Goal: Task Accomplishment & Management: Use online tool/utility

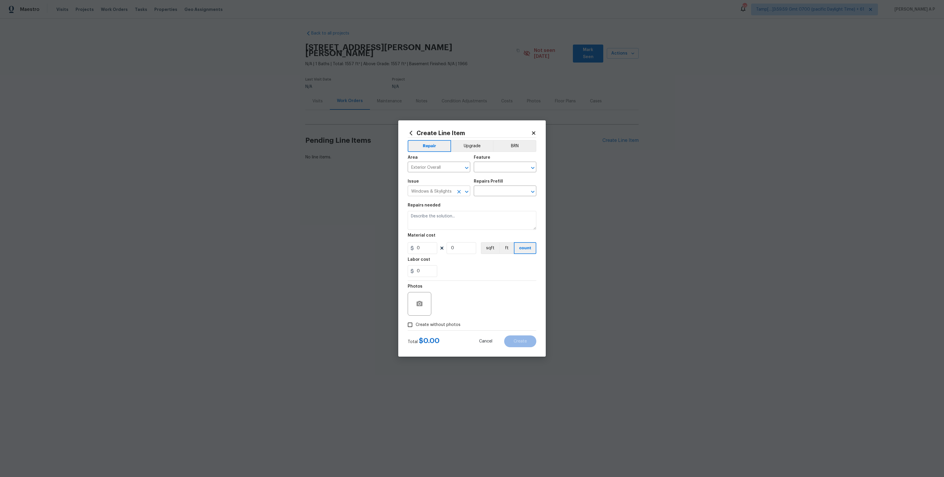
click at [458, 192] on icon "Clear" at bounding box center [459, 192] width 6 height 6
click at [458, 169] on icon "Clear" at bounding box center [459, 168] width 4 height 4
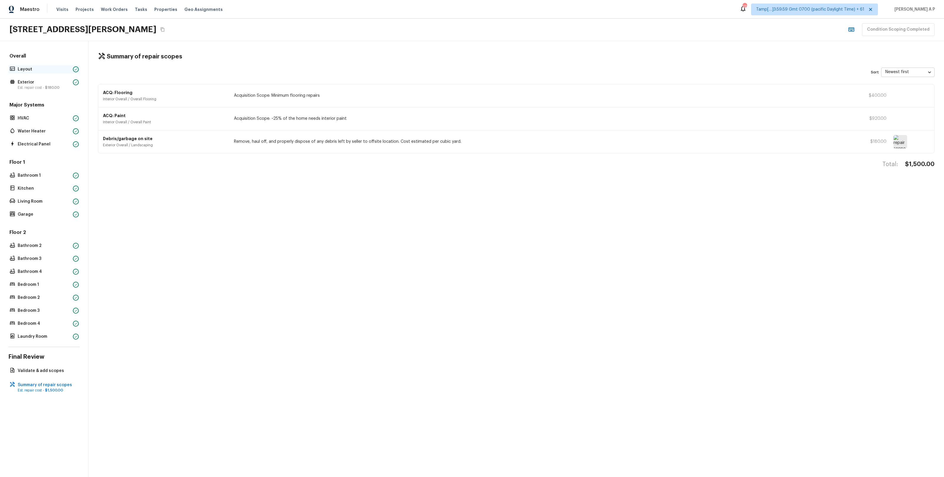
click at [56, 70] on p "Layout" at bounding box center [44, 69] width 53 height 6
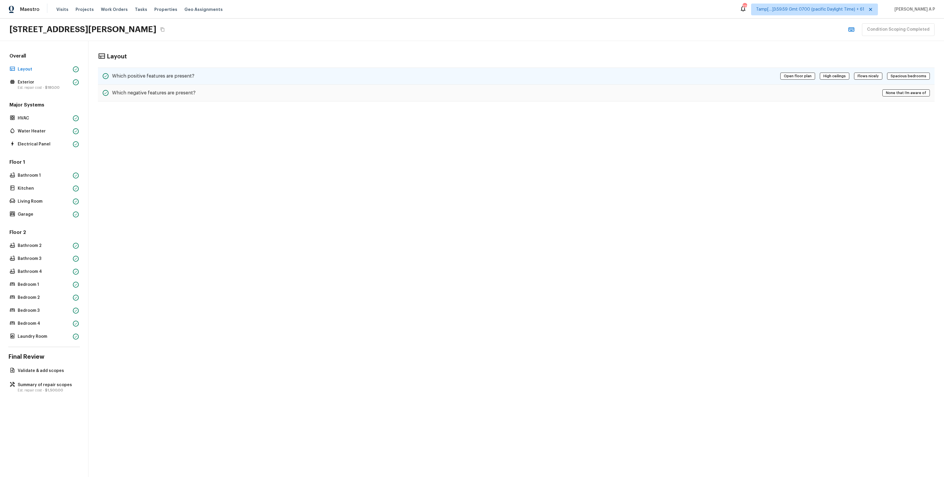
click at [127, 76] on h5 "Which positive features are present?" at bounding box center [153, 76] width 82 height 6
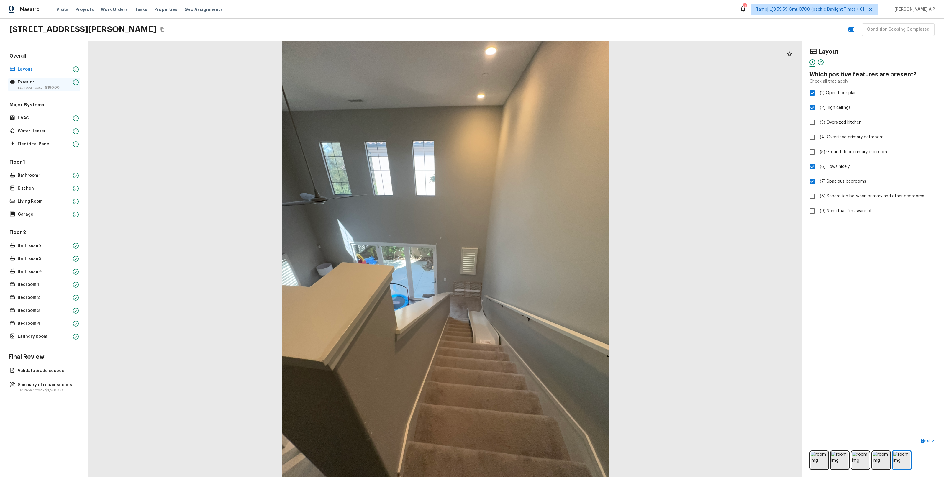
click at [51, 86] on span "$180.00" at bounding box center [52, 88] width 14 height 4
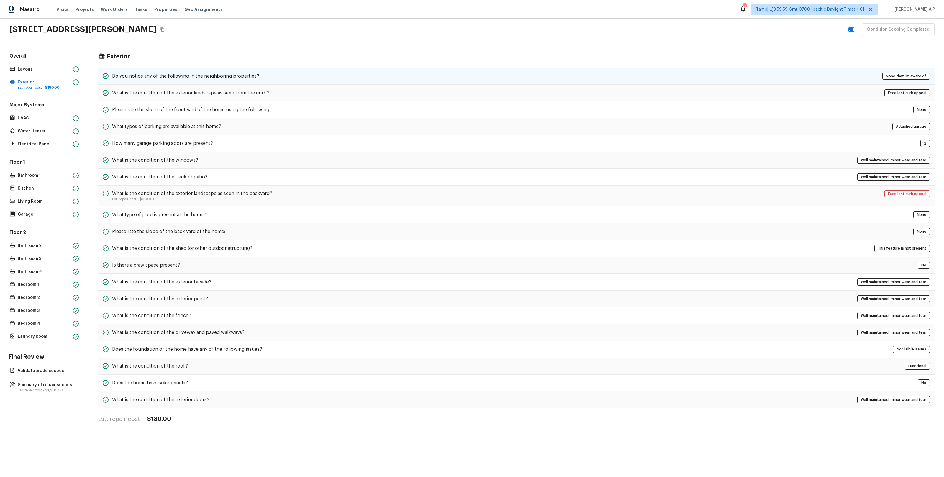
click at [133, 78] on h5 "Do you notice any of the following in the neighboring properties?" at bounding box center [185, 76] width 147 height 6
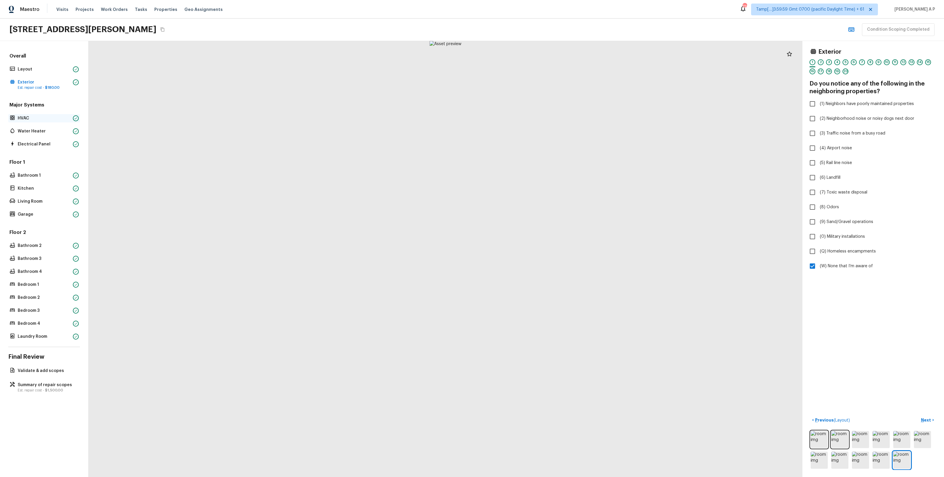
click at [63, 116] on p "HVAC" at bounding box center [44, 118] width 53 height 6
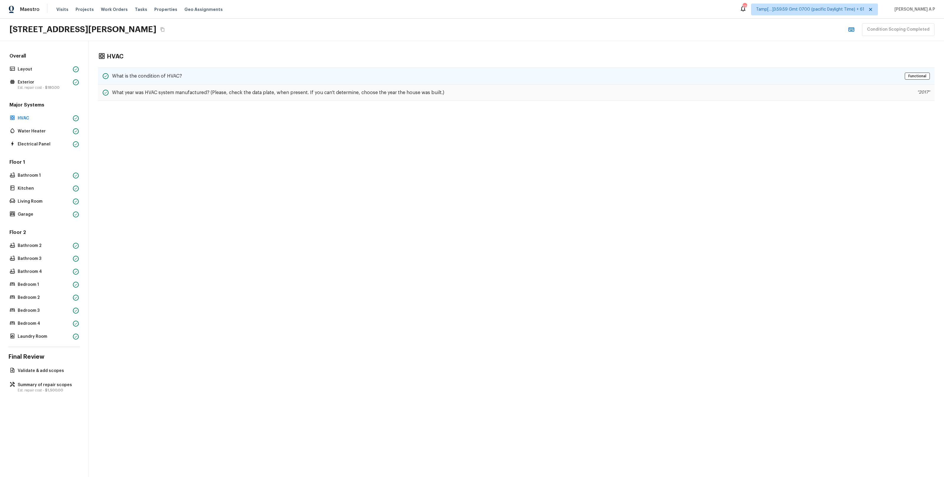
click at [155, 73] on h5 "What is the condition of HVAC?" at bounding box center [147, 76] width 70 height 6
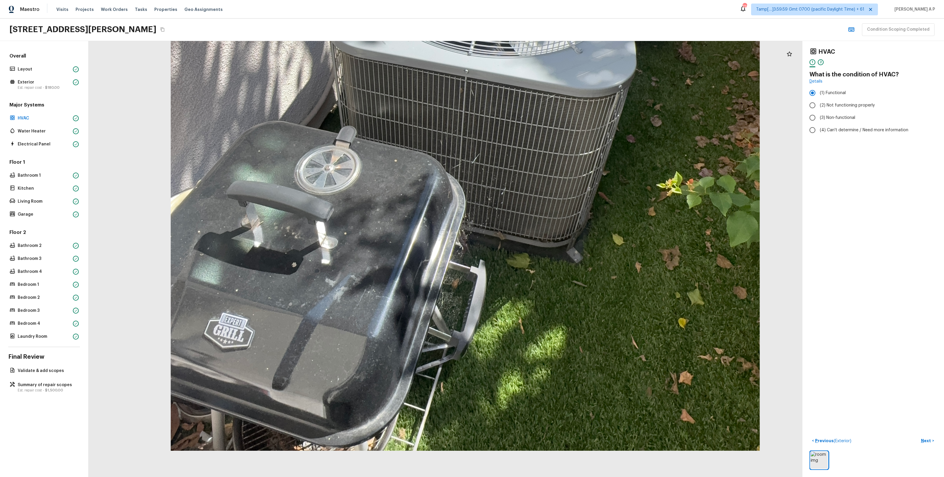
drag, startPoint x: 411, startPoint y: 380, endPoint x: 403, endPoint y: 276, distance: 104.5
click at [403, 275] on div at bounding box center [465, 58] width 1287 height 786
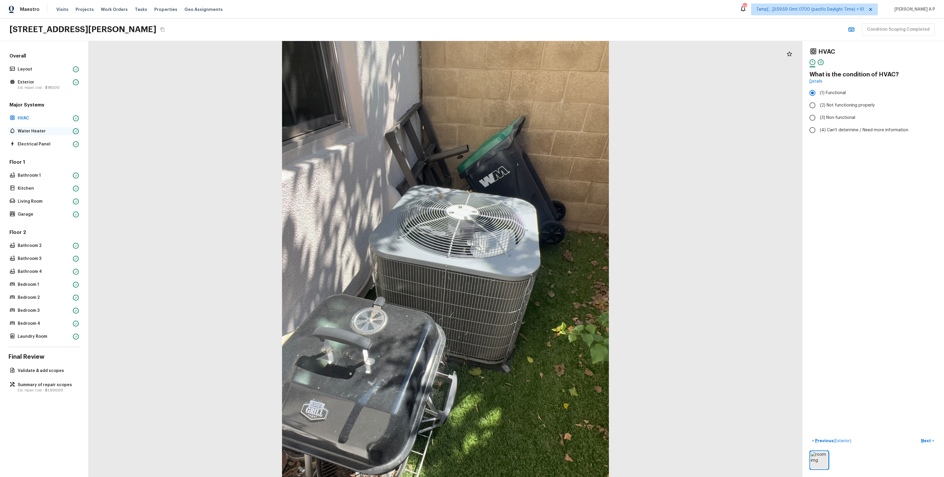
click at [58, 130] on p "Water Heater" at bounding box center [44, 131] width 53 height 6
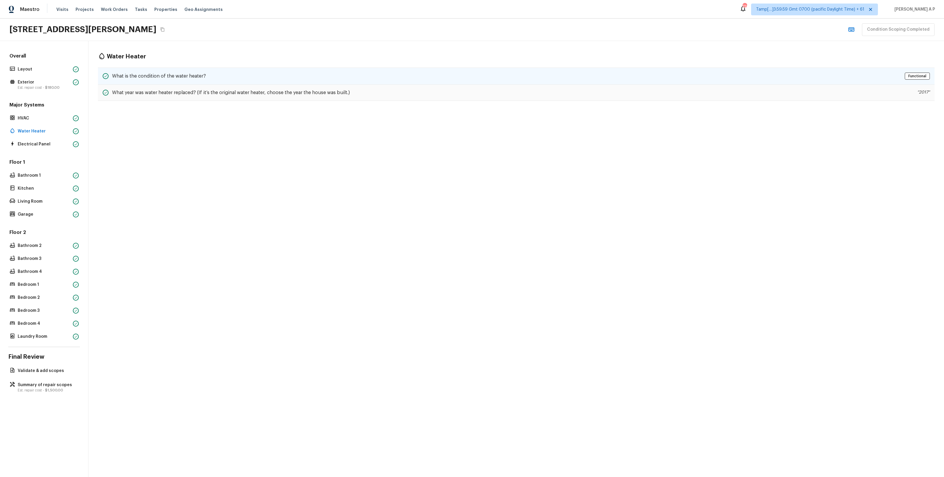
click at [169, 80] on div "What is the condition of the water heater? Functional" at bounding box center [516, 76] width 837 height 17
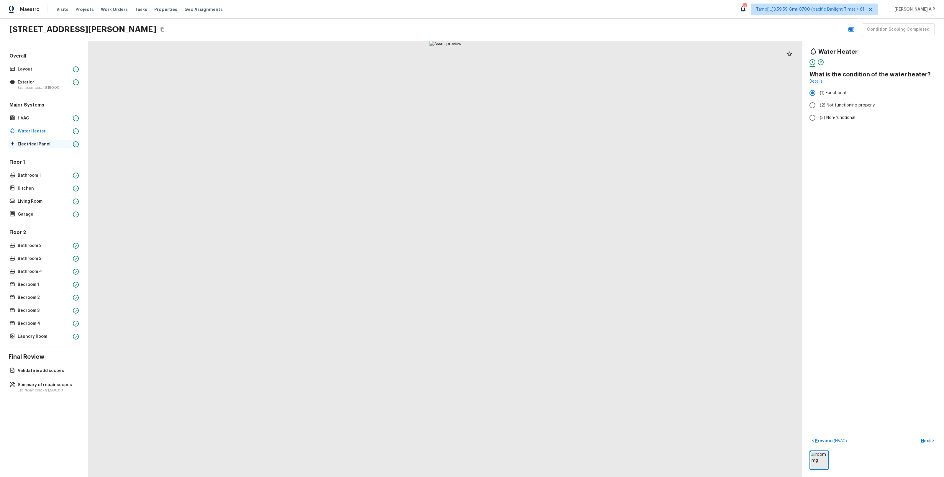
click at [53, 142] on p "Electrical Panel" at bounding box center [44, 144] width 53 height 6
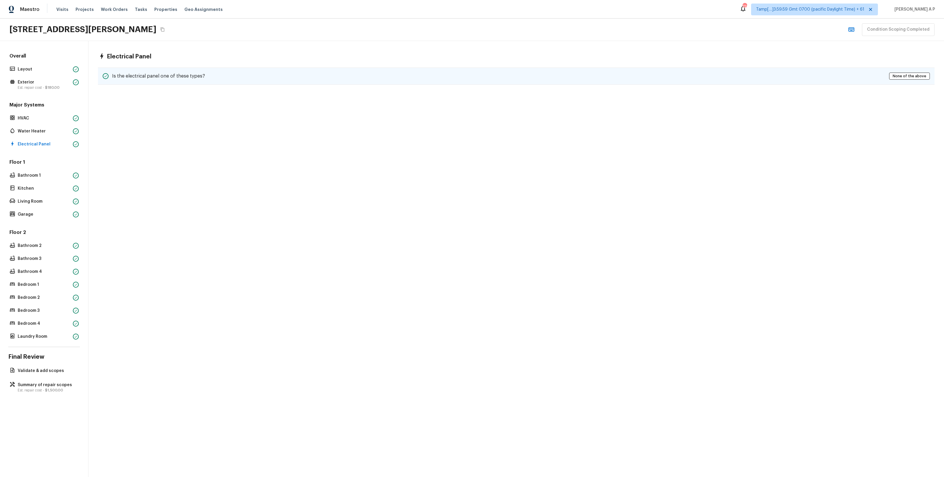
click at [157, 78] on h5 "Is the electrical panel one of these types?" at bounding box center [158, 76] width 93 height 6
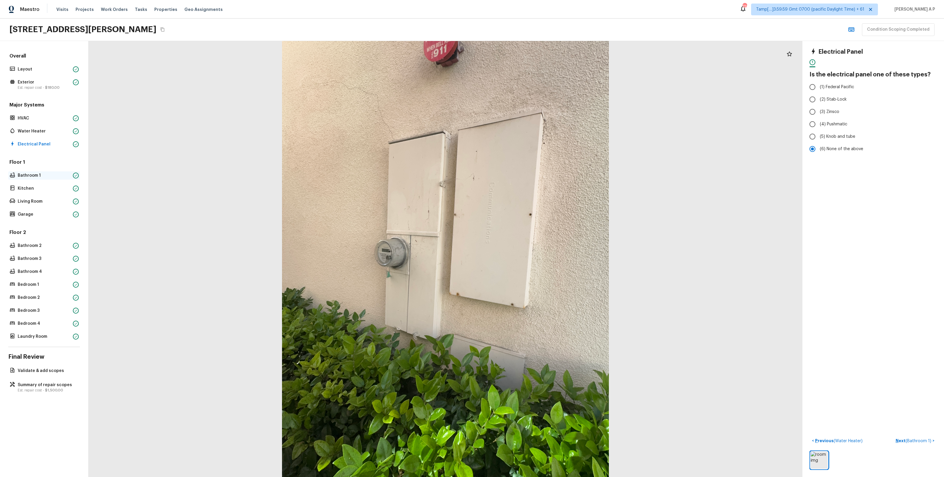
click at [48, 174] on p "Bathroom 1" at bounding box center [44, 176] width 53 height 6
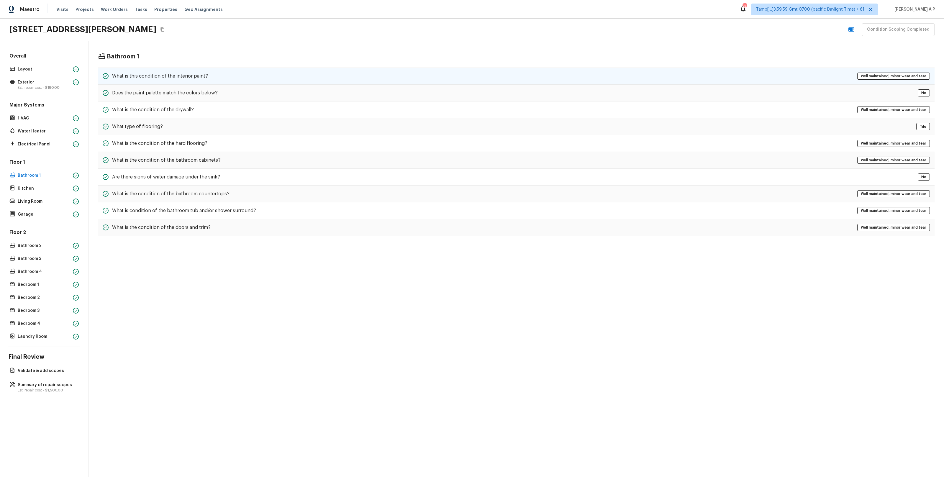
click at [146, 80] on div "What is this condition of the interior paint?" at bounding box center [155, 76] width 105 height 7
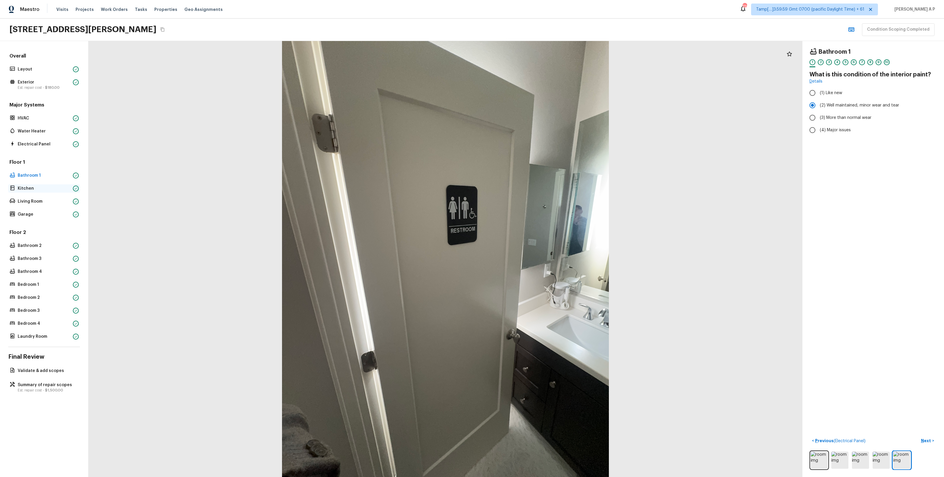
click at [47, 186] on p "Kitchen" at bounding box center [44, 189] width 53 height 6
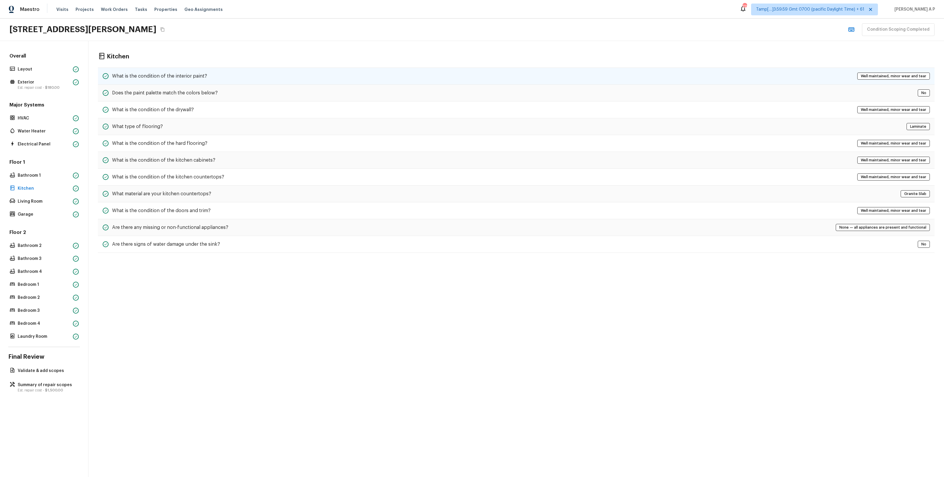
click at [188, 71] on div "What is the condition of the interior paint? Well maintained, minor wear and te…" at bounding box center [516, 76] width 837 height 17
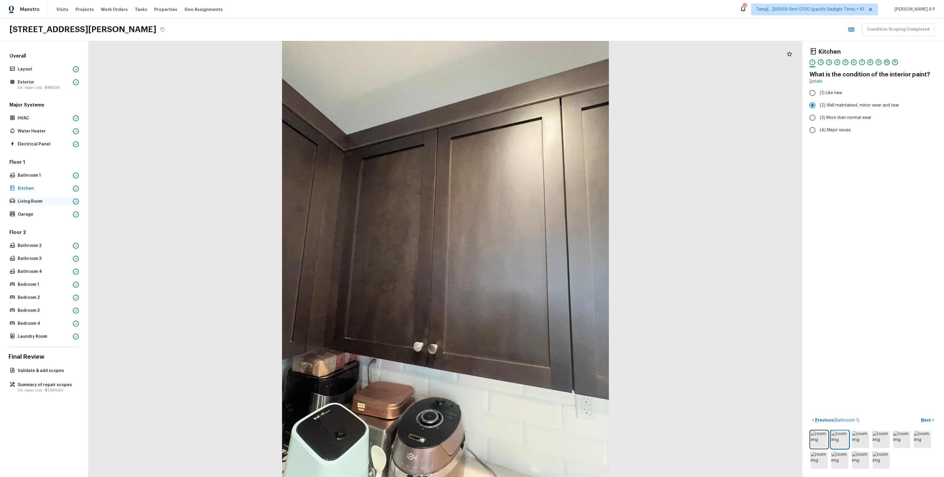
click at [37, 202] on p "Living Room" at bounding box center [44, 202] width 53 height 6
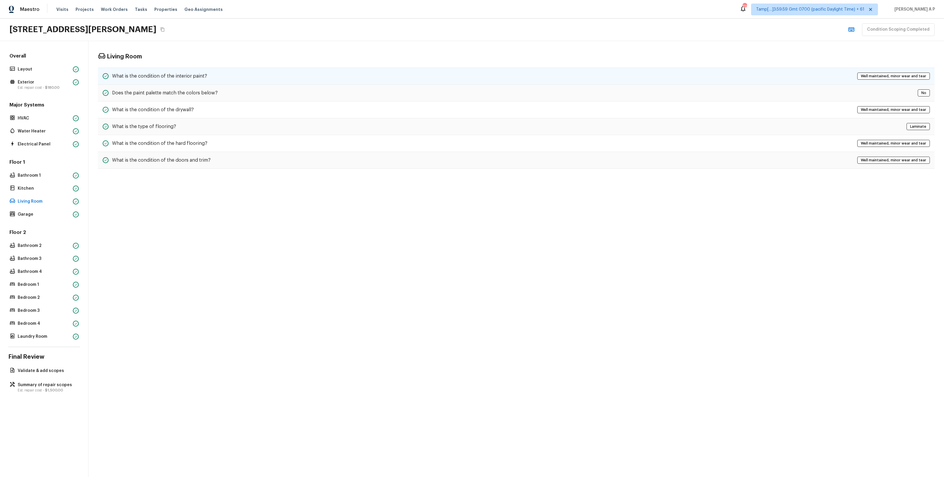
click at [189, 77] on h5 "What is the condition of the interior paint?" at bounding box center [159, 76] width 95 height 6
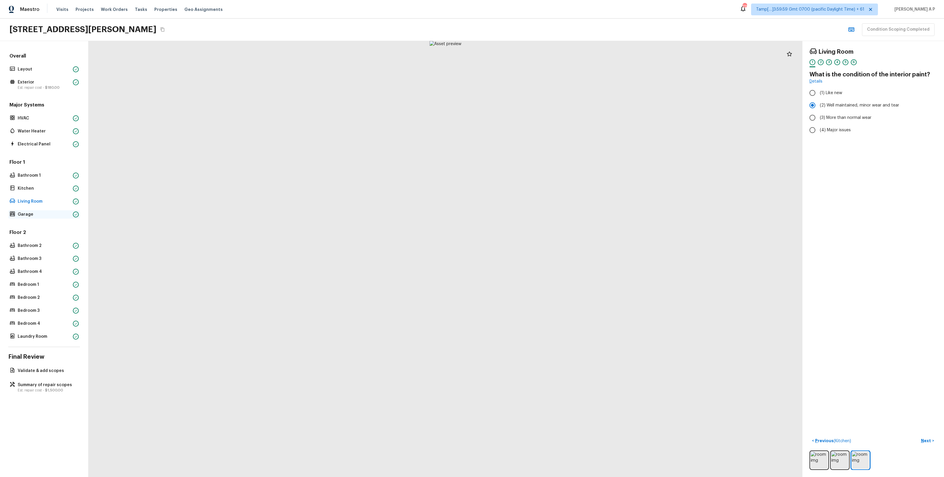
click at [36, 213] on p "Garage" at bounding box center [44, 215] width 53 height 6
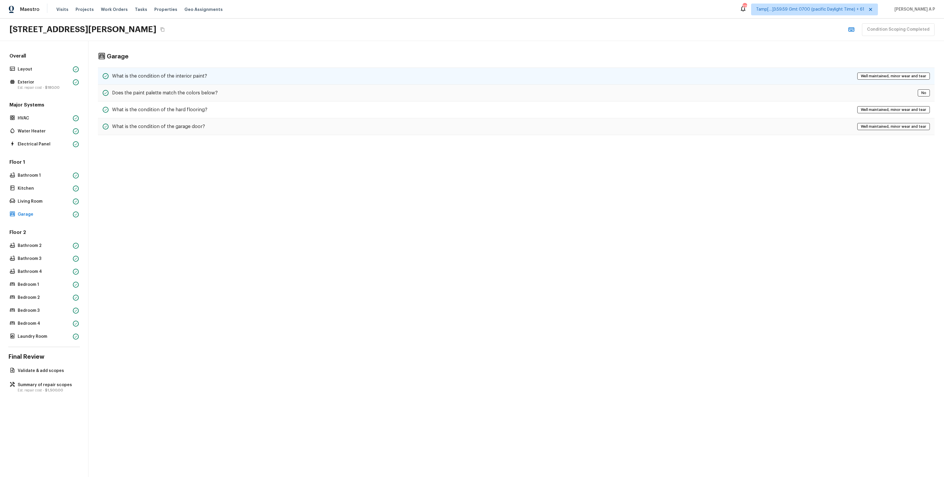
click at [192, 78] on h5 "What is the condition of the interior paint?" at bounding box center [159, 76] width 95 height 6
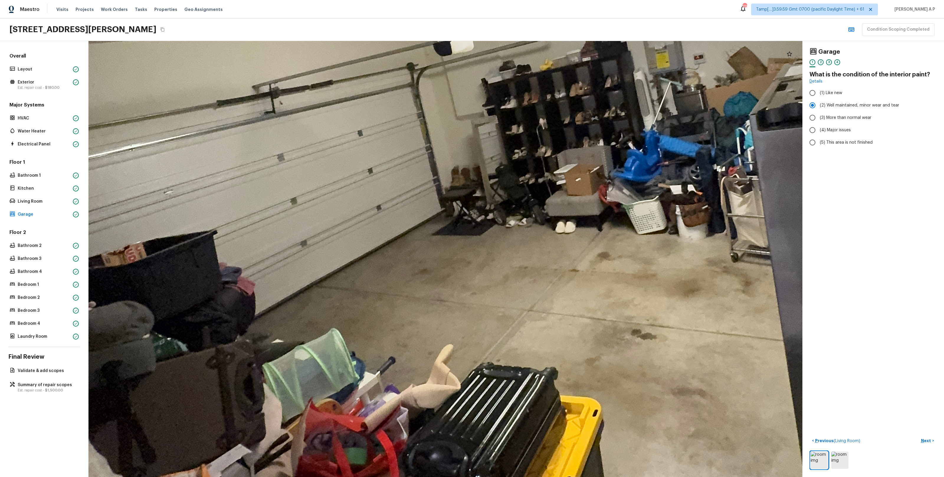
drag, startPoint x: 557, startPoint y: 231, endPoint x: 515, endPoint y: 308, distance: 87.0
click at [515, 307] on div at bounding box center [489, 148] width 1969 height 1203
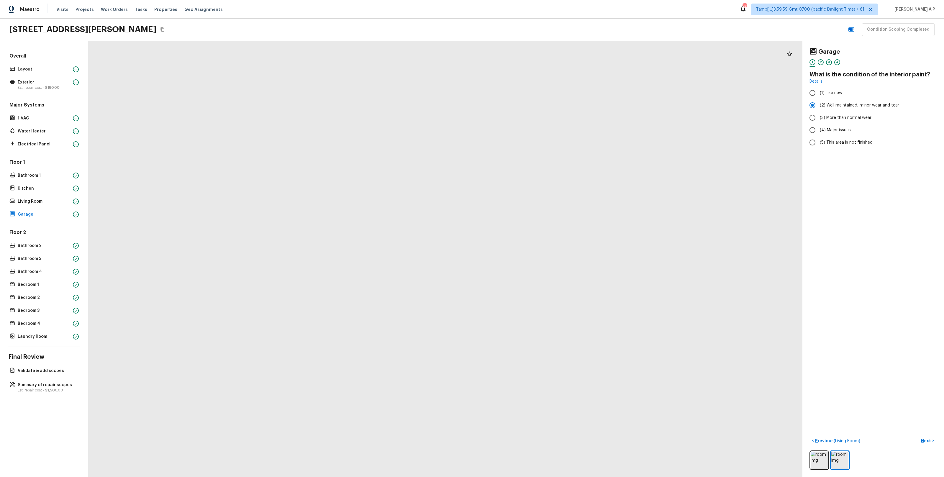
drag, startPoint x: 532, startPoint y: 297, endPoint x: 466, endPoint y: 290, distance: 67.2
click at [466, 290] on div at bounding box center [309, 178] width 2194 height 1340
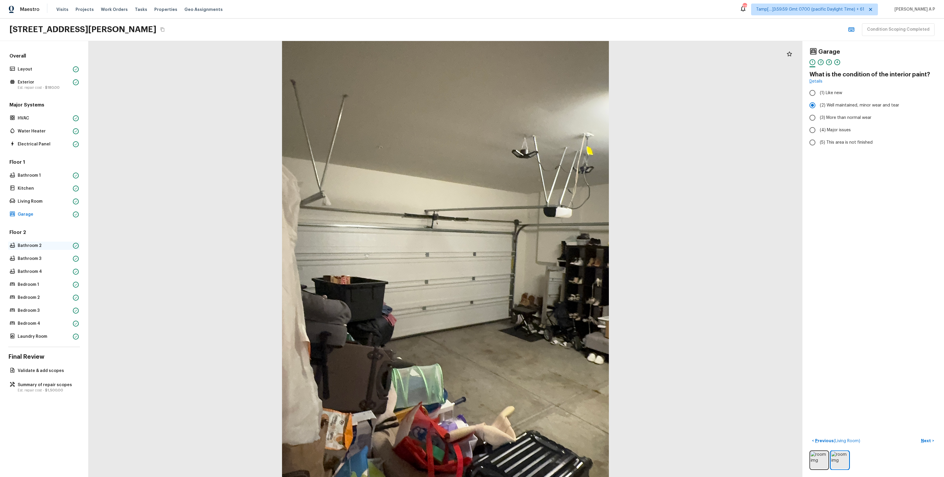
click at [49, 245] on p "Bathroom 2" at bounding box center [44, 246] width 53 height 6
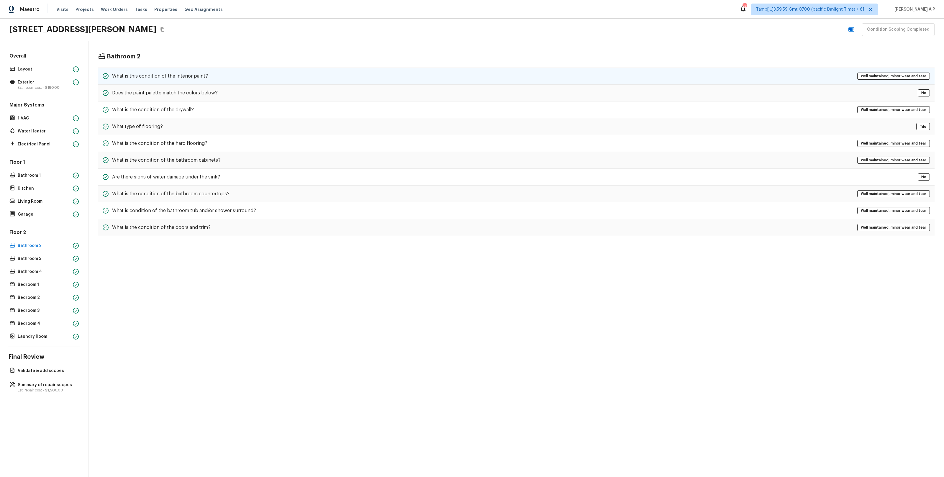
click at [220, 72] on div "What is this condition of the interior paint? Well maintained, minor wear and t…" at bounding box center [516, 76] width 837 height 17
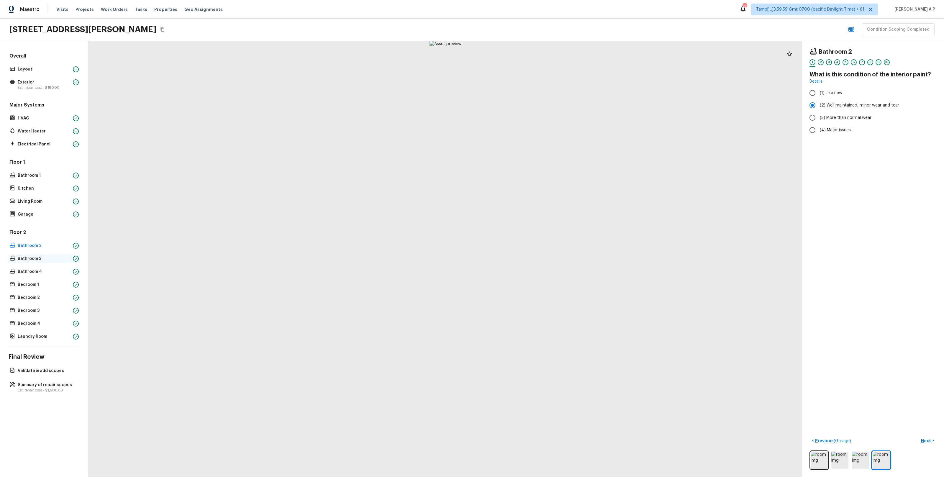
click at [48, 257] on p "Bathroom 3" at bounding box center [44, 259] width 53 height 6
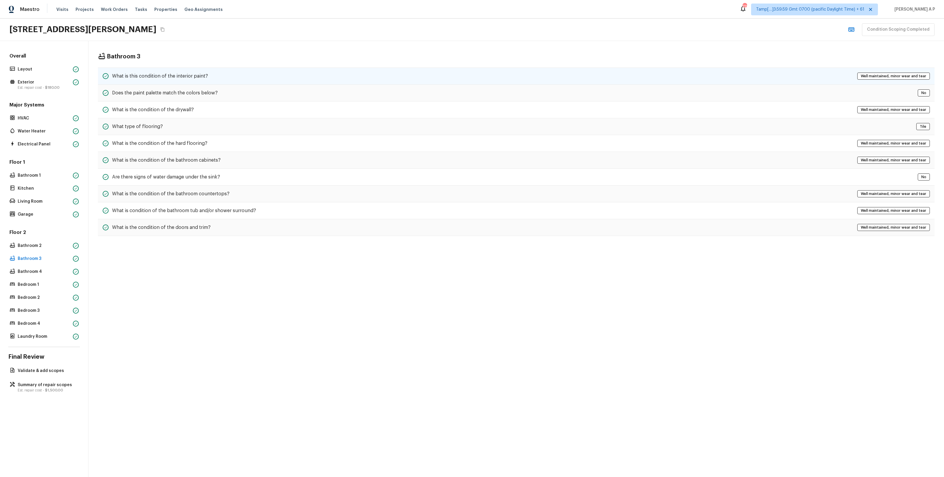
click at [219, 76] on div "What is this condition of the interior paint? Well maintained, minor wear and t…" at bounding box center [516, 76] width 837 height 17
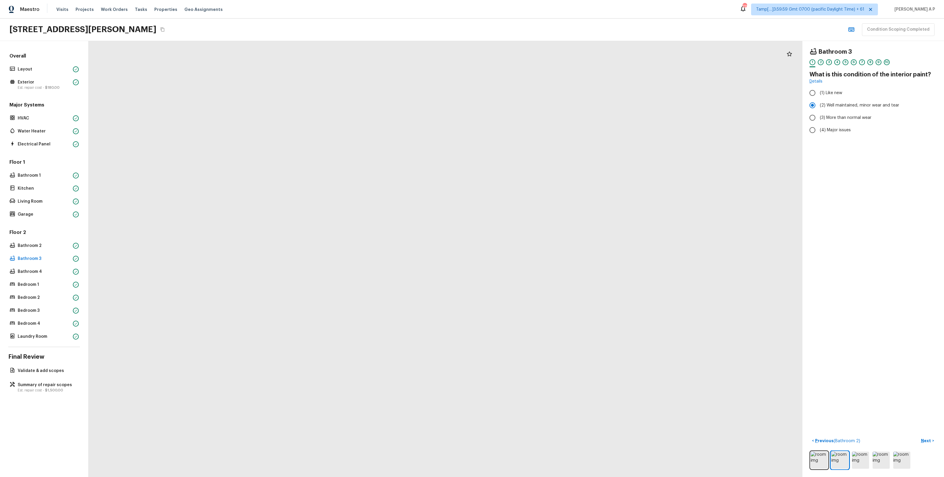
drag, startPoint x: 458, startPoint y: 173, endPoint x: 455, endPoint y: 232, distance: 59.1
click at [455, 231] on div at bounding box center [346, 288] width 2521 height 1540
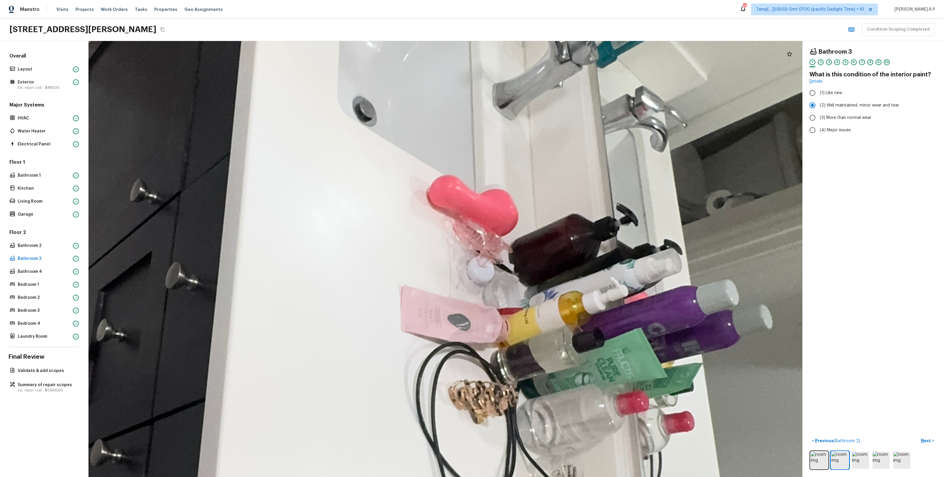
drag, startPoint x: 455, startPoint y: 236, endPoint x: 354, endPoint y: 278, distance: 109.3
click at [354, 278] on div at bounding box center [329, 372] width 3051 height 1864
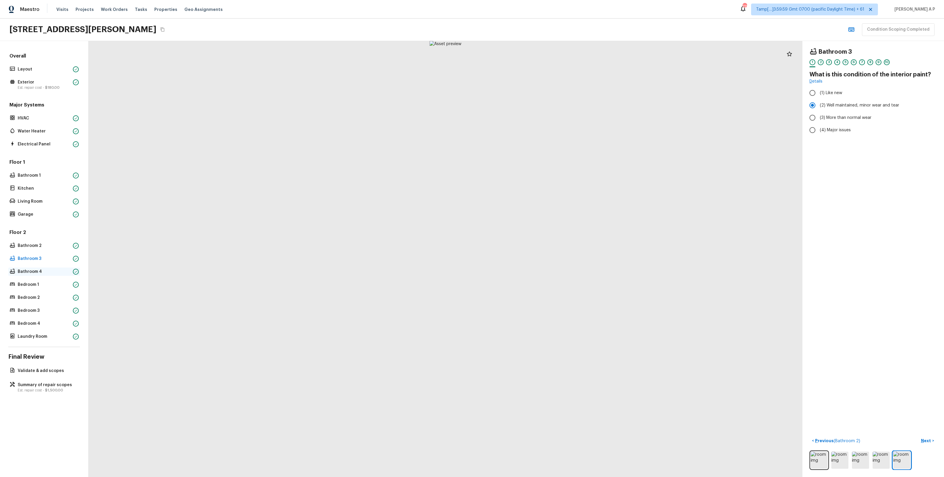
click at [59, 271] on p "Bathroom 4" at bounding box center [44, 272] width 53 height 6
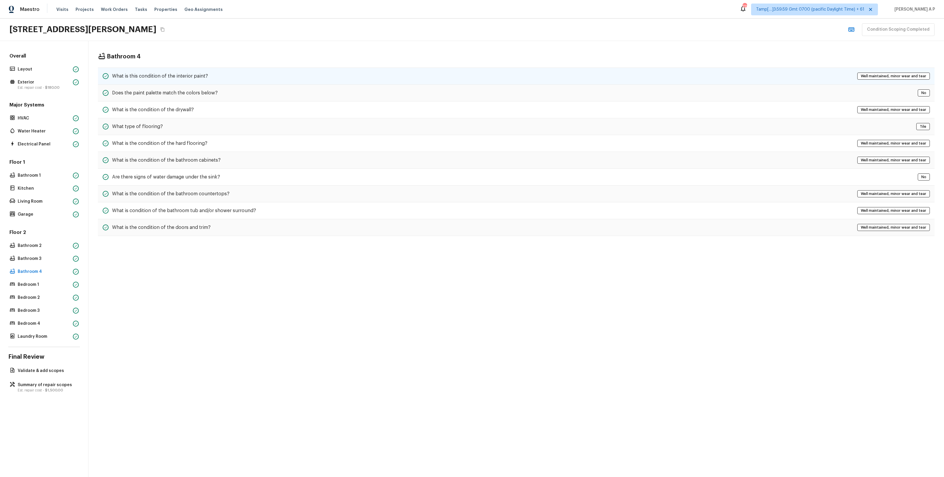
click at [251, 74] on div "What is this condition of the interior paint? Well maintained, minor wear and t…" at bounding box center [516, 76] width 837 height 17
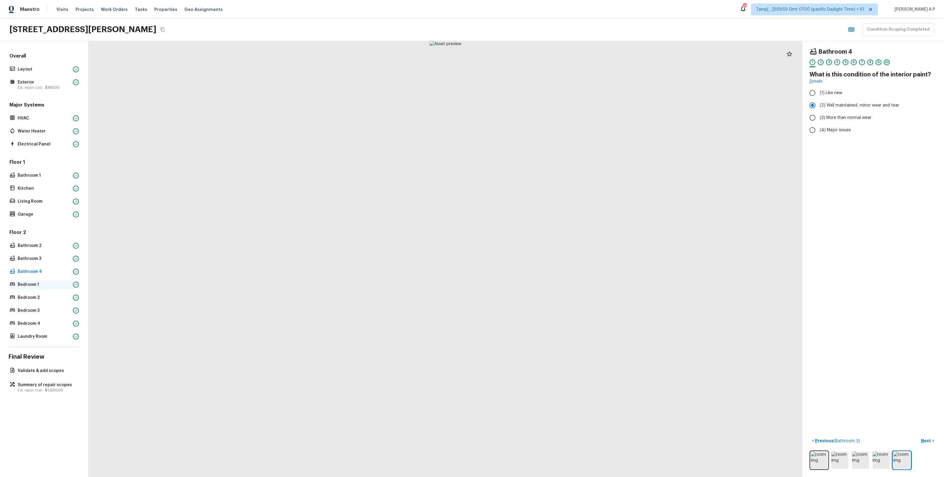
click at [49, 284] on p "Bedroom 1" at bounding box center [44, 285] width 53 height 6
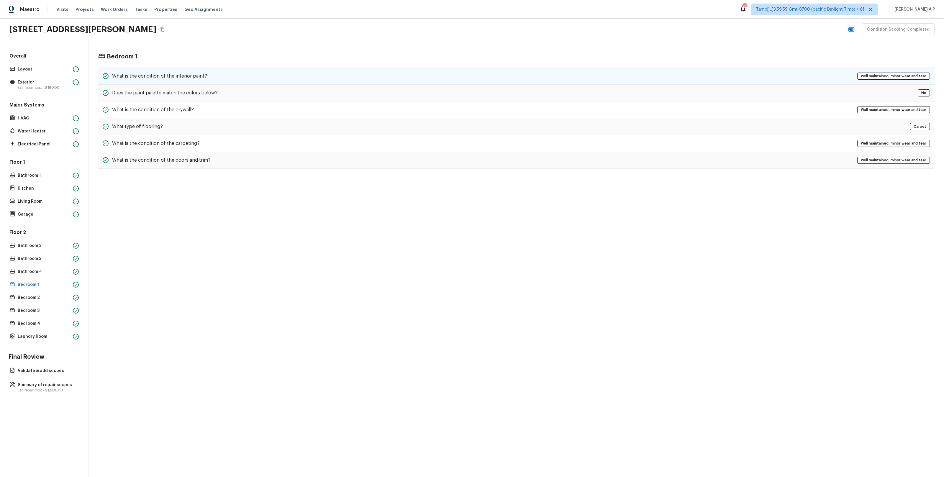
click at [218, 76] on div "What is the condition of the interior paint? Well maintained, minor wear and te…" at bounding box center [516, 76] width 837 height 17
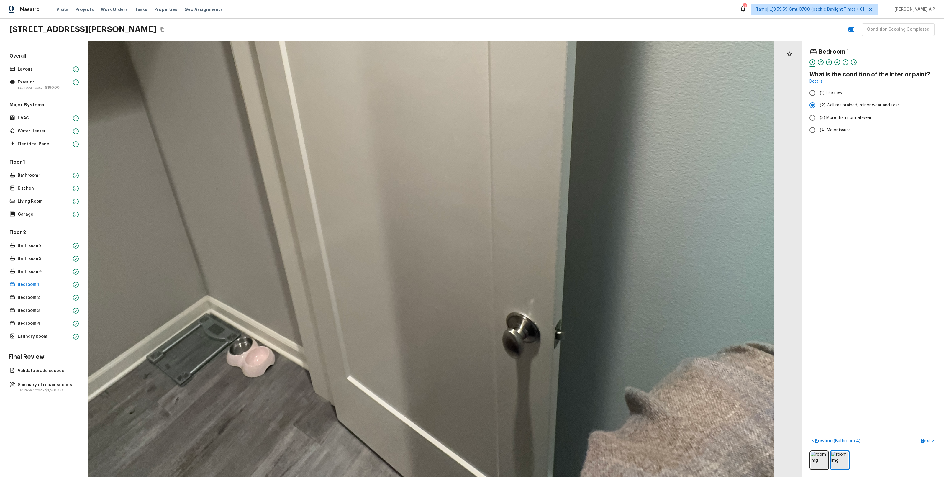
drag, startPoint x: 369, startPoint y: 348, endPoint x: 474, endPoint y: 282, distance: 124.2
click at [475, 282] on div at bounding box center [401, 141] width 1632 height 997
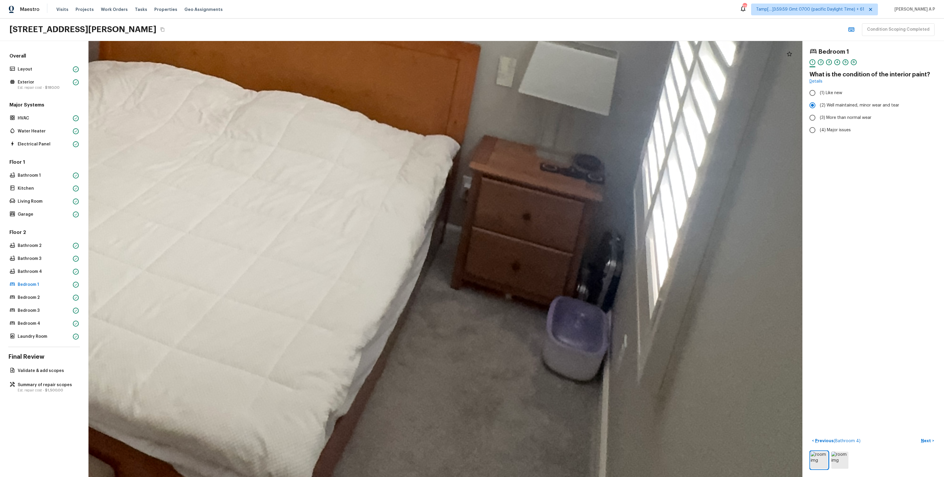
drag, startPoint x: 512, startPoint y: 320, endPoint x: 502, endPoint y: 221, distance: 99.4
click at [503, 222] on div at bounding box center [256, 63] width 3125 height 1908
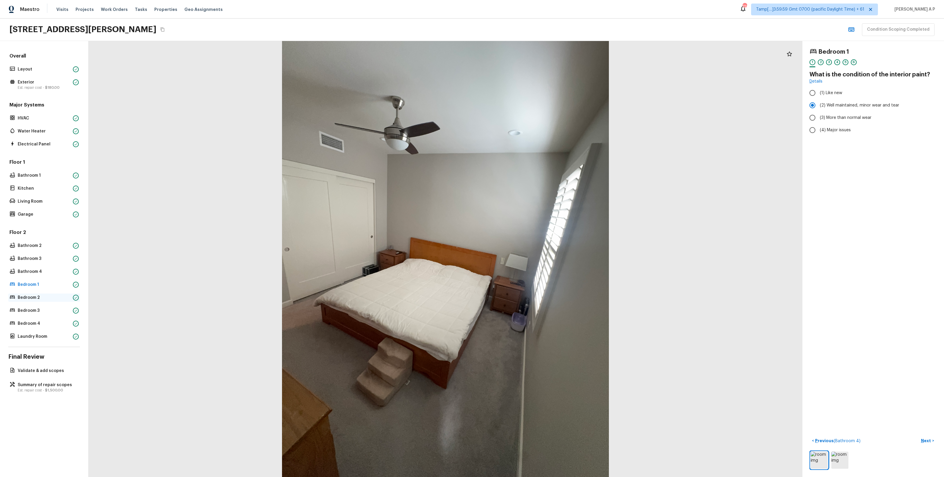
click at [55, 297] on p "Bedroom 2" at bounding box center [44, 298] width 53 height 6
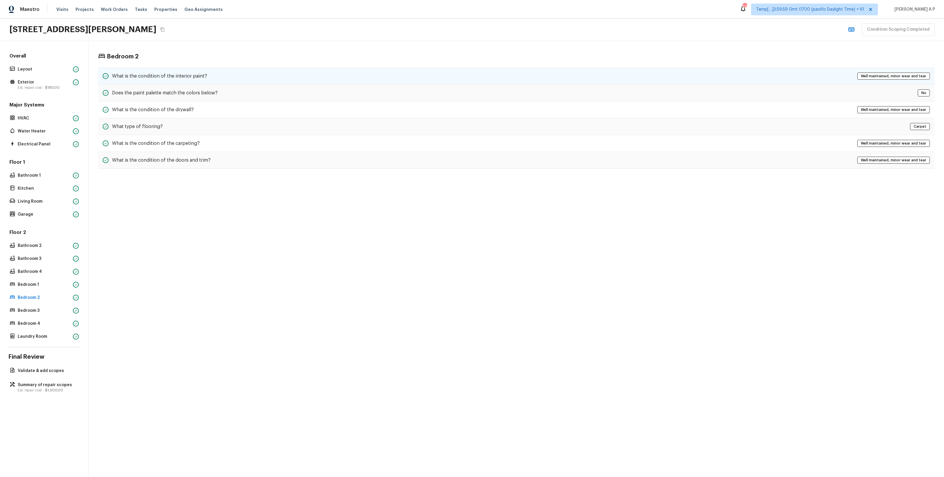
click at [158, 75] on h5 "What is the condition of the interior paint?" at bounding box center [159, 76] width 95 height 6
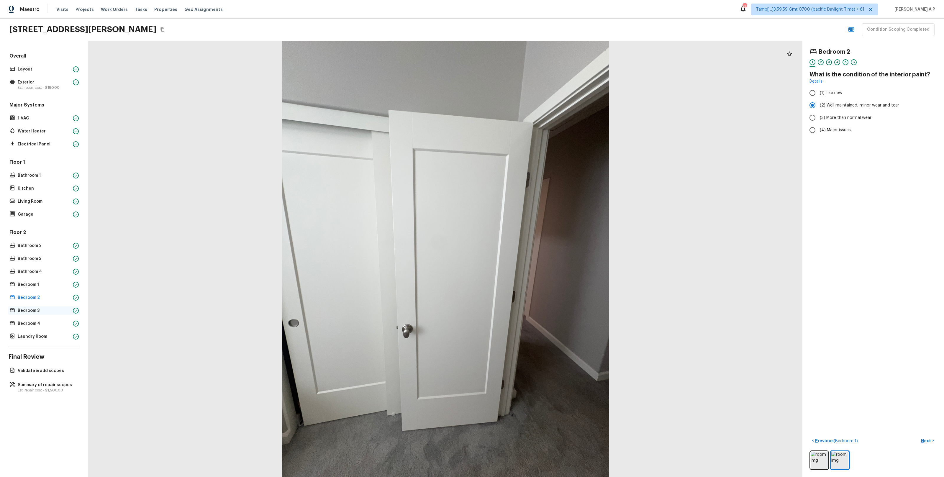
click at [48, 309] on p "Bedroom 3" at bounding box center [44, 311] width 53 height 6
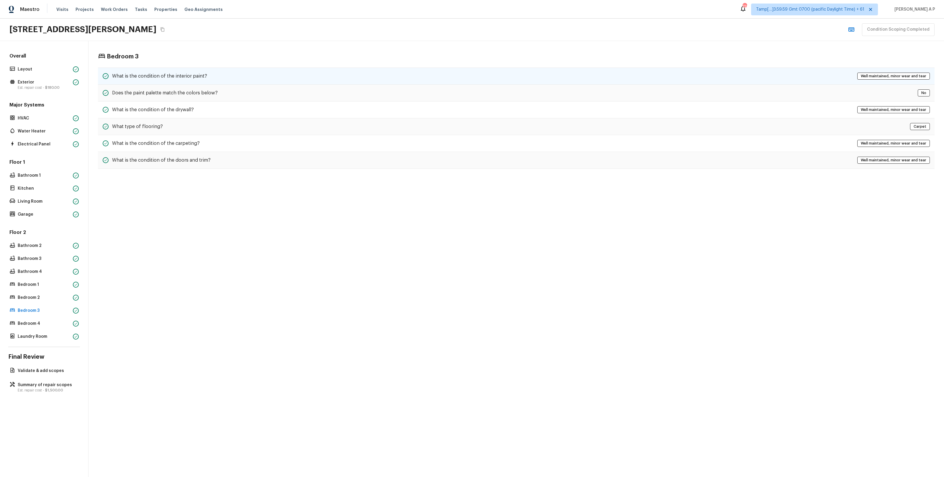
click at [225, 75] on div "What is the condition of the interior paint? Well maintained, minor wear and te…" at bounding box center [516, 76] width 837 height 17
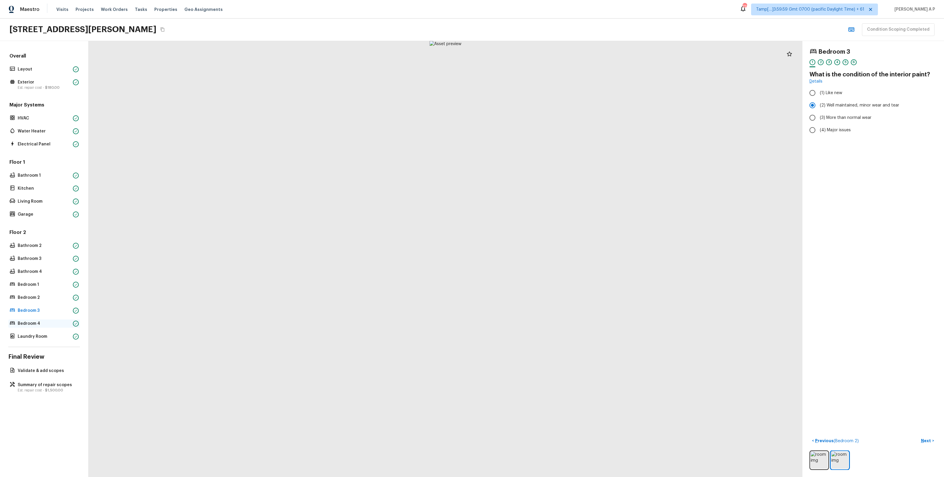
click at [61, 322] on p "Bedroom 4" at bounding box center [44, 324] width 53 height 6
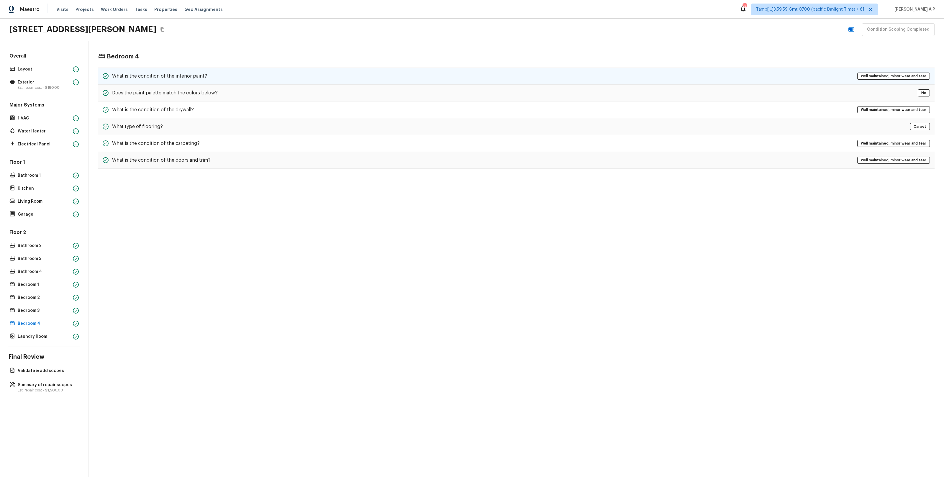
click at [237, 78] on div "What is the condition of the interior paint? Well maintained, minor wear and te…" at bounding box center [516, 76] width 837 height 17
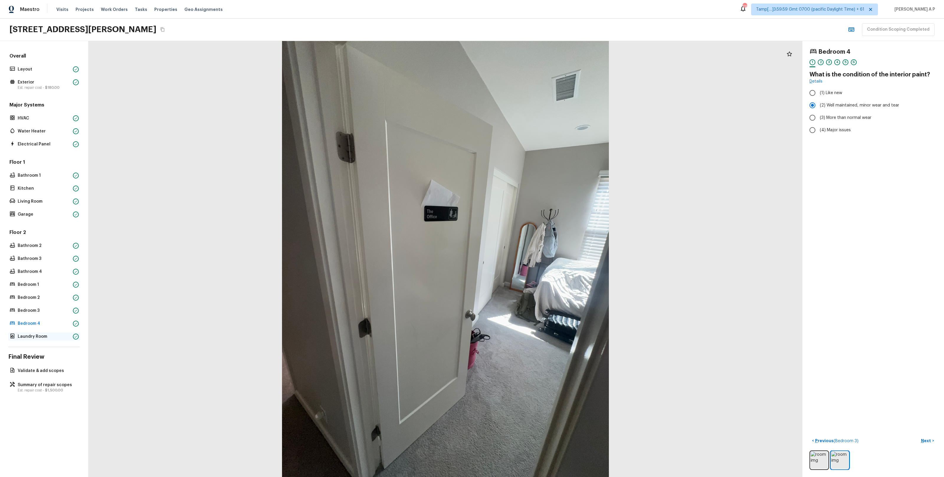
click at [50, 333] on div "Laundry Room" at bounding box center [44, 337] width 72 height 8
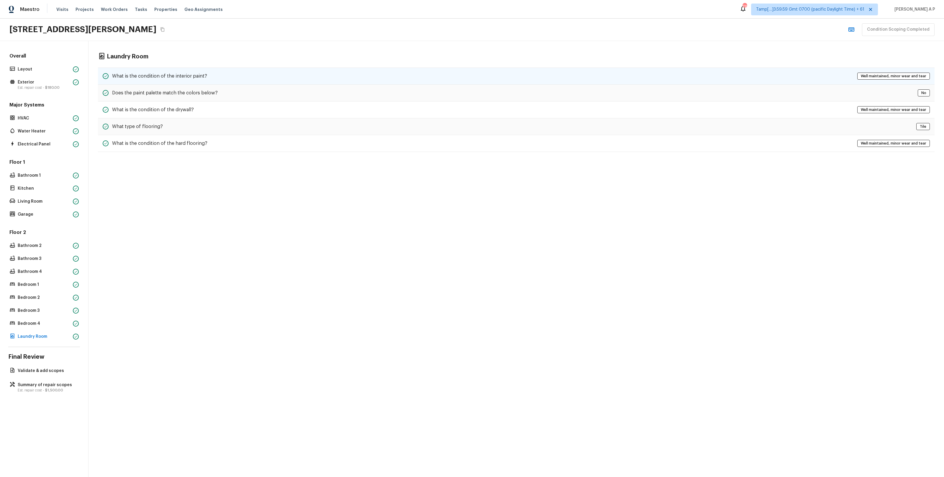
click at [225, 76] on div "What is the condition of the interior paint? Well maintained, minor wear and te…" at bounding box center [516, 76] width 837 height 17
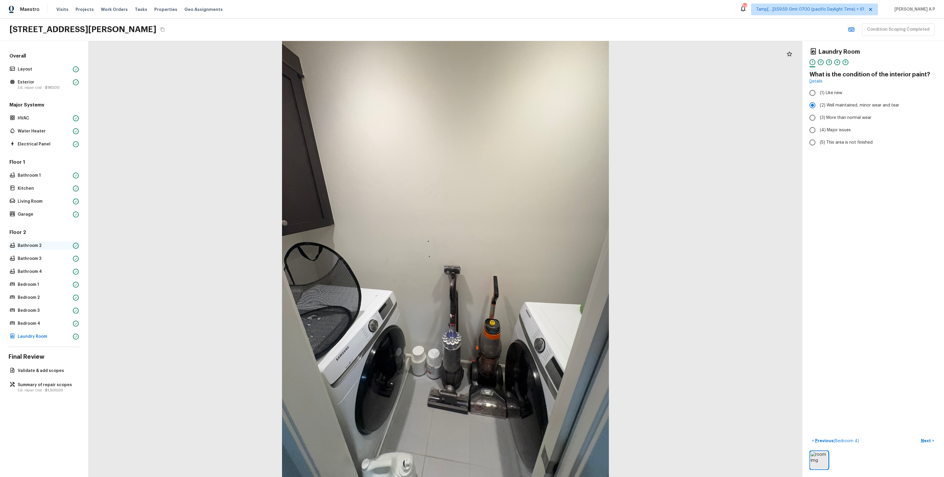
click at [40, 246] on p "Bathroom 2" at bounding box center [44, 246] width 53 height 6
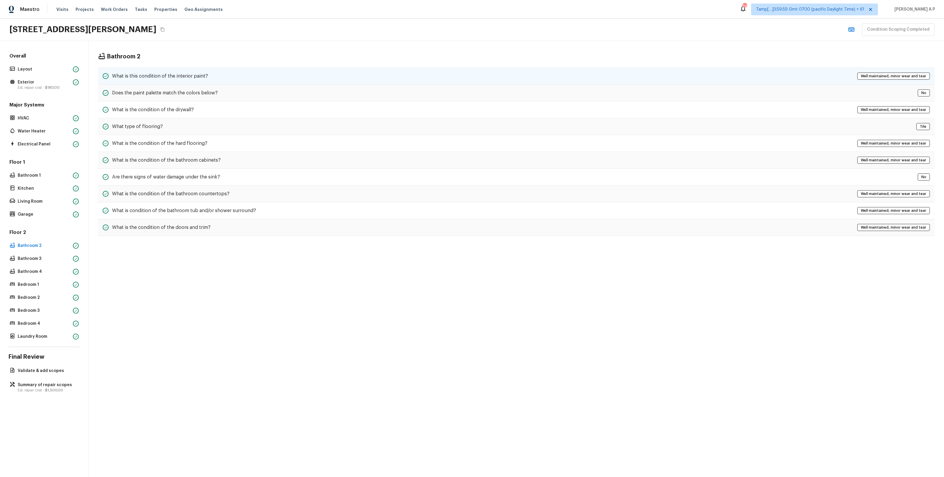
click at [188, 79] on h5 "What is this condition of the interior paint?" at bounding box center [160, 76] width 96 height 6
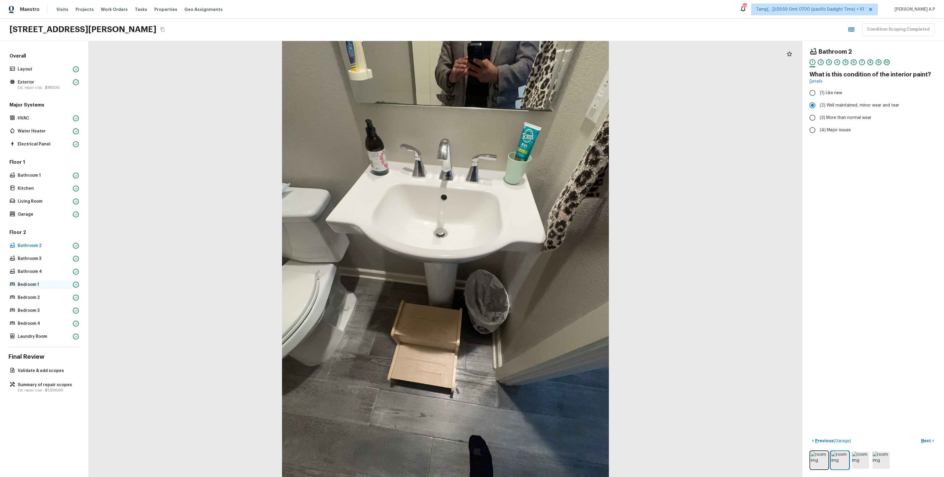
click at [49, 289] on div "Bedroom 1" at bounding box center [44, 285] width 72 height 8
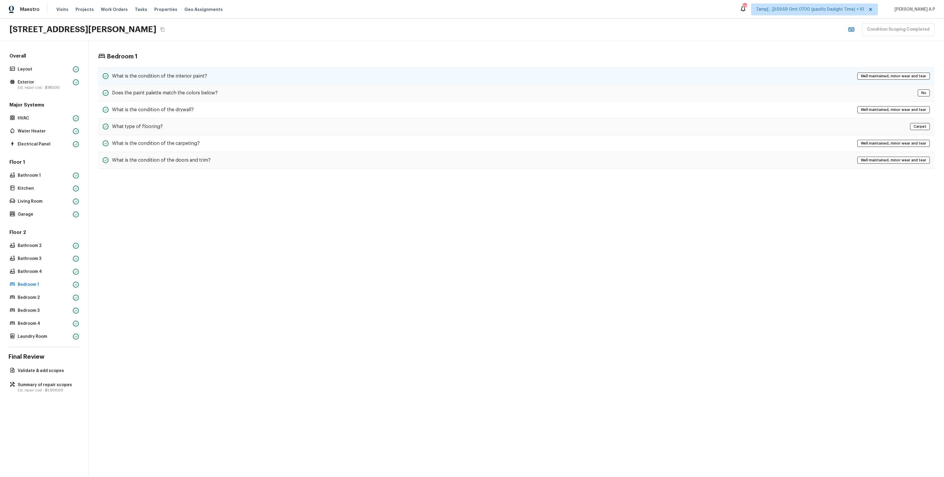
click at [195, 70] on div "What is the condition of the interior paint? Well maintained, minor wear and te…" at bounding box center [516, 76] width 837 height 17
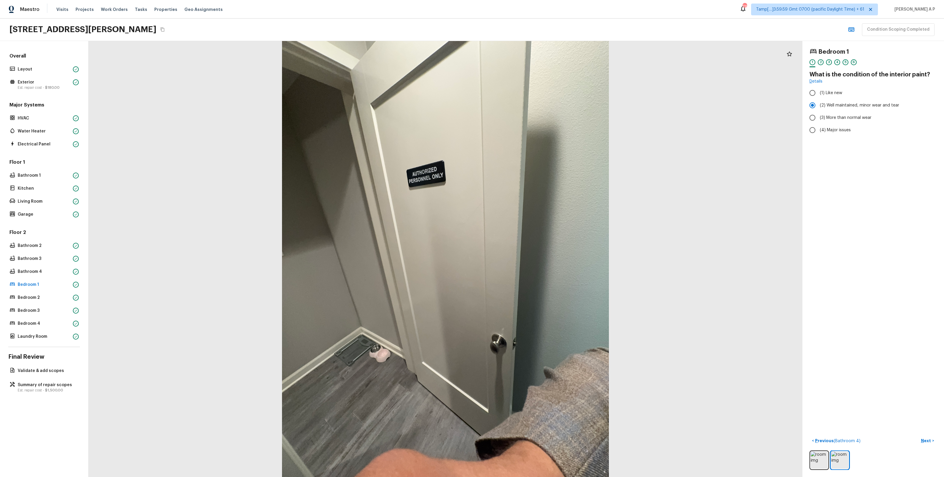
click at [565, 274] on div at bounding box center [446, 259] width 714 height 436
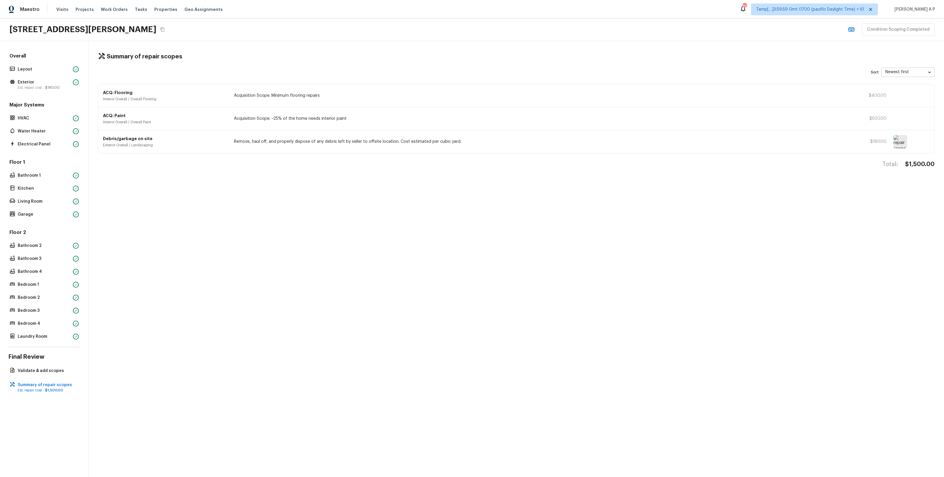
click at [136, 12] on div "Tasks" at bounding box center [141, 9] width 12 height 6
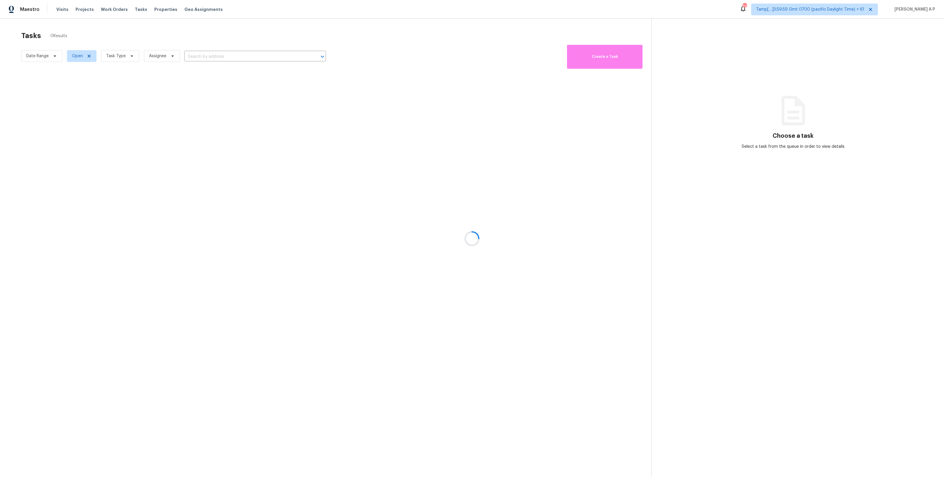
click at [46, 59] on div at bounding box center [472, 238] width 944 height 477
click at [49, 55] on div at bounding box center [472, 238] width 944 height 477
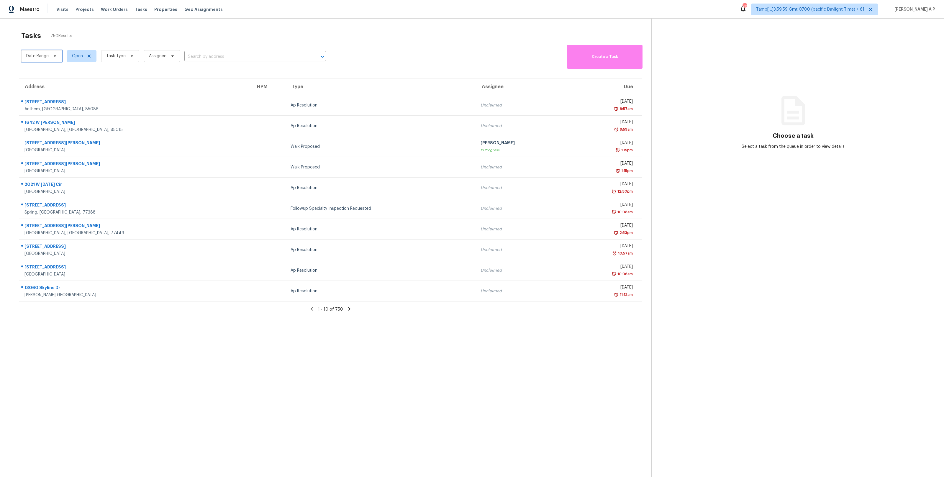
click at [48, 57] on span "Date Range" at bounding box center [37, 56] width 22 height 6
select select "9"
select select "2025"
select select "10"
select select "2025"
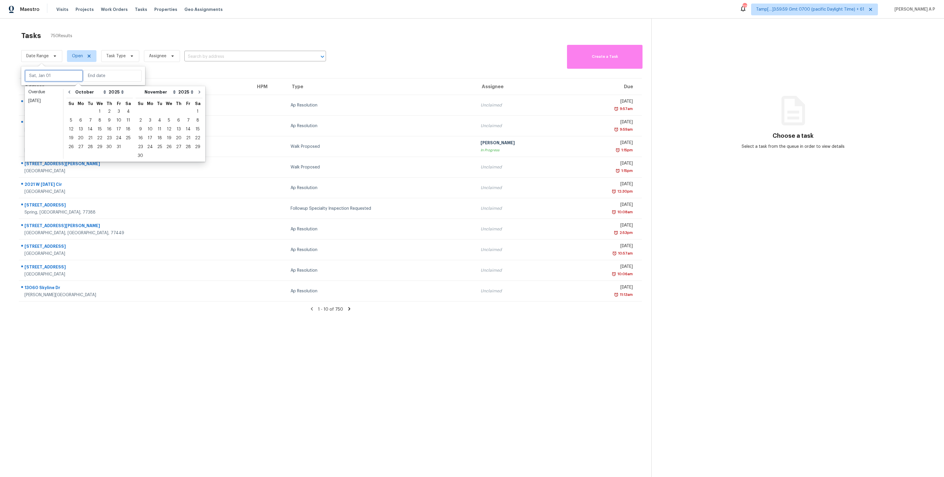
click at [45, 77] on input "text" at bounding box center [54, 76] width 58 height 12
click at [82, 128] on div "13" at bounding box center [81, 129] width 10 height 8
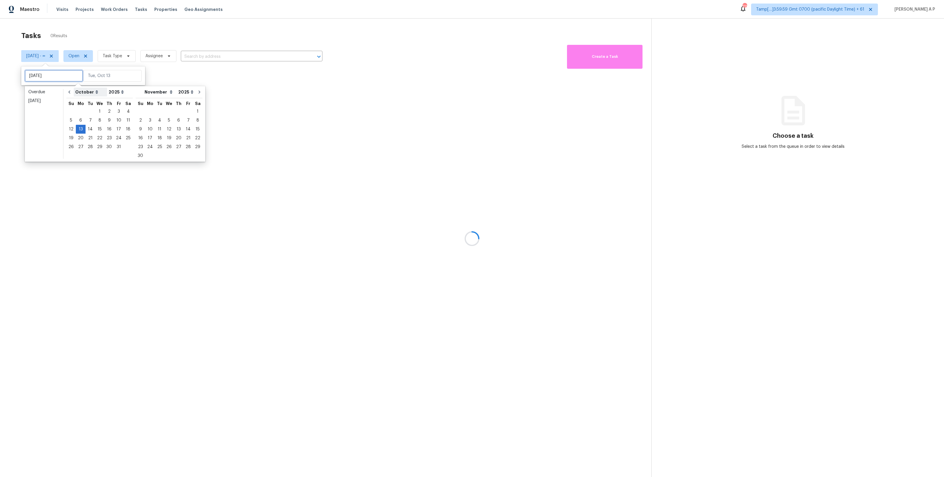
type input "Mon, Oct 06"
type input "Mon, Oct 13"
type input "Wed, Oct 01"
type input "Mon, Oct 13"
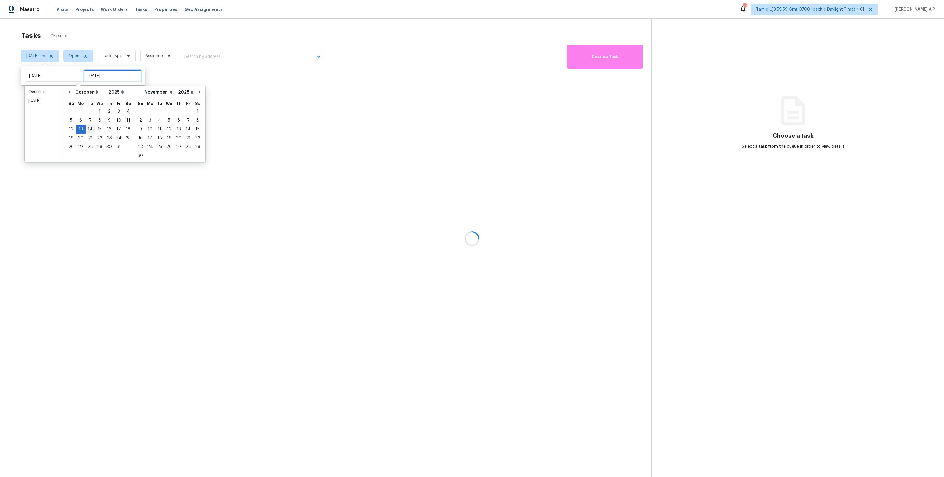
type input "Mon, Oct 13"
click at [81, 129] on div "13" at bounding box center [81, 129] width 10 height 8
type input "Mon, Oct 13"
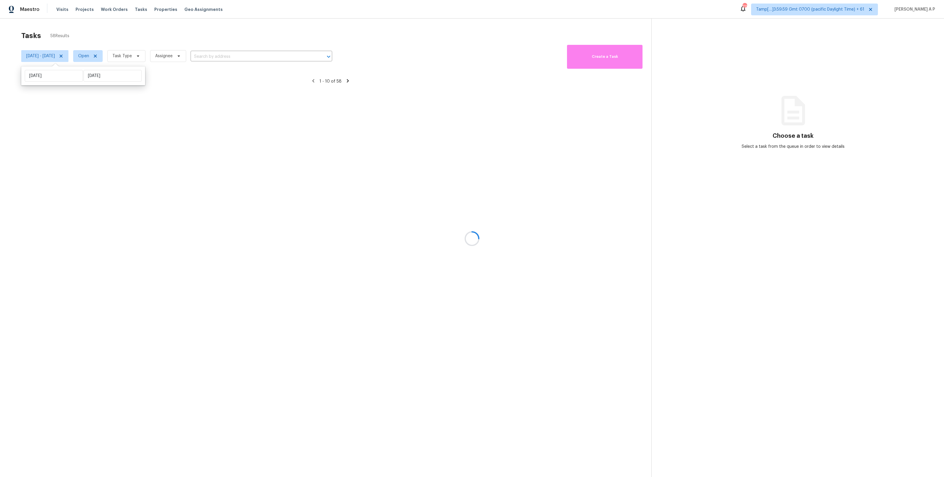
click at [109, 57] on div at bounding box center [472, 238] width 944 height 477
click at [89, 57] on span "Open" at bounding box center [83, 56] width 11 height 6
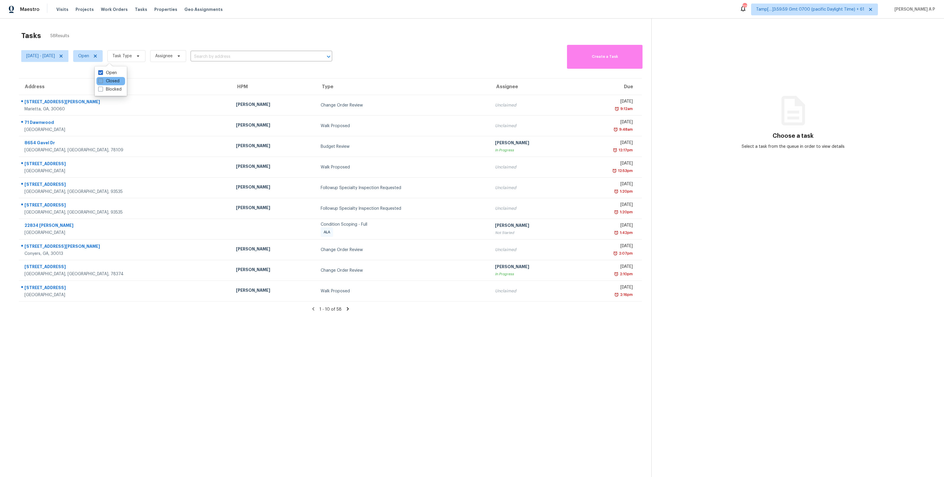
click at [108, 81] on label "Closed" at bounding box center [108, 81] width 21 height 6
click at [102, 81] on input "Closed" at bounding box center [100, 80] width 4 height 4
checkbox input "true"
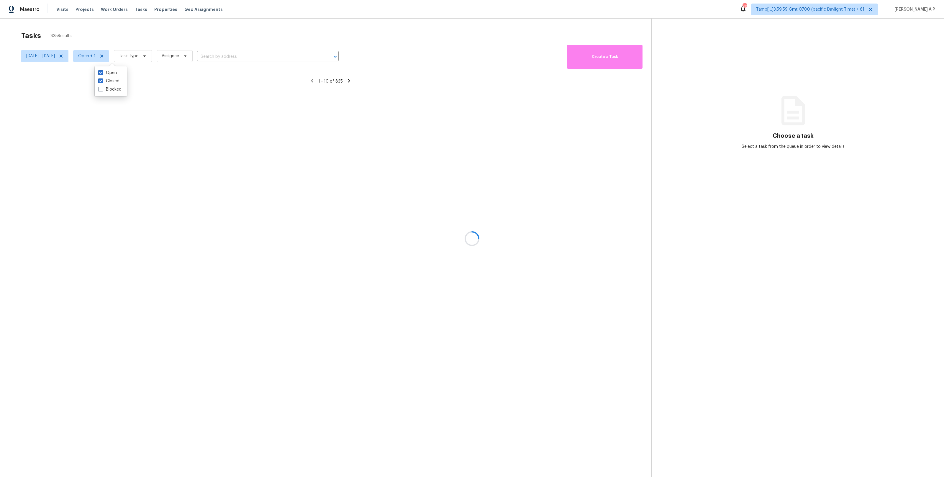
click at [165, 48] on div at bounding box center [472, 238] width 944 height 477
click at [159, 57] on div at bounding box center [472, 238] width 944 height 477
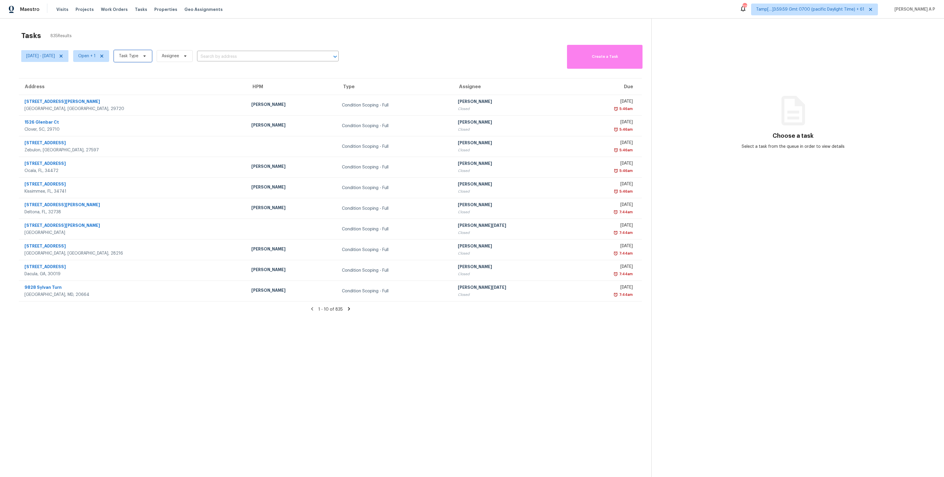
click at [152, 58] on span "Task Type" at bounding box center [133, 56] width 38 height 12
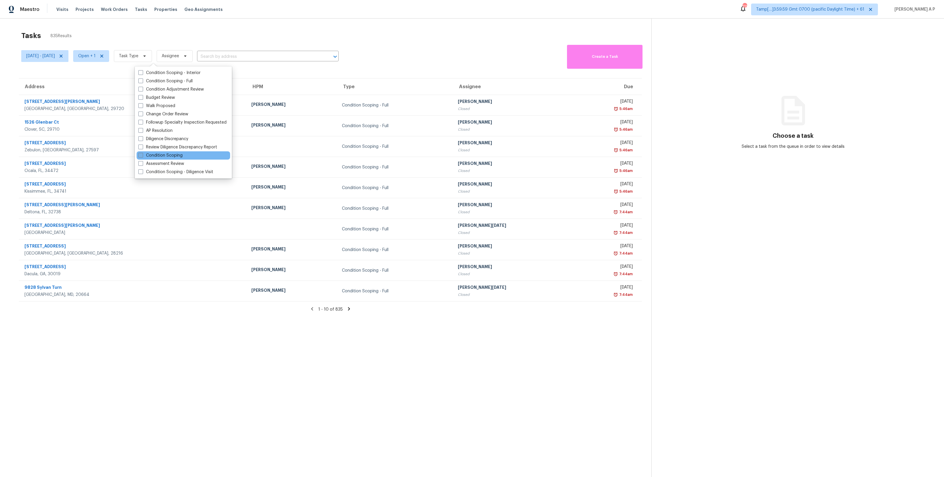
click at [160, 156] on label "Condition Scoping" at bounding box center [160, 156] width 44 height 6
click at [142, 156] on input "Condition Scoping" at bounding box center [140, 155] width 4 height 4
checkbox input "true"
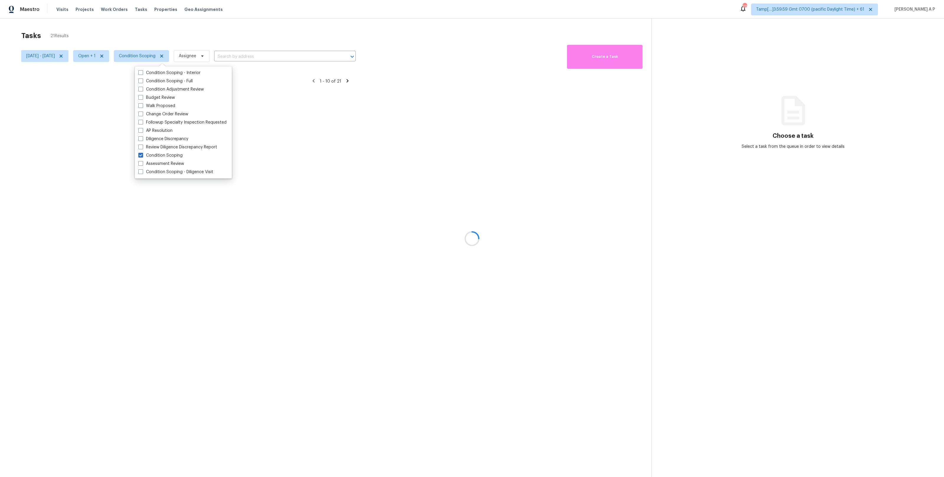
click at [245, 56] on div at bounding box center [472, 238] width 944 height 477
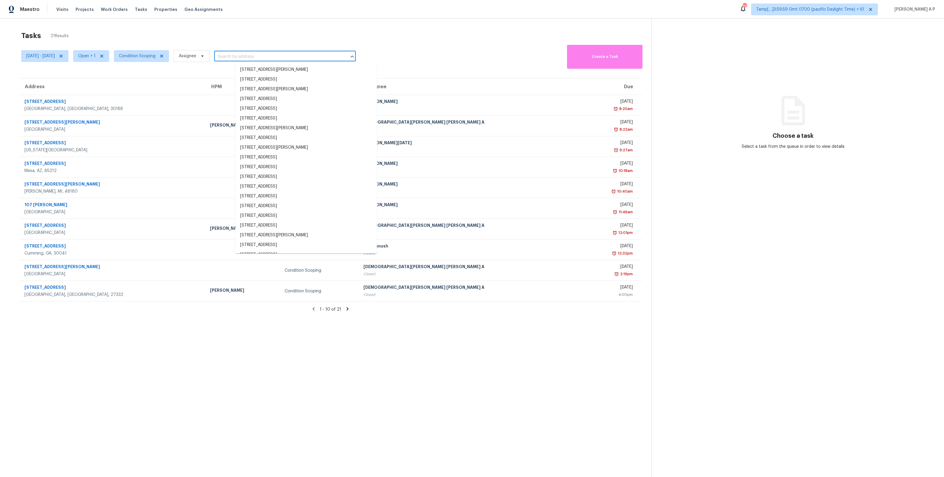
click at [246, 56] on input "text" at bounding box center [276, 56] width 125 height 9
paste input "110 Hickory Brook Ln, Acworth, GA 30101"
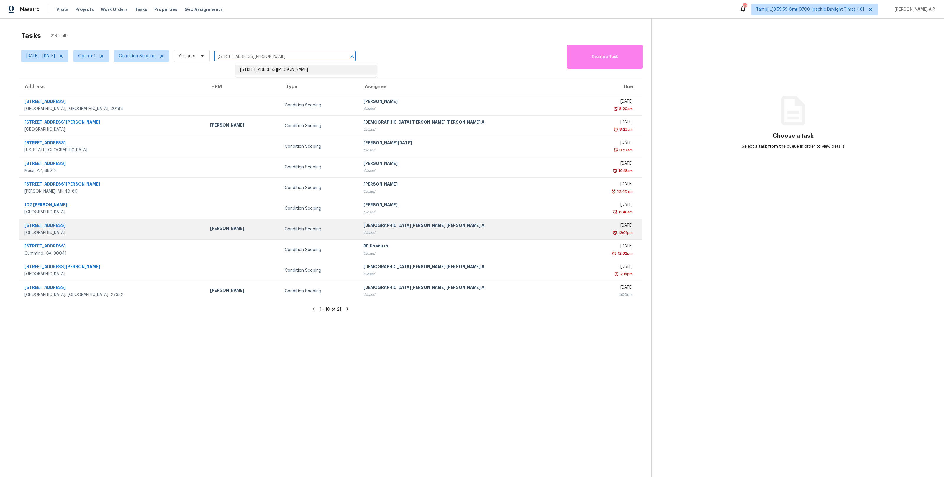
type input "110 Hickory Brook Ln, Acworth, GA 30101"
click at [210, 229] on div "Mirsad Srna" at bounding box center [242, 228] width 65 height 7
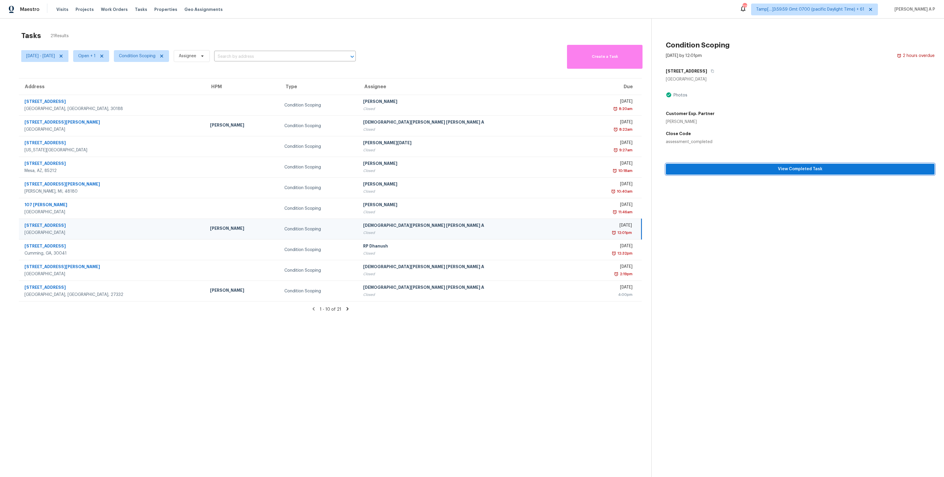
click at [722, 171] on span "View Completed Task" at bounding box center [800, 169] width 259 height 7
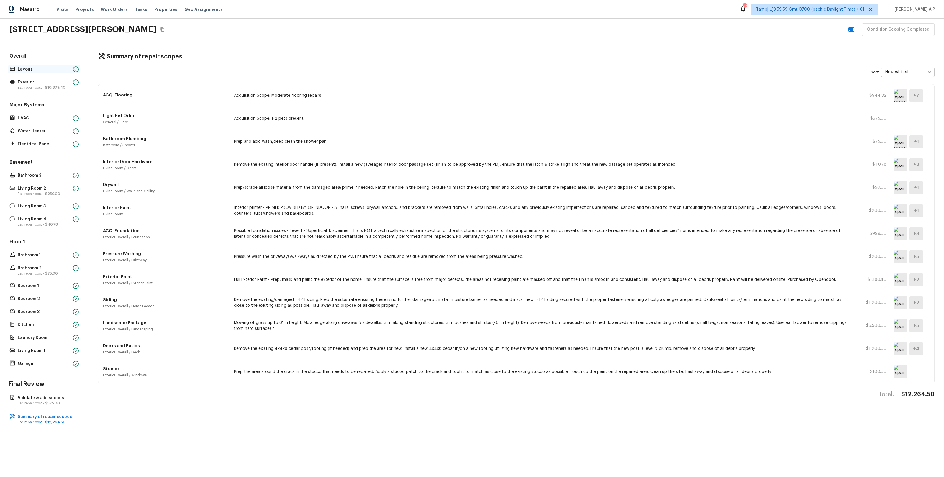
click at [44, 68] on p "Layout" at bounding box center [44, 69] width 53 height 6
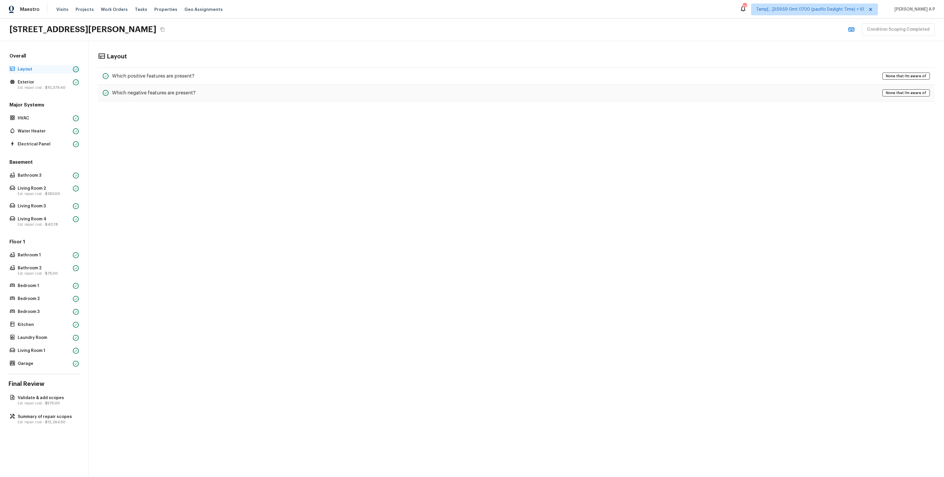
click at [46, 67] on p "Layout" at bounding box center [44, 69] width 53 height 6
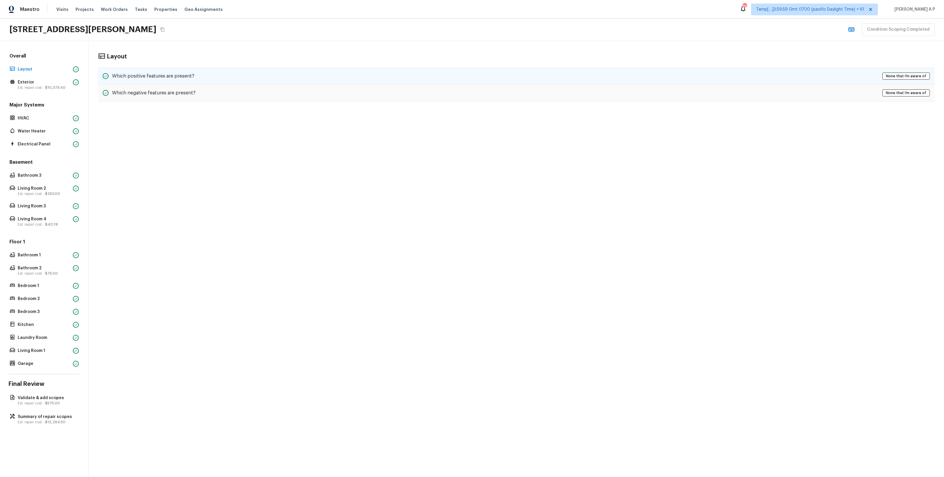
click at [129, 76] on h5 "Which positive features are present?" at bounding box center [153, 76] width 82 height 6
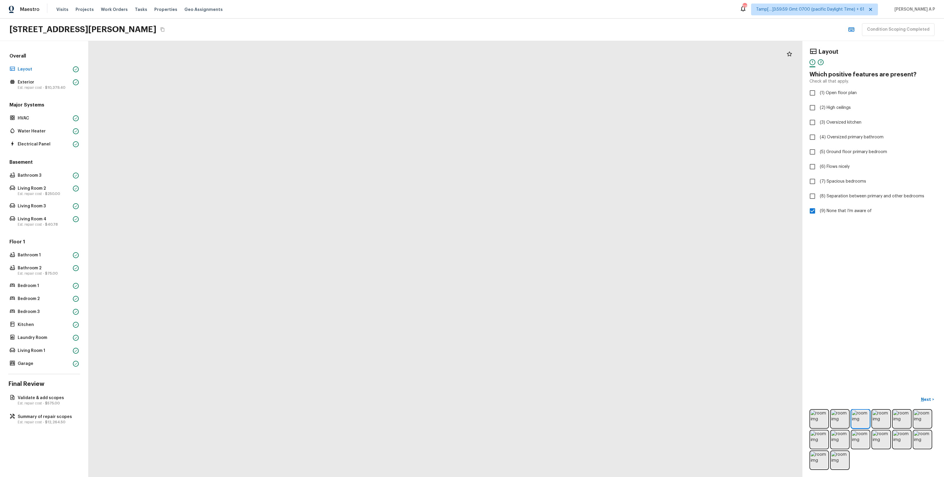
drag, startPoint x: 548, startPoint y: 444, endPoint x: 499, endPoint y: 406, distance: 62.2
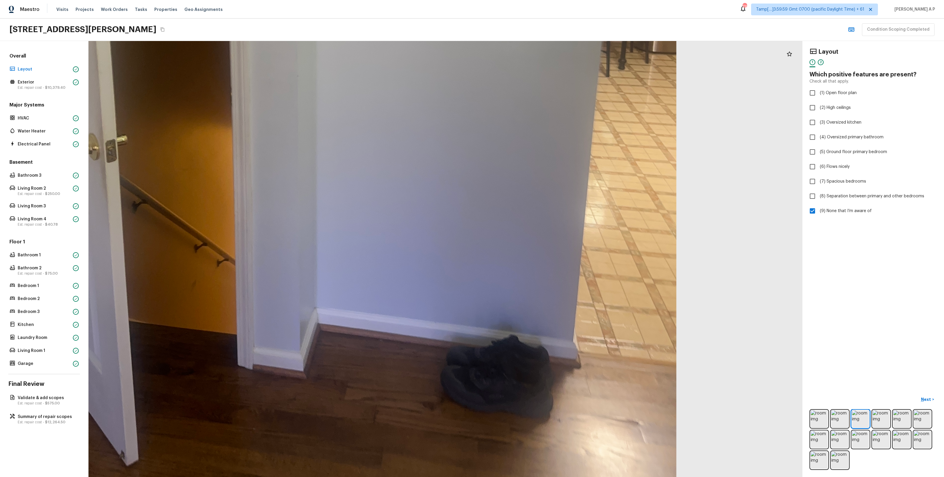
drag, startPoint x: 555, startPoint y: 402, endPoint x: 532, endPoint y: 333, distance: 73.1
click at [532, 333] on div at bounding box center [305, 70] width 1624 height 992
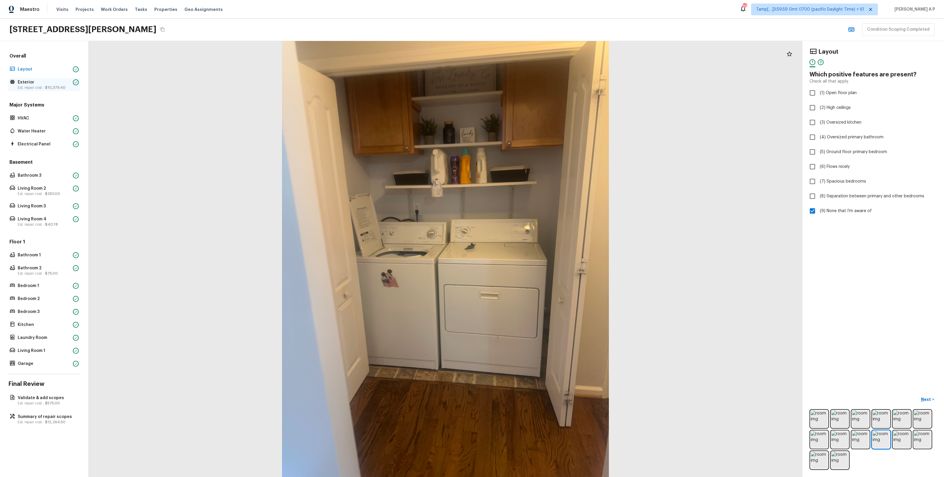
click at [67, 86] on p "Est. repair cost - $10,379.40" at bounding box center [44, 87] width 53 height 5
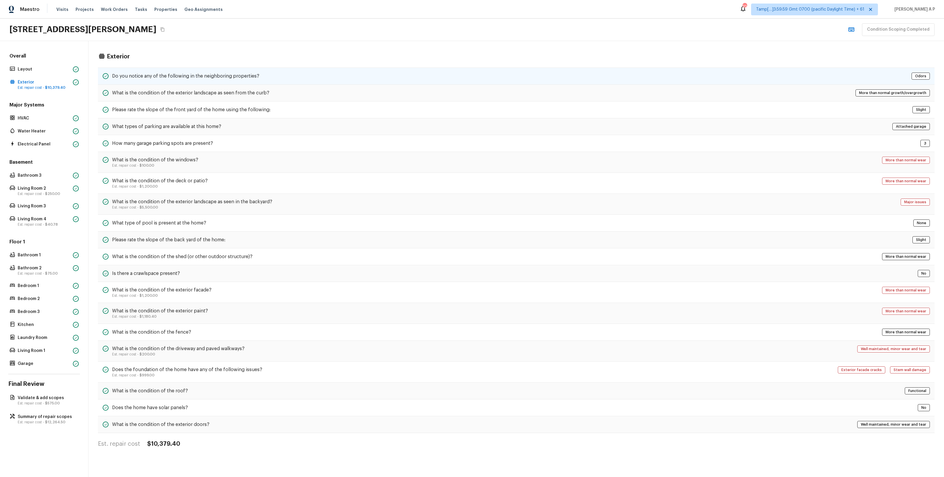
click at [137, 76] on h5 "Do you notice any of the following in the neighboring properties?" at bounding box center [185, 76] width 147 height 6
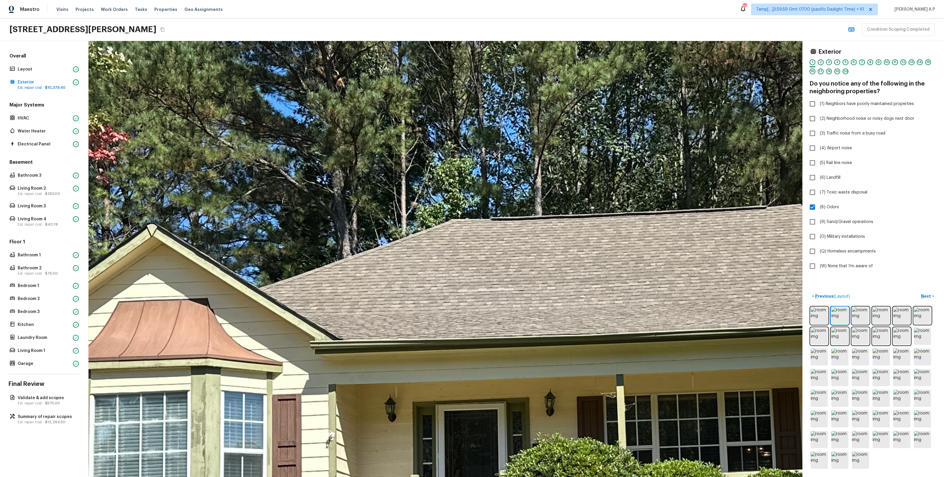
drag, startPoint x: 460, startPoint y: 266, endPoint x: 388, endPoint y: 224, distance: 83.6
click at [388, 224] on div at bounding box center [640, 416] width 2028 height 1238
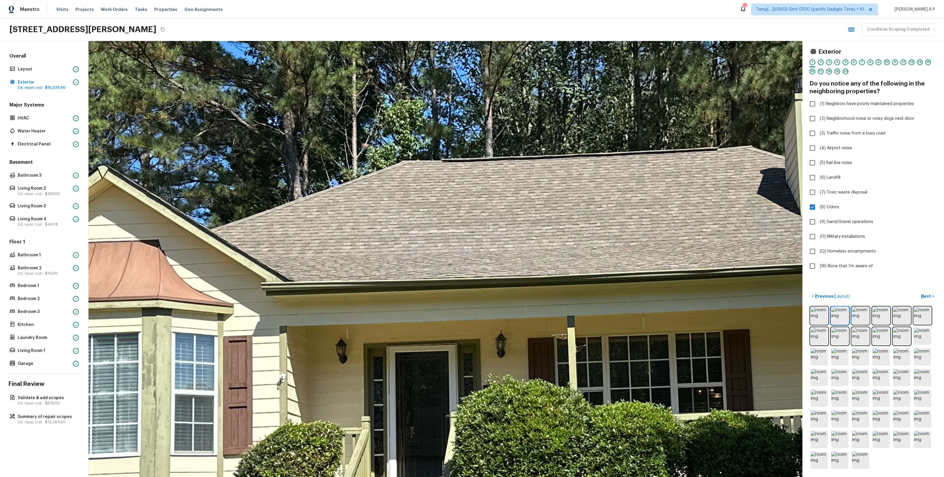
drag, startPoint x: 420, startPoint y: 249, endPoint x: 408, endPoint y: 241, distance: 13.8
click at [412, 243] on div at bounding box center [591, 358] width 2028 height 1238
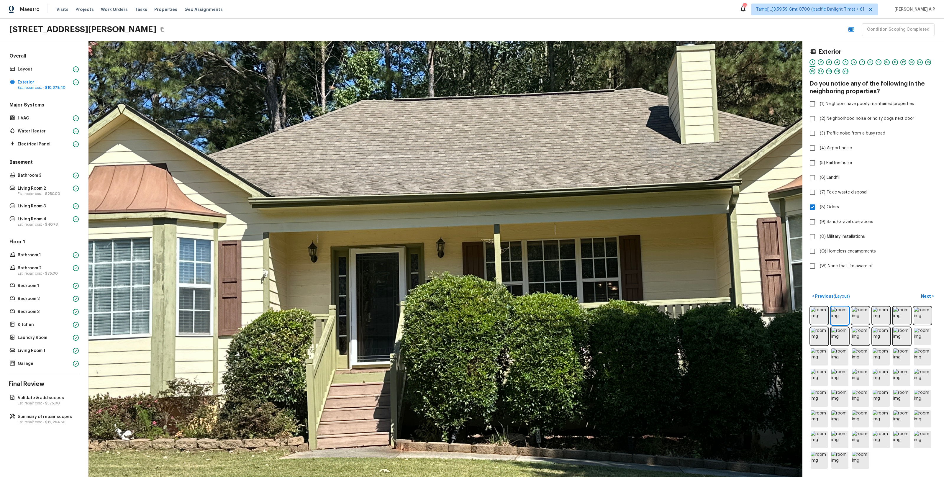
drag, startPoint x: 187, startPoint y: 253, endPoint x: 267, endPoint y: 258, distance: 80.7
click at [268, 258] on div at bounding box center [513, 257] width 1626 height 993
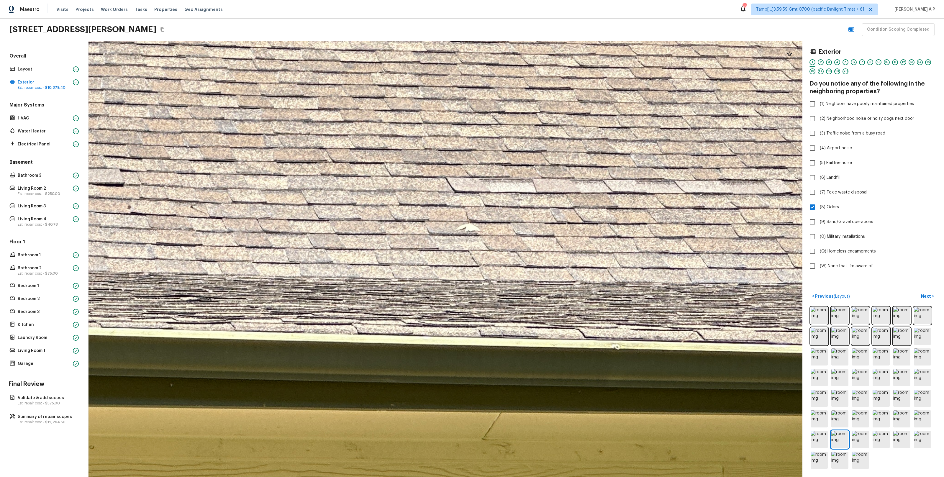
drag, startPoint x: 424, startPoint y: 256, endPoint x: 507, endPoint y: 292, distance: 90.8
click at [506, 292] on div at bounding box center [501, 231] width 2272 height 1388
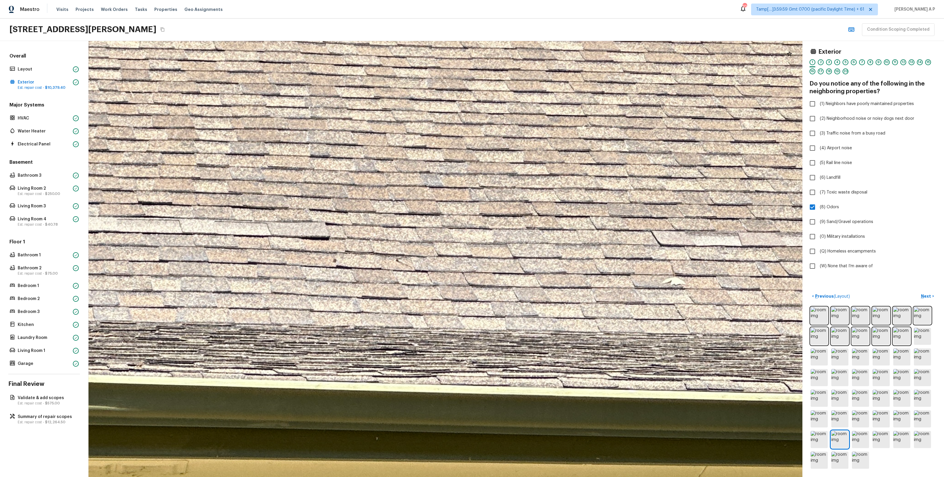
drag, startPoint x: 465, startPoint y: 270, endPoint x: 560, endPoint y: 272, distance: 95.6
click at [560, 272] on div at bounding box center [707, 284] width 2272 height 1388
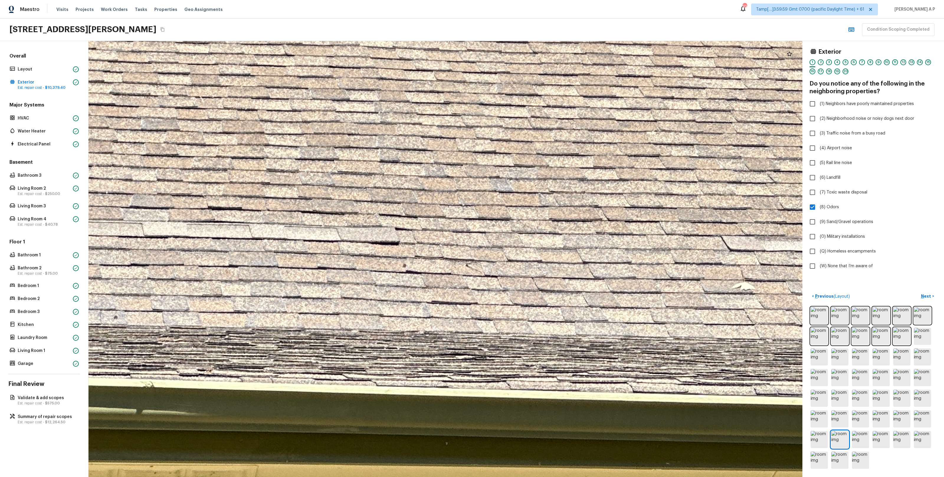
drag, startPoint x: 499, startPoint y: 263, endPoint x: 571, endPoint y: 327, distance: 96.5
click at [570, 326] on div at bounding box center [777, 289] width 2272 height 1388
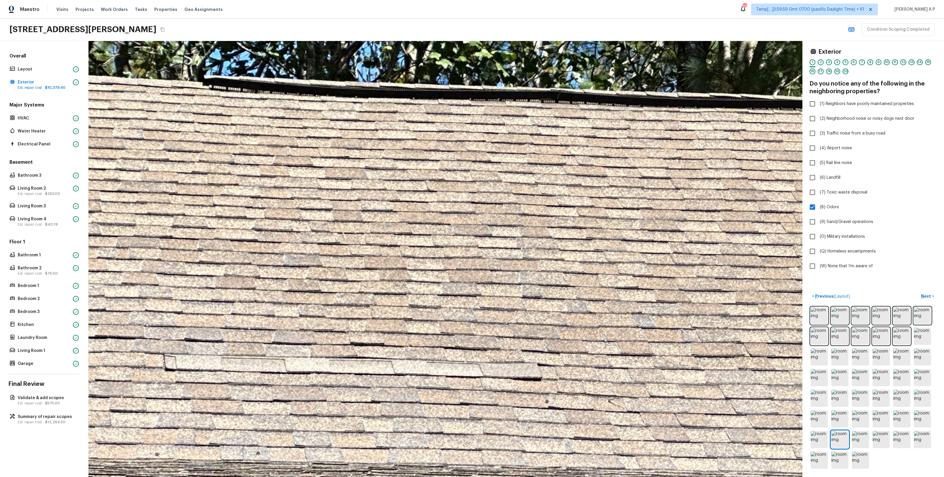
drag, startPoint x: 526, startPoint y: 292, endPoint x: 582, endPoint y: 354, distance: 83.3
click at [582, 353] on div at bounding box center [919, 425] width 2272 height 1388
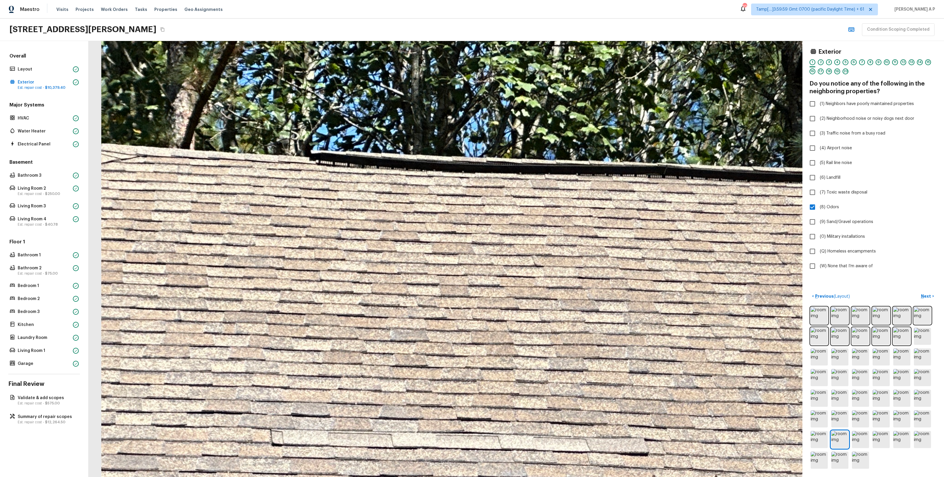
drag, startPoint x: 548, startPoint y: 349, endPoint x: 623, endPoint y: 376, distance: 79.8
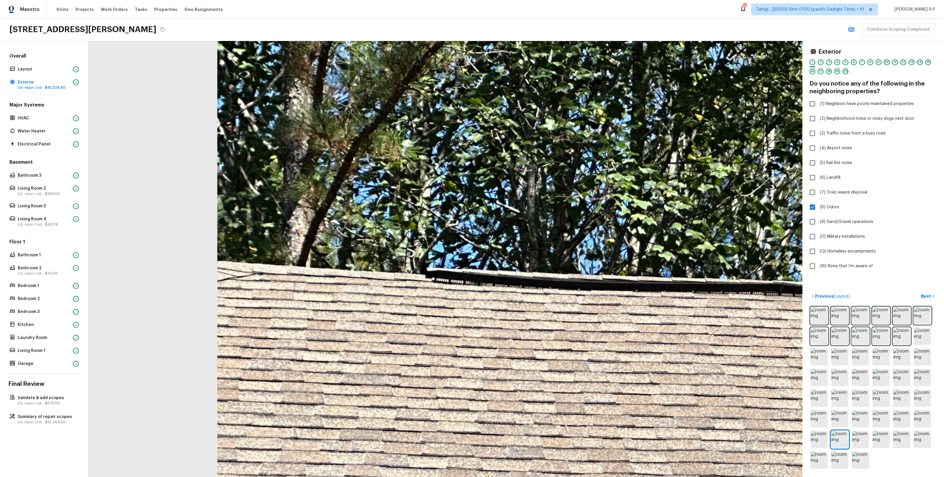
drag, startPoint x: 623, startPoint y: 376, endPoint x: 603, endPoint y: 320, distance: 59.7
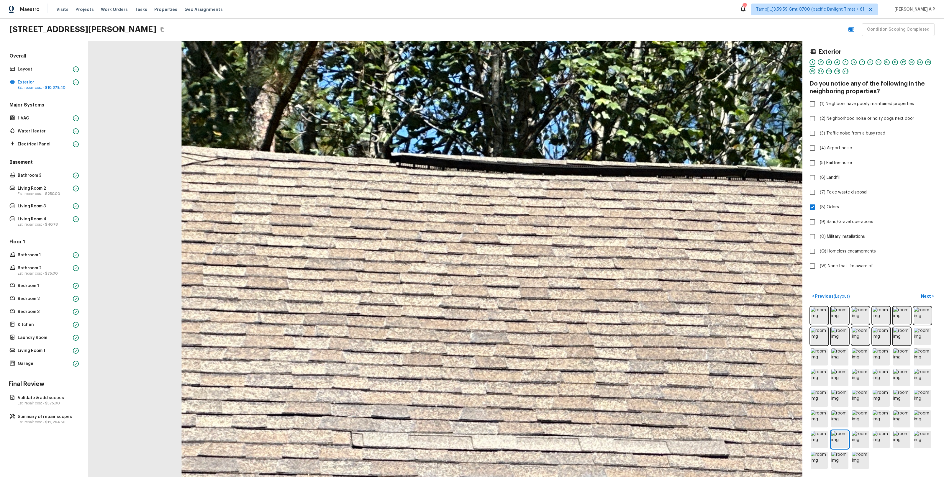
drag, startPoint x: 617, startPoint y: 372, endPoint x: 604, endPoint y: 309, distance: 65.0
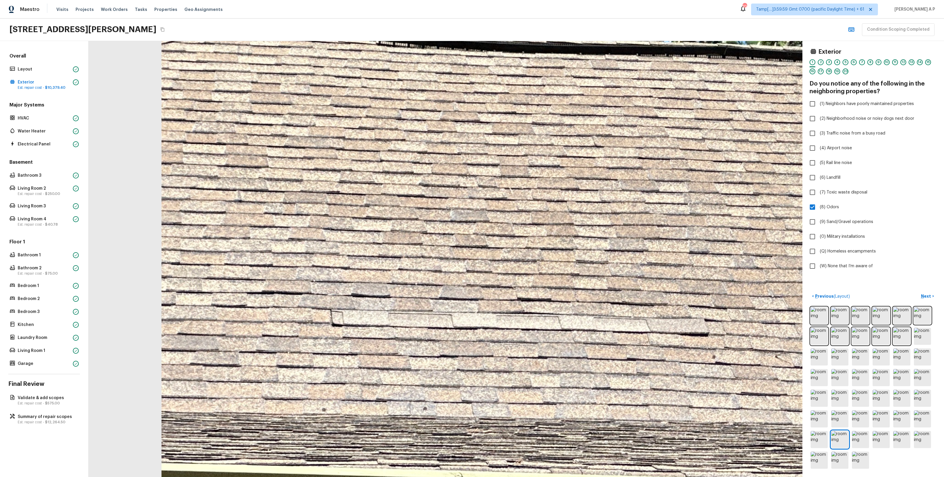
drag, startPoint x: 604, startPoint y: 319, endPoint x: 583, endPoint y: 244, distance: 78.3
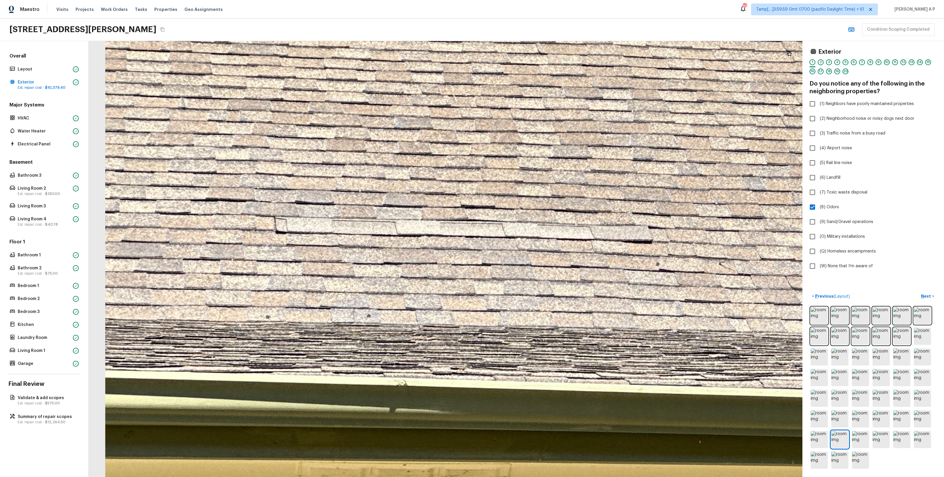
drag, startPoint x: 583, startPoint y: 243, endPoint x: 555, endPoint y: 243, distance: 27.5
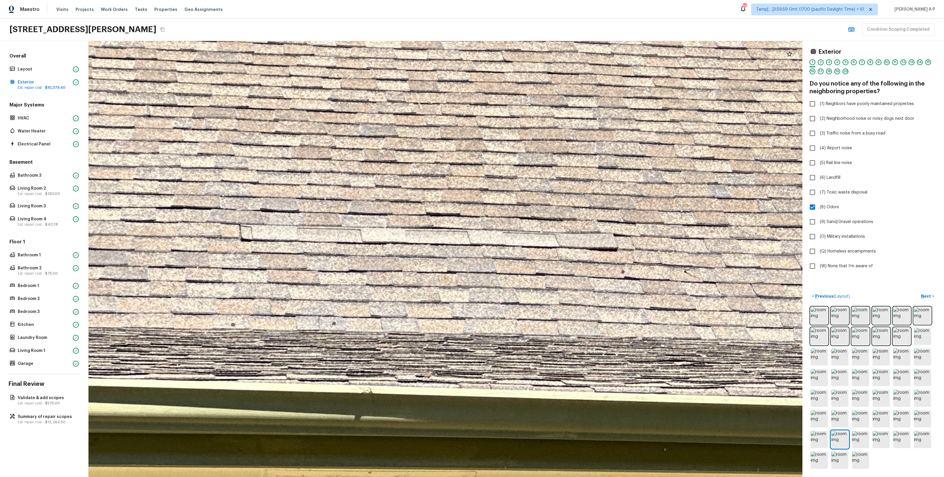
drag, startPoint x: 606, startPoint y: 241, endPoint x: 549, endPoint y: 251, distance: 57.8
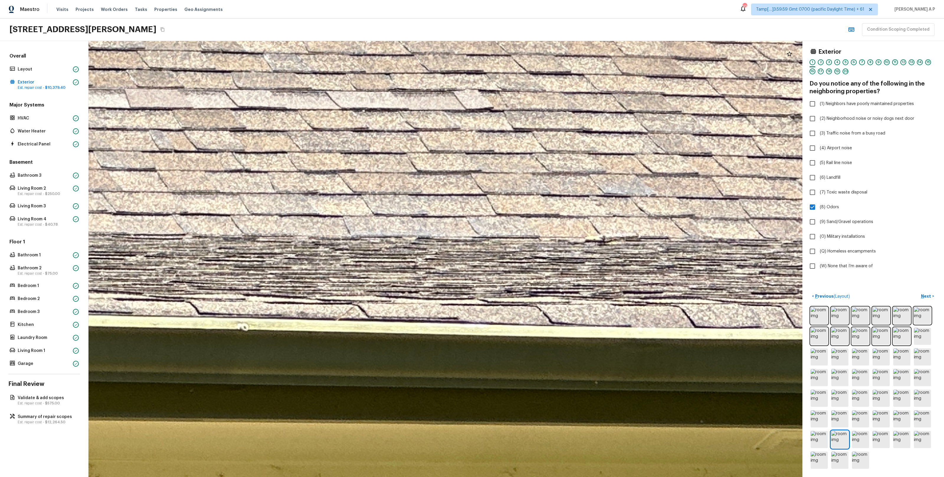
drag, startPoint x: 546, startPoint y: 251, endPoint x: 560, endPoint y: 317, distance: 66.9
click at [559, 313] on div at bounding box center [80, 161] width 3225 height 1969
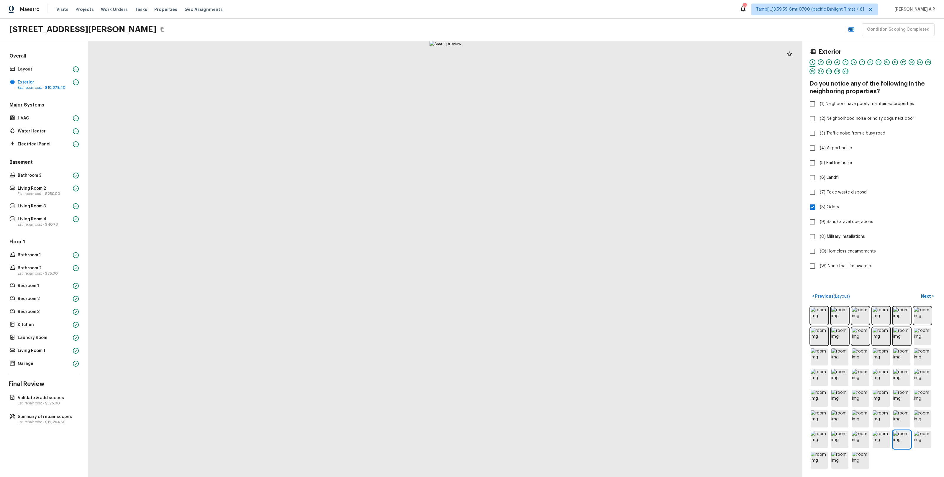
click at [468, 381] on div at bounding box center [446, 259] width 714 height 436
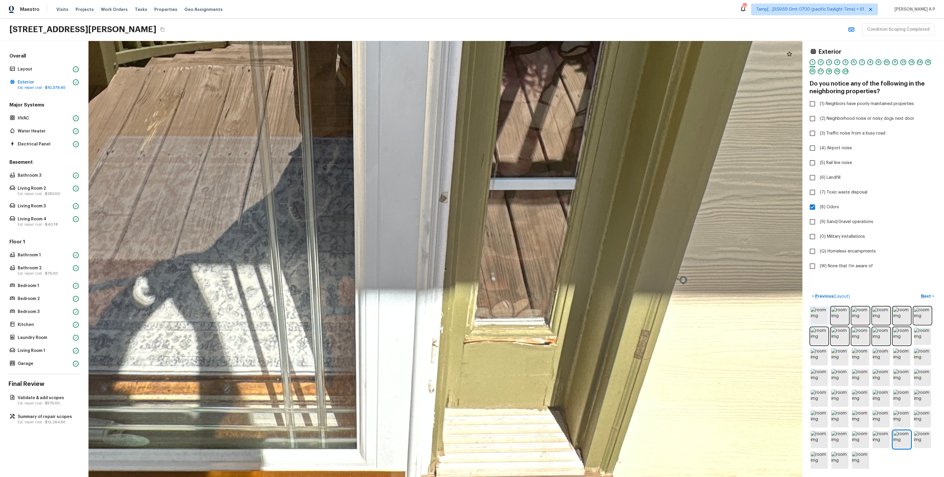
click at [821, 319] on img at bounding box center [819, 315] width 17 height 17
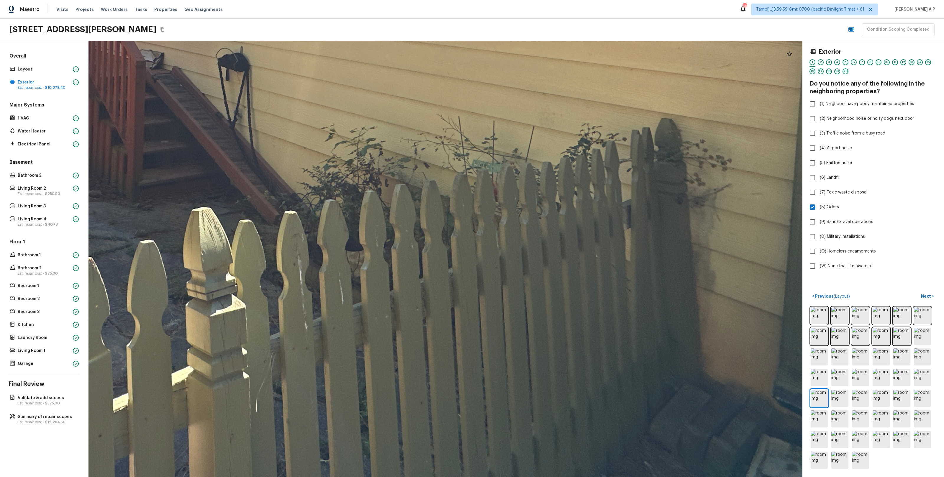
drag, startPoint x: 536, startPoint y: 380, endPoint x: 450, endPoint y: 323, distance: 102.8
click at [451, 323] on div at bounding box center [213, 7] width 1911 height 1167
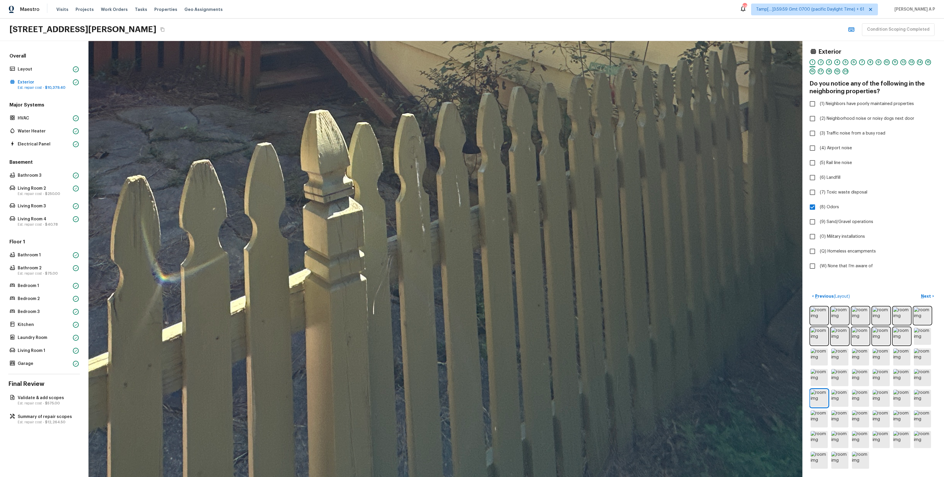
drag, startPoint x: 550, startPoint y: 247, endPoint x: 705, endPoint y: 208, distance: 160.2
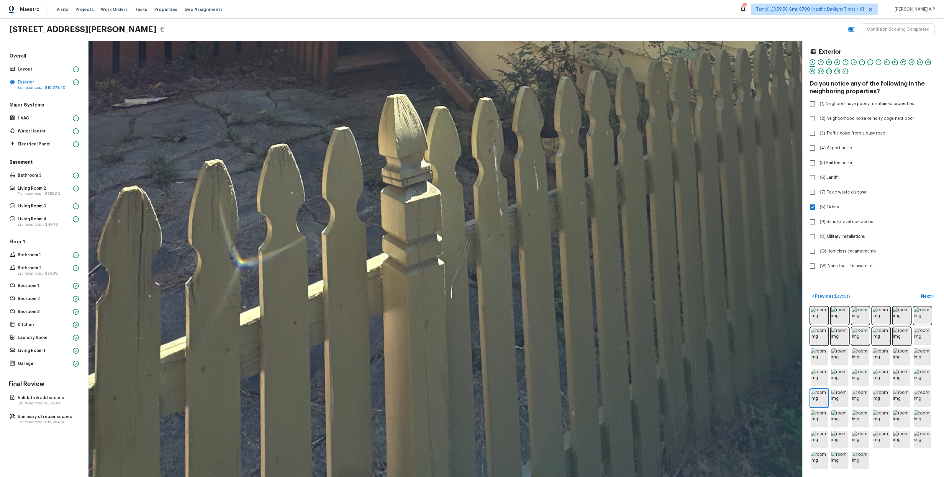
drag, startPoint x: 513, startPoint y: 269, endPoint x: 604, endPoint y: 254, distance: 92.7
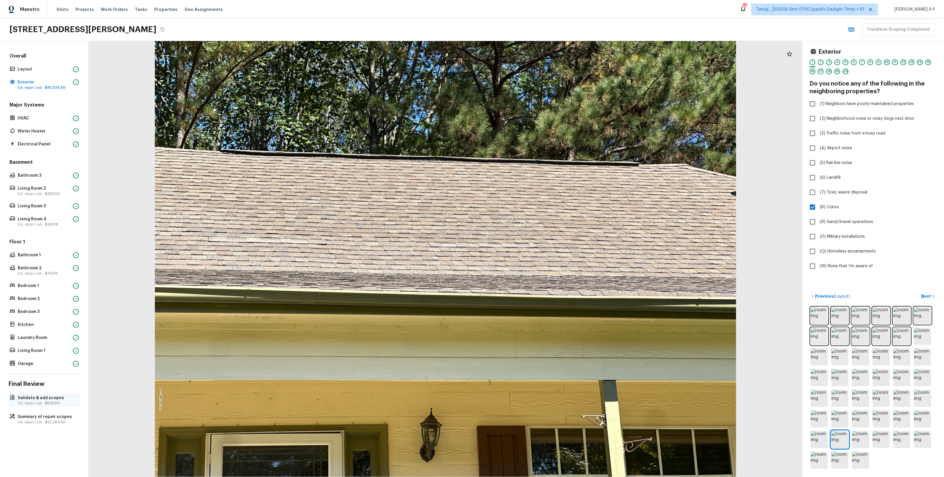
click at [54, 398] on p "Validate & add scopes" at bounding box center [47, 398] width 59 height 6
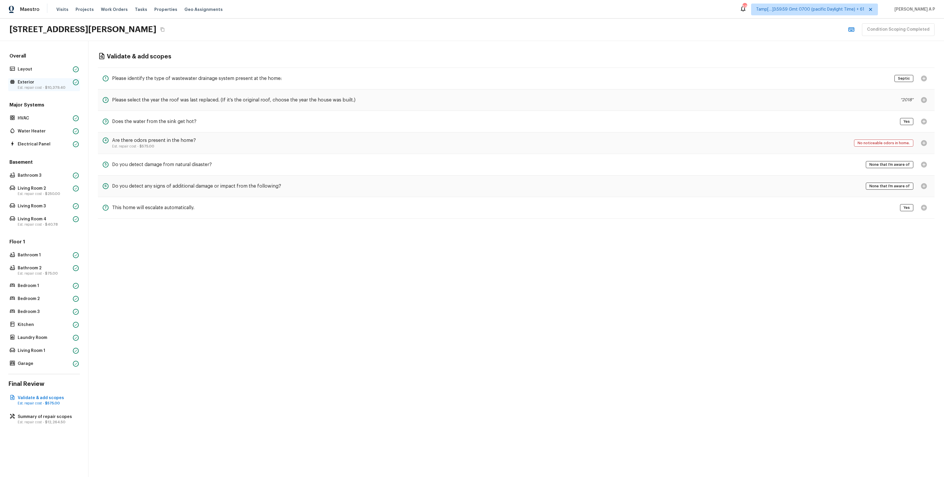
click at [60, 89] on span "$10,379.40" at bounding box center [55, 88] width 20 height 4
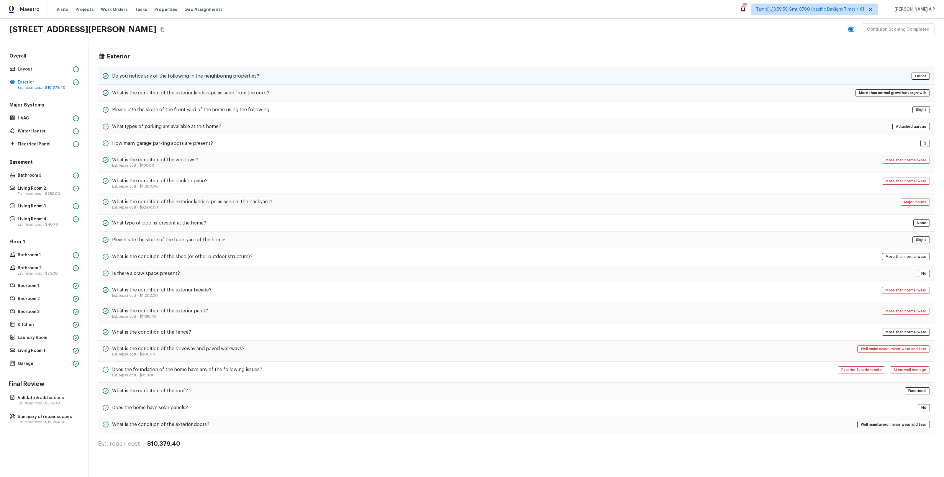
click at [120, 73] on h5 "Do you notice any of the following in the neighboring properties?" at bounding box center [185, 76] width 147 height 6
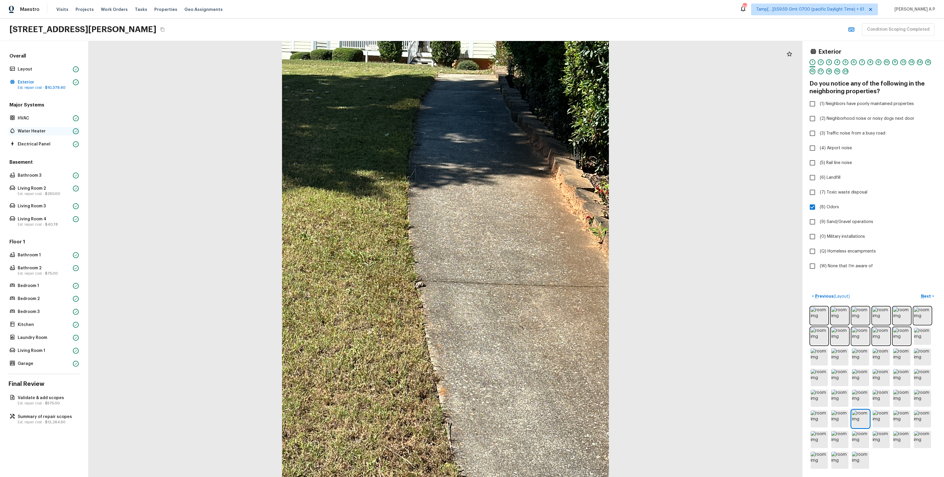
click at [41, 128] on div "Water Heater" at bounding box center [44, 131] width 72 height 8
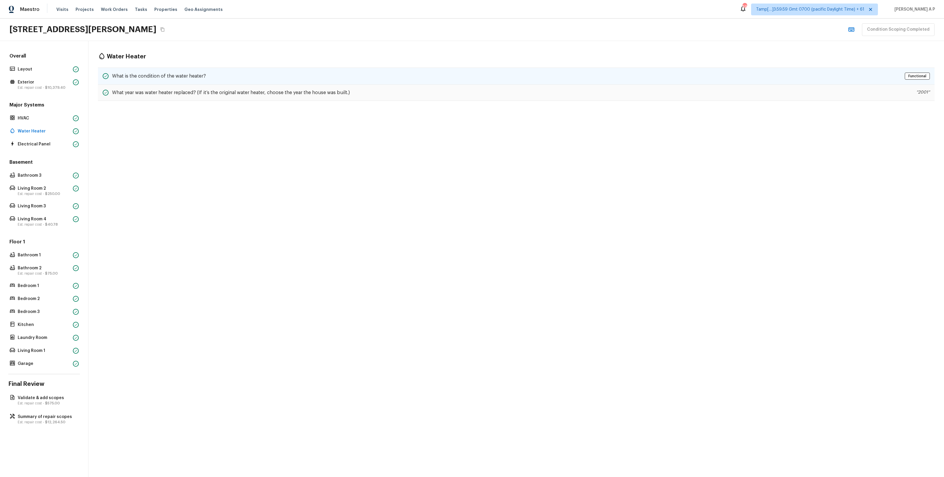
click at [197, 76] on h5 "What is the condition of the water heater?" at bounding box center [159, 76] width 94 height 6
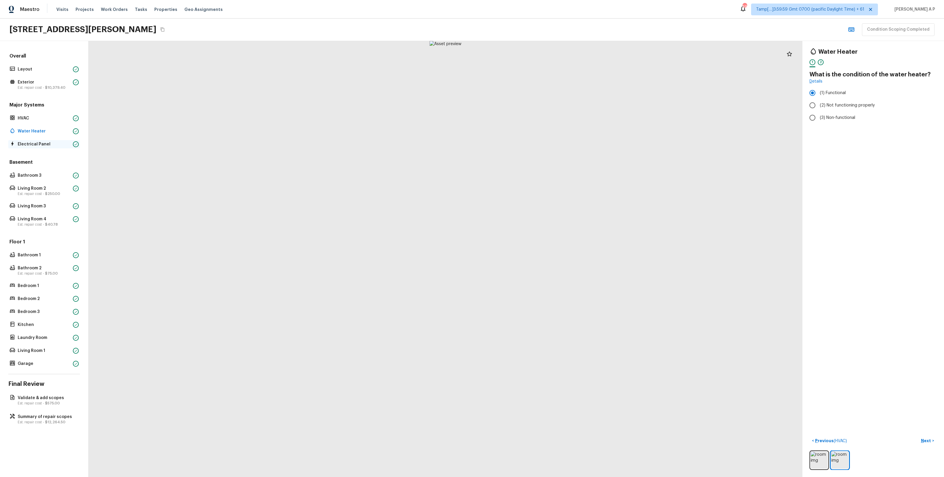
click at [24, 145] on p "Electrical Panel" at bounding box center [44, 144] width 53 height 6
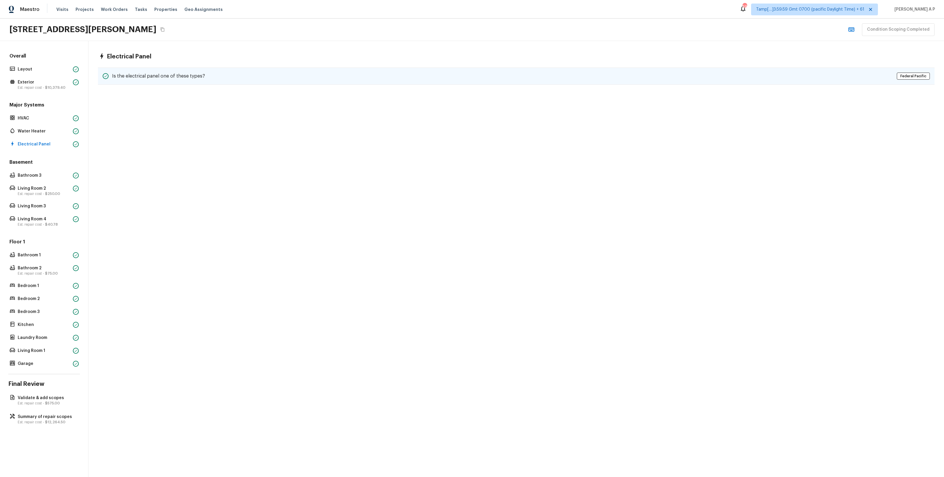
click at [188, 73] on h5 "Is the electrical panel one of these types?" at bounding box center [158, 76] width 93 height 6
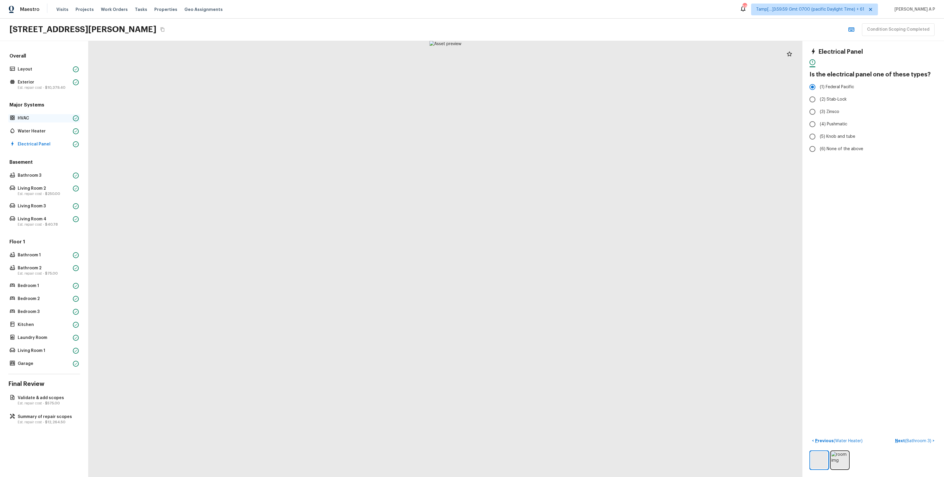
click at [60, 120] on p "HVAC" at bounding box center [44, 118] width 53 height 6
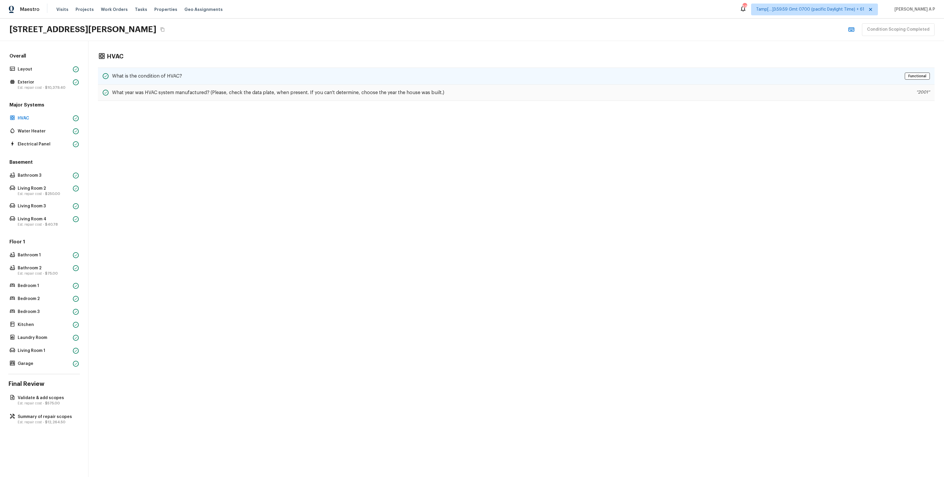
click at [195, 79] on div "What is the condition of HVAC? Functional" at bounding box center [516, 76] width 837 height 17
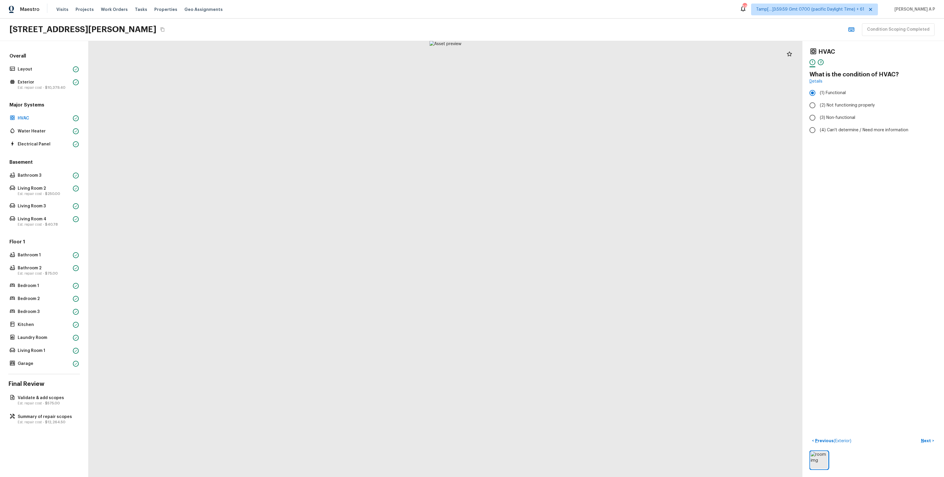
click at [34, 148] on div "Overall Layout Exterior Est. repair cost - $10,379.40 Major Systems HVAC Water …" at bounding box center [44, 210] width 72 height 315
click at [38, 143] on p "Electrical Panel" at bounding box center [44, 144] width 53 height 6
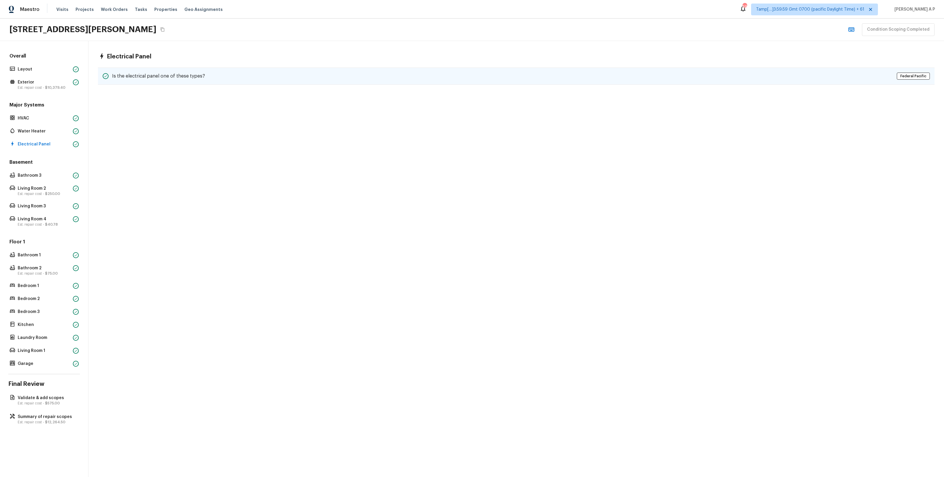
click at [146, 77] on h5 "Is the electrical panel one of these types?" at bounding box center [158, 76] width 93 height 6
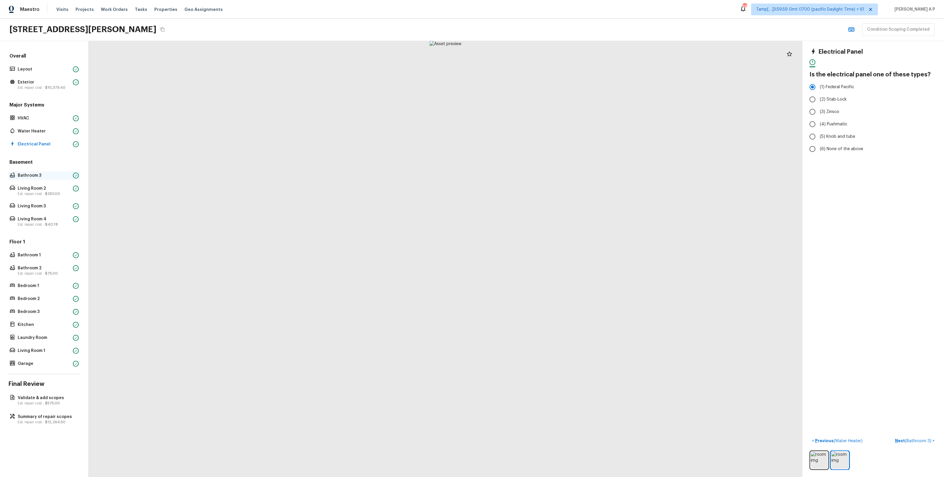
click at [66, 174] on p "Bathroom 3" at bounding box center [44, 176] width 53 height 6
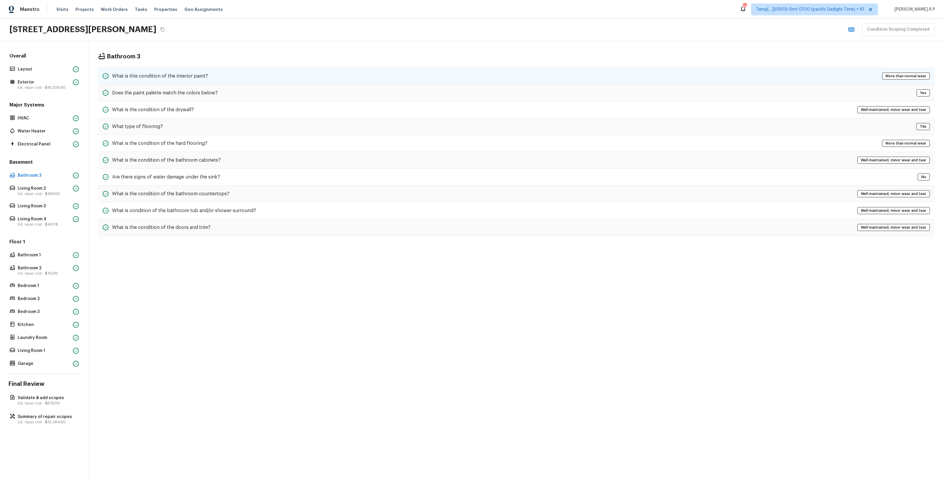
click at [169, 74] on h5 "What is this condition of the interior paint?" at bounding box center [160, 76] width 96 height 6
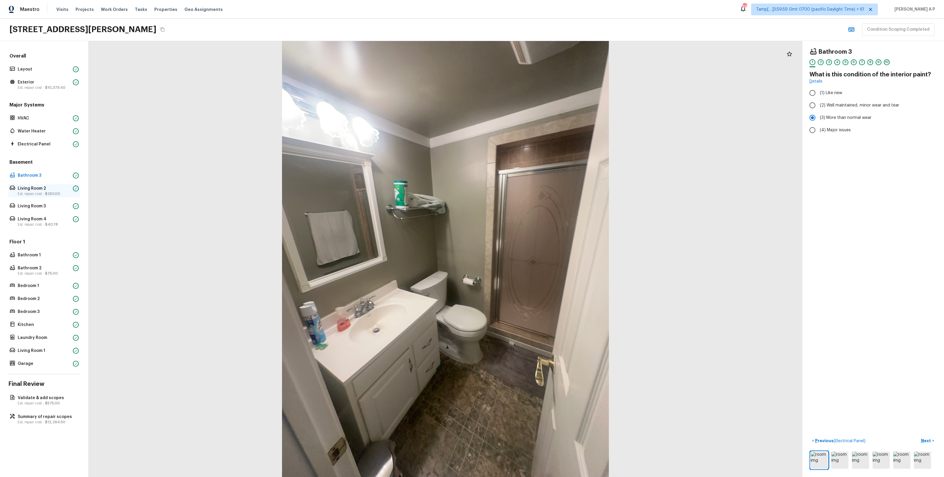
click at [31, 192] on p "Est. repair cost - $250.00" at bounding box center [44, 194] width 53 height 5
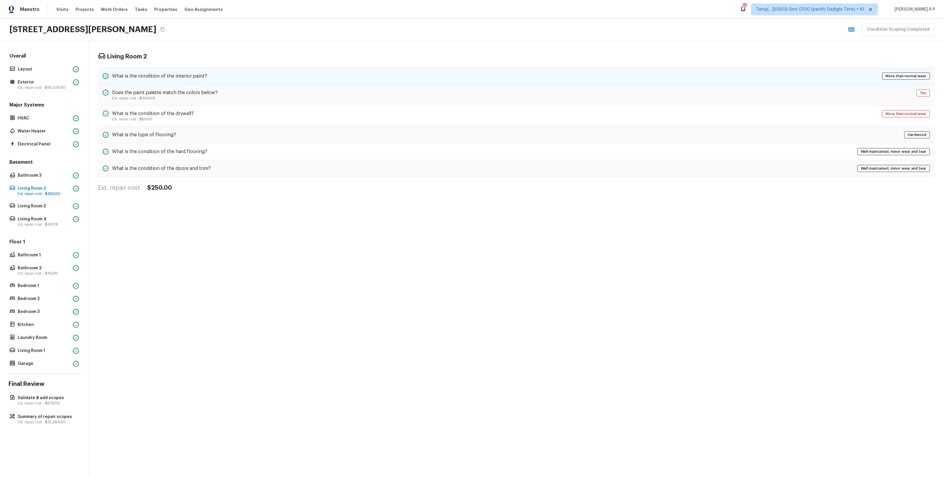
click at [199, 73] on div "What is the condition of the interior paint?" at bounding box center [155, 76] width 104 height 7
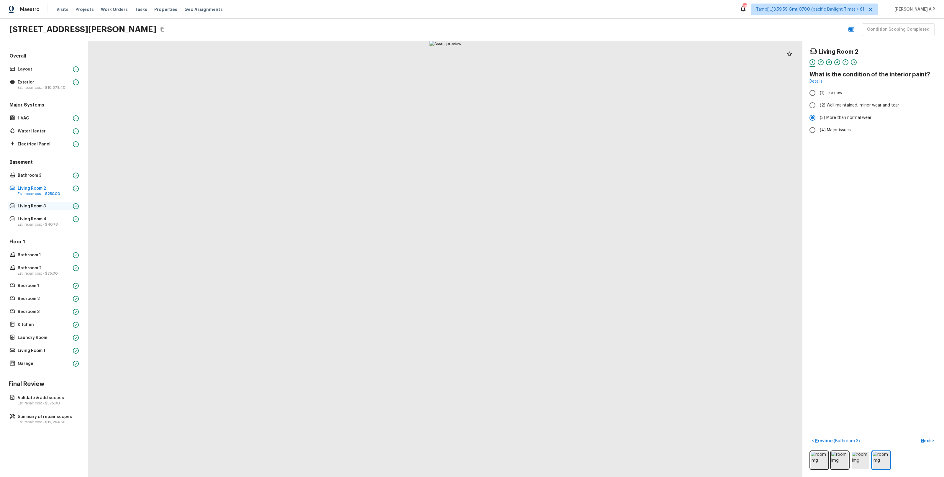
click at [72, 208] on div "Living Room 3" at bounding box center [44, 206] width 72 height 8
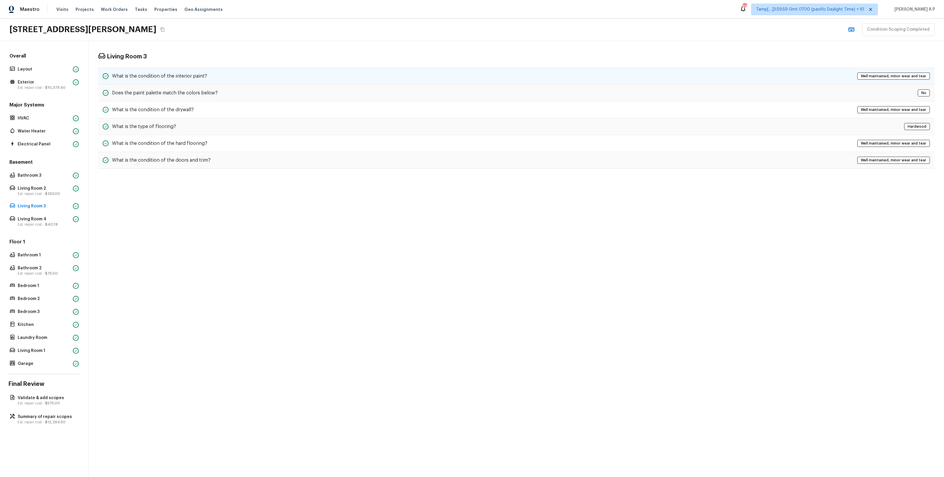
click at [178, 70] on div "What is the condition of the interior paint? Well maintained, minor wear and te…" at bounding box center [516, 76] width 837 height 17
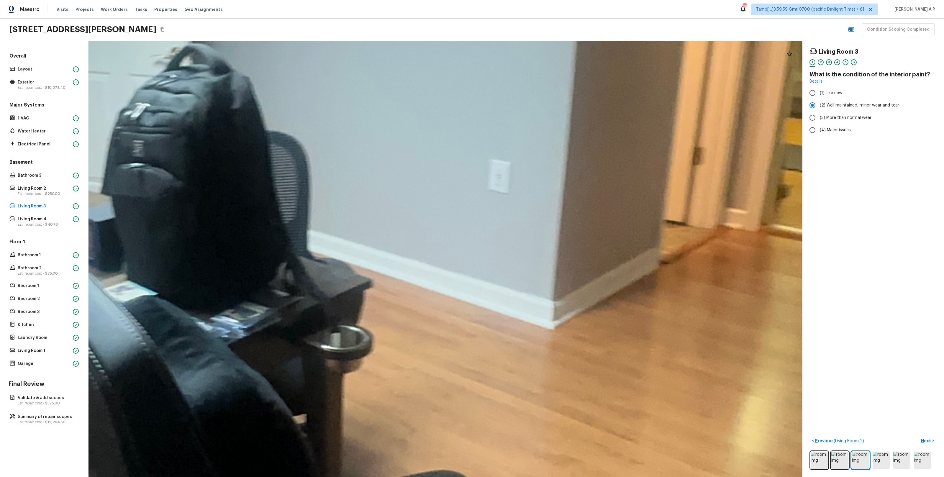
drag, startPoint x: 419, startPoint y: 281, endPoint x: 532, endPoint y: 286, distance: 113.2
click at [525, 286] on div at bounding box center [229, 216] width 2831 height 1729
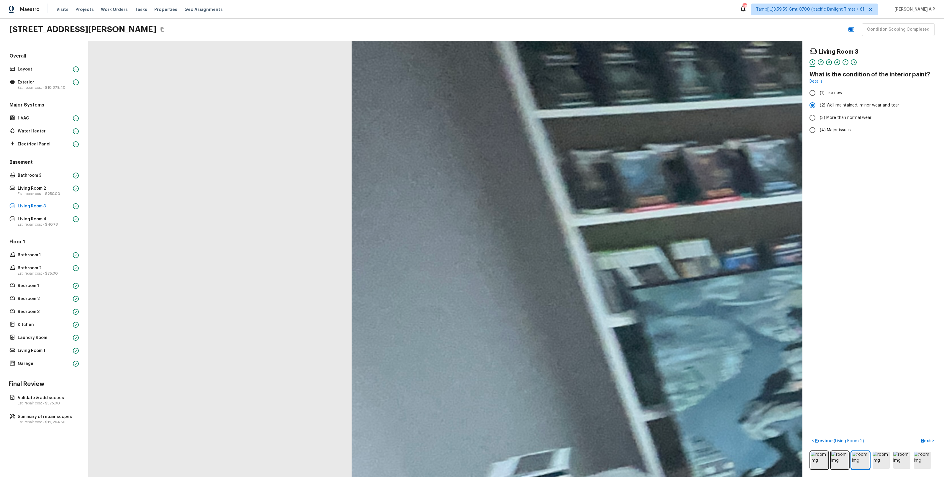
drag, startPoint x: 545, startPoint y: 294, endPoint x: 479, endPoint y: 287, distance: 65.5
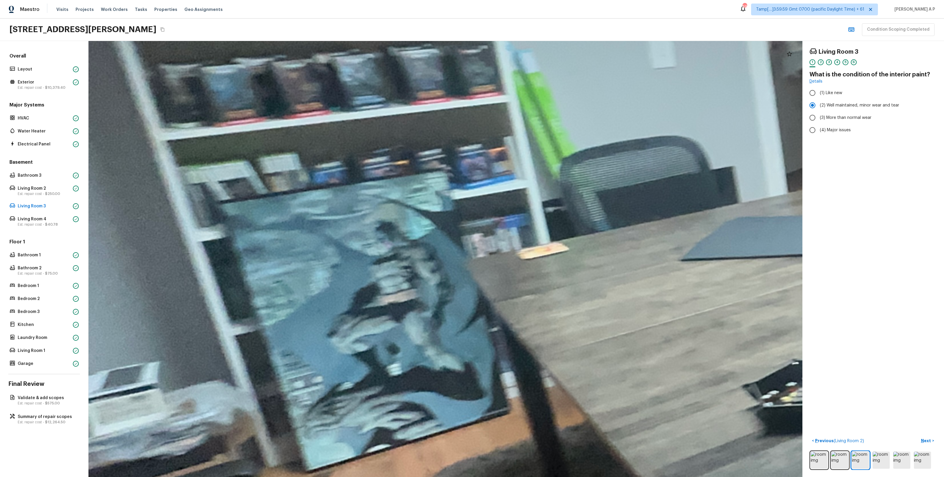
drag, startPoint x: 521, startPoint y: 307, endPoint x: 487, endPoint y: 299, distance: 34.7
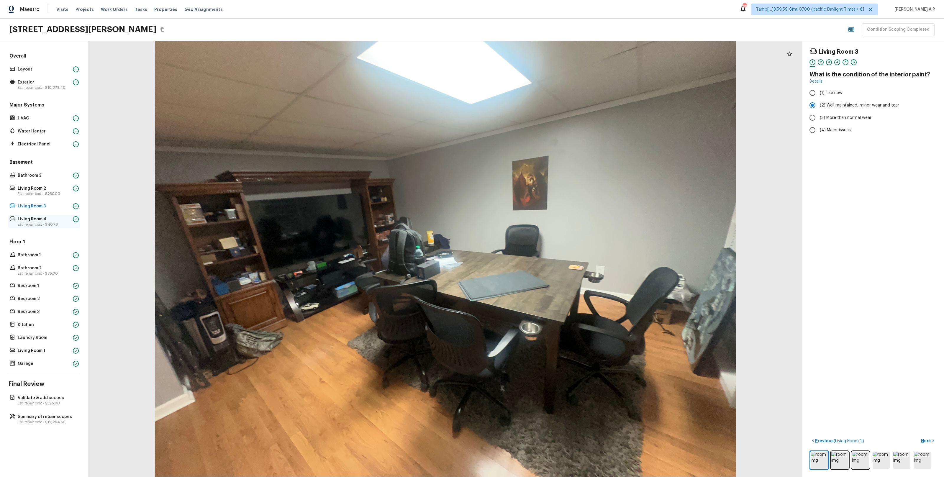
click at [66, 221] on p "Living Room 4" at bounding box center [44, 219] width 53 height 6
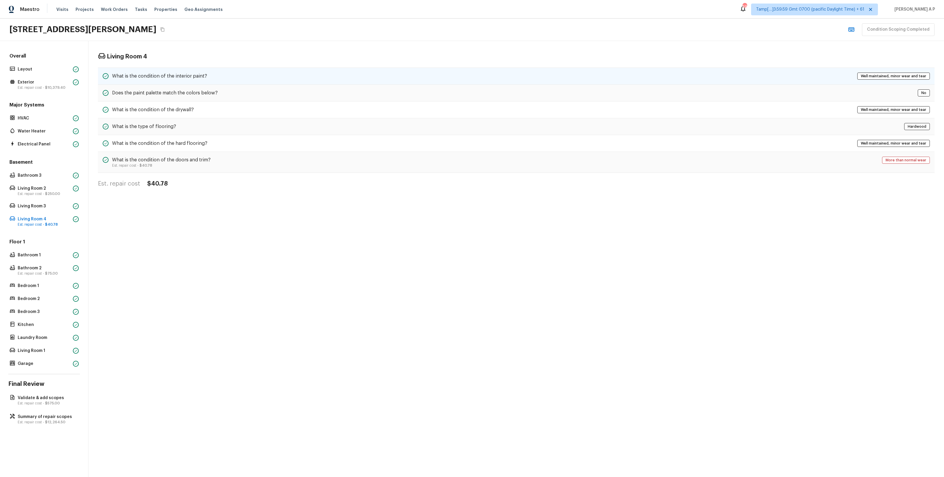
click at [262, 72] on div "What is the condition of the interior paint? Well maintained, minor wear and te…" at bounding box center [516, 76] width 837 height 17
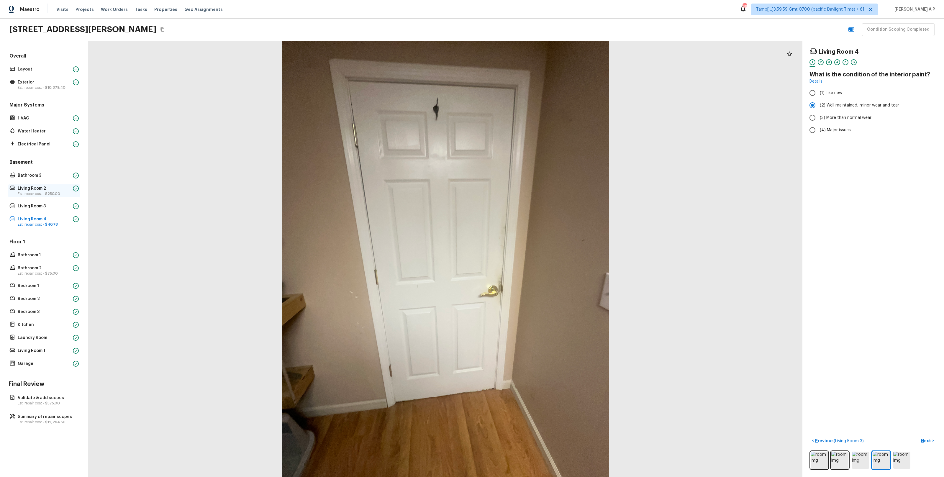
click at [50, 189] on p "Living Room 2" at bounding box center [44, 189] width 53 height 6
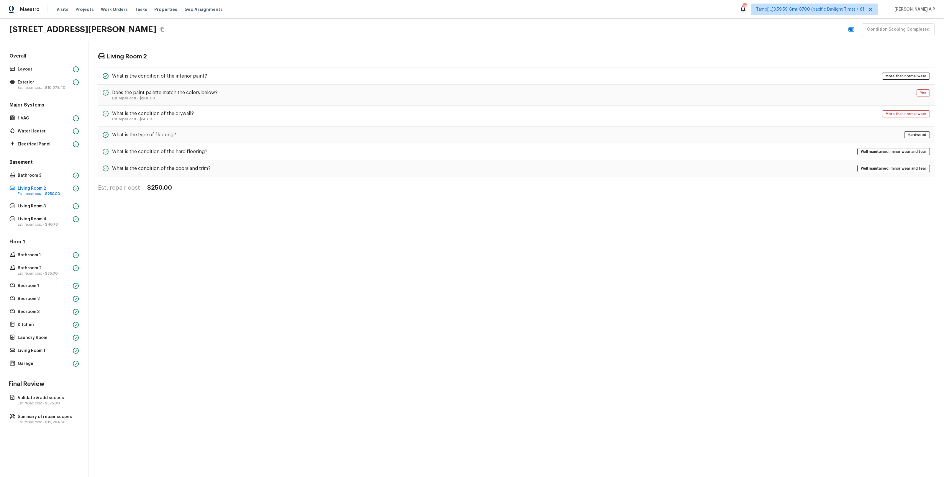
click at [210, 63] on div "Living Room 2 What is the condition of the interior paint? More than normal wea…" at bounding box center [517, 122] width 856 height 163
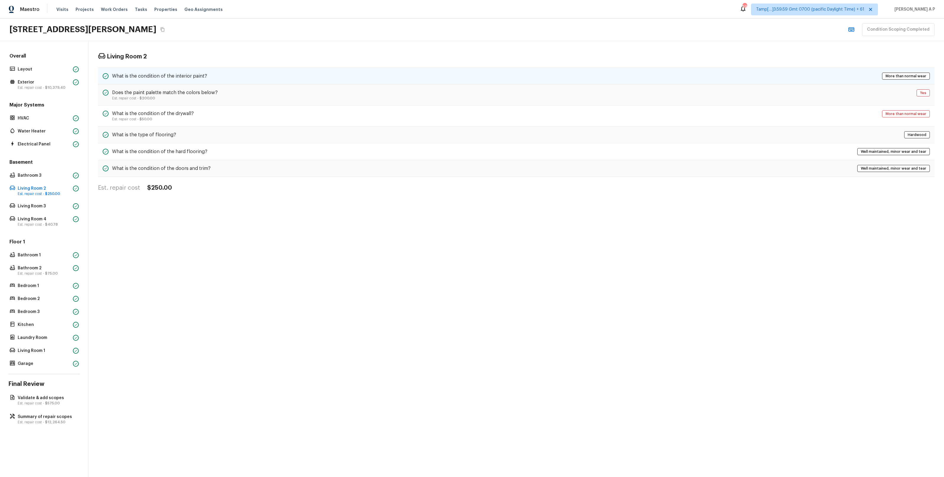
click at [203, 76] on h5 "What is the condition of the interior paint?" at bounding box center [159, 76] width 95 height 6
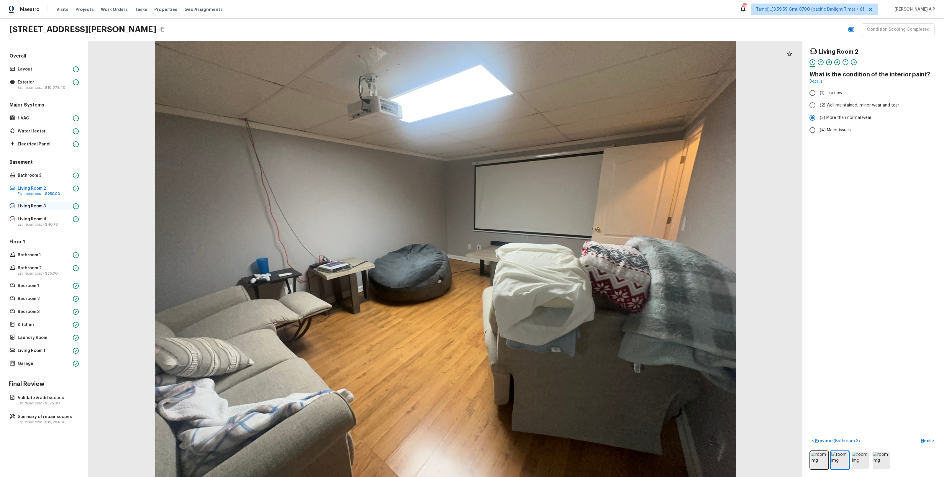
click at [50, 207] on p "Living Room 3" at bounding box center [44, 206] width 53 height 6
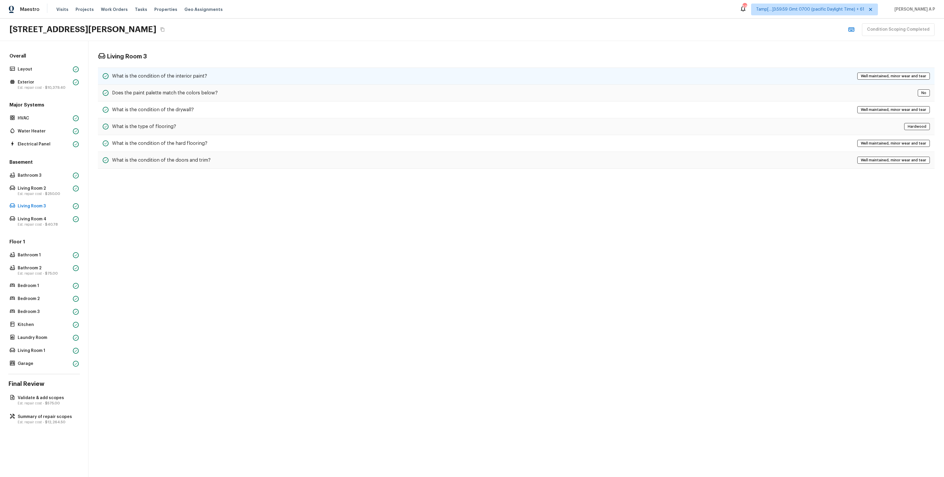
click at [172, 77] on h5 "What is the condition of the interior paint?" at bounding box center [159, 76] width 95 height 6
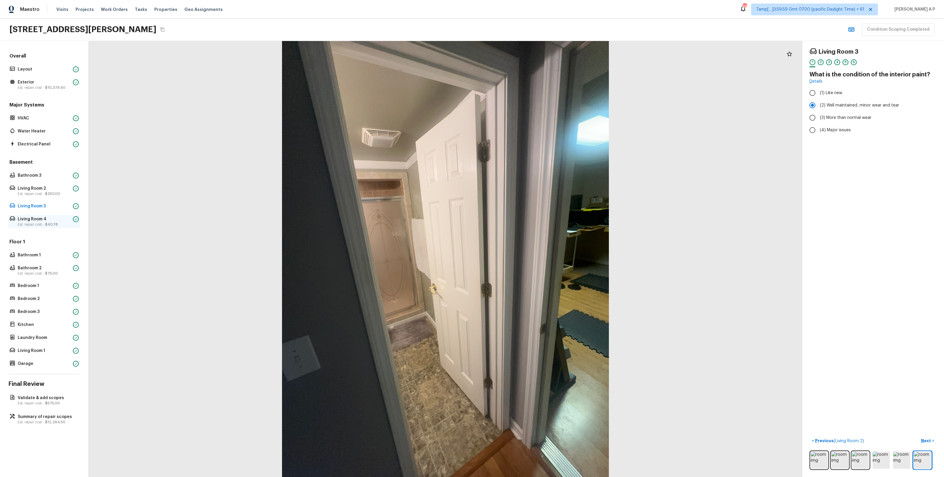
click at [58, 220] on p "Living Room 4" at bounding box center [44, 219] width 53 height 6
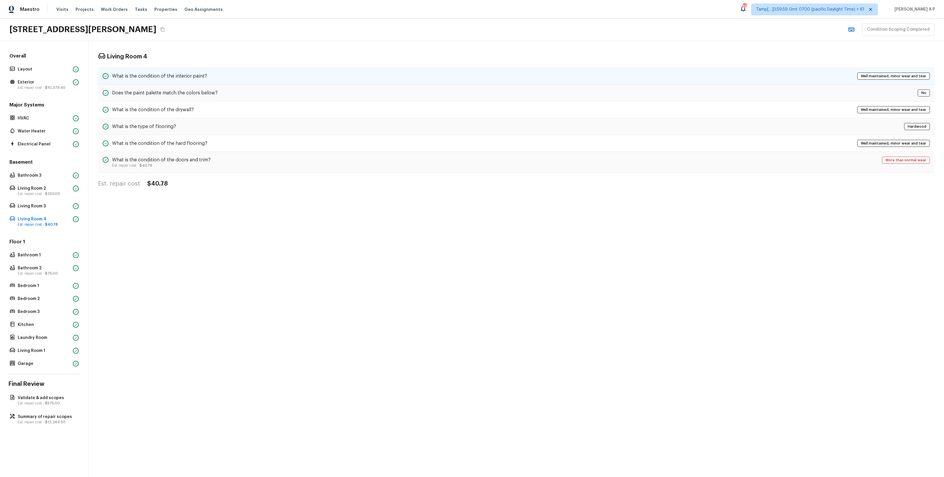
click at [203, 71] on div "What is the condition of the interior paint? Well maintained, minor wear and te…" at bounding box center [516, 76] width 837 height 17
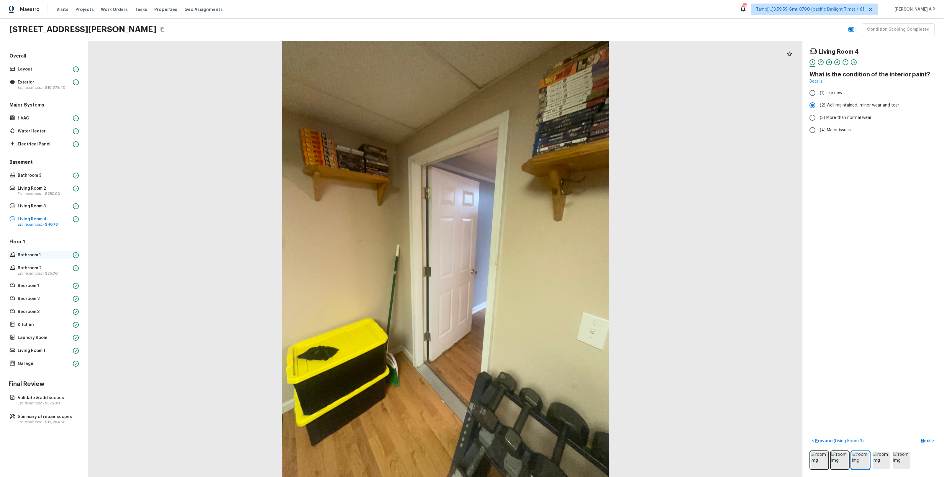
click at [32, 259] on div "Bathroom 1" at bounding box center [44, 255] width 72 height 8
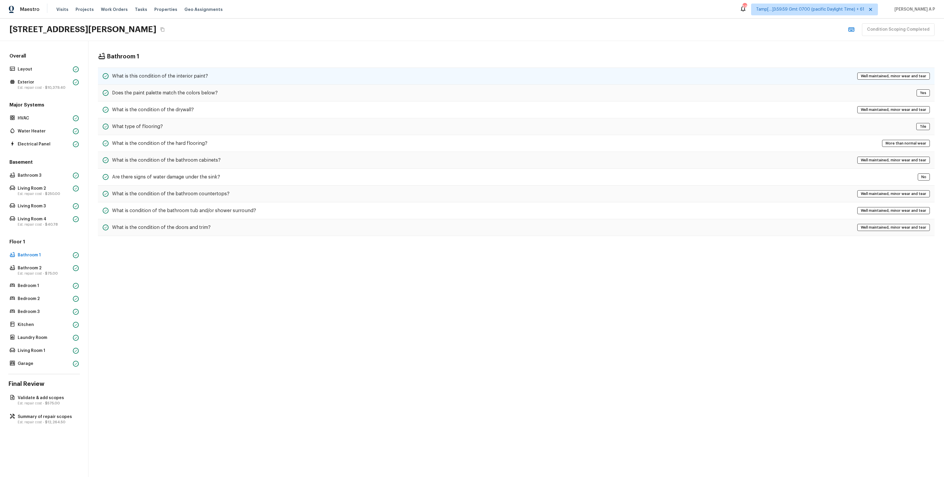
click at [171, 76] on h5 "What is this condition of the interior paint?" at bounding box center [160, 76] width 96 height 6
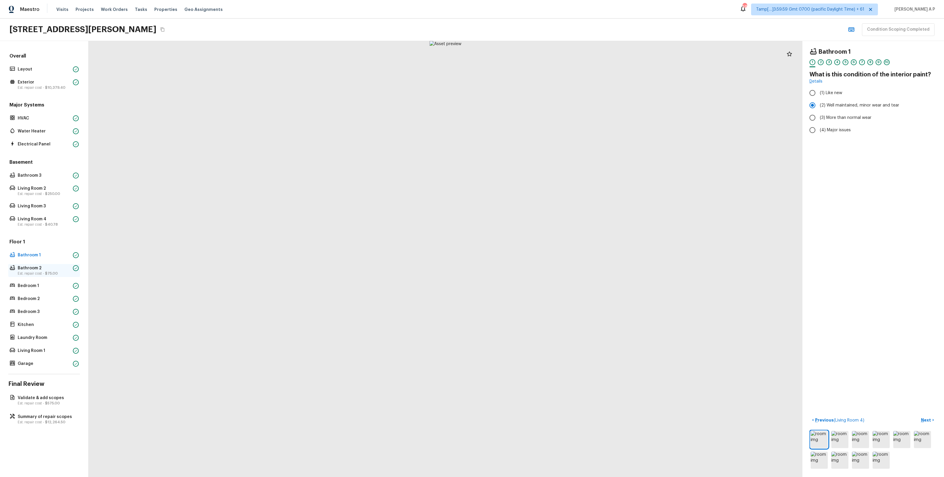
click at [27, 270] on p "Bathroom 2" at bounding box center [44, 268] width 53 height 6
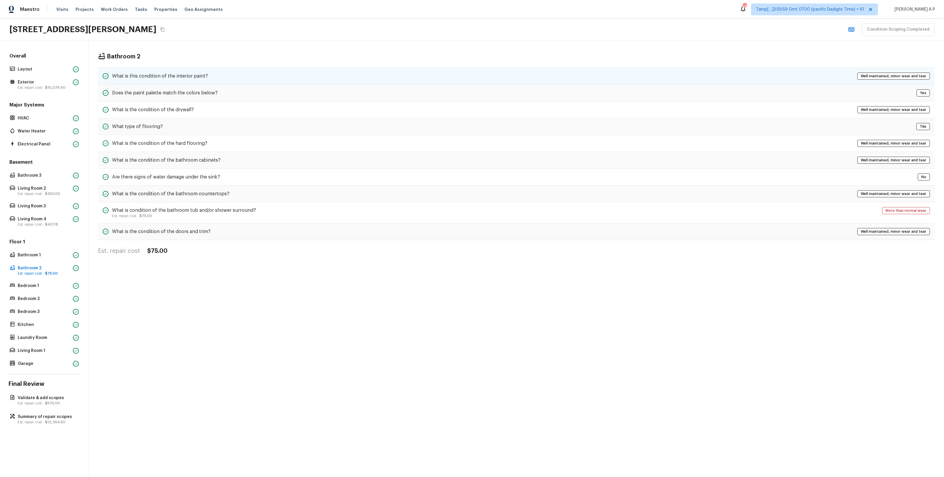
click at [186, 75] on h5 "What is this condition of the interior paint?" at bounding box center [160, 76] width 96 height 6
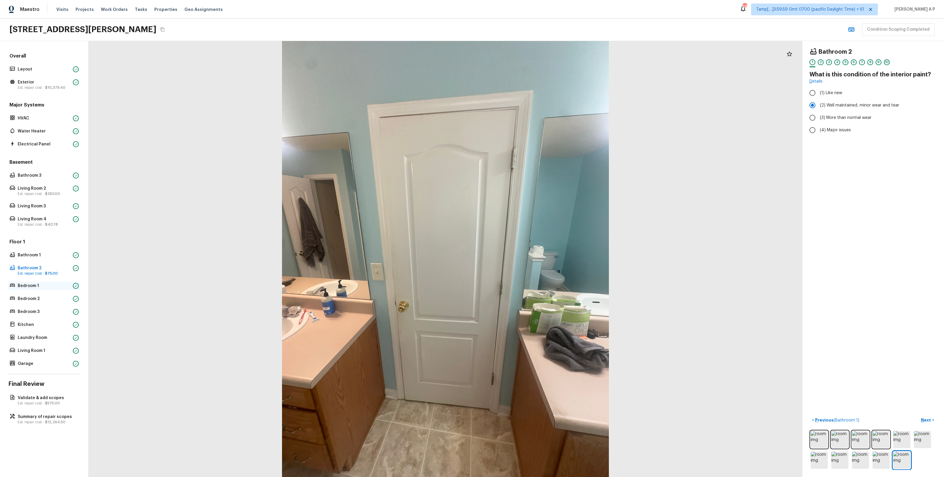
click at [40, 287] on p "Bedroom 1" at bounding box center [44, 286] width 53 height 6
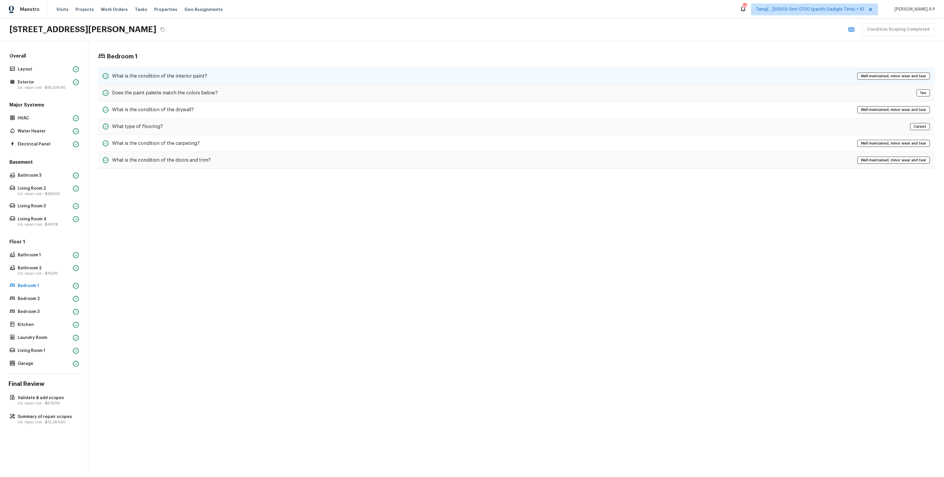
click at [219, 77] on div "What is the condition of the interior paint? Well maintained, minor wear and te…" at bounding box center [516, 76] width 837 height 17
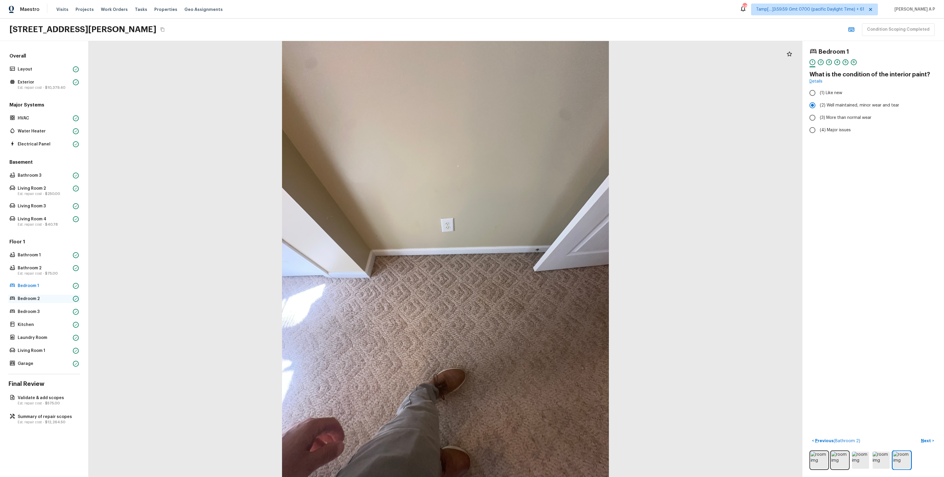
click at [27, 297] on p "Bedroom 2" at bounding box center [44, 299] width 53 height 6
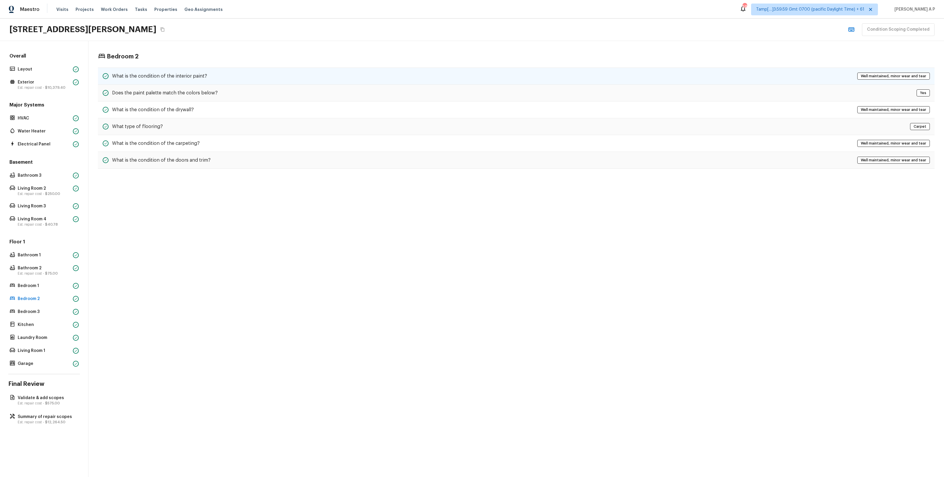
click at [228, 79] on div "What is the condition of the interior paint? Well maintained, minor wear and te…" at bounding box center [516, 76] width 837 height 17
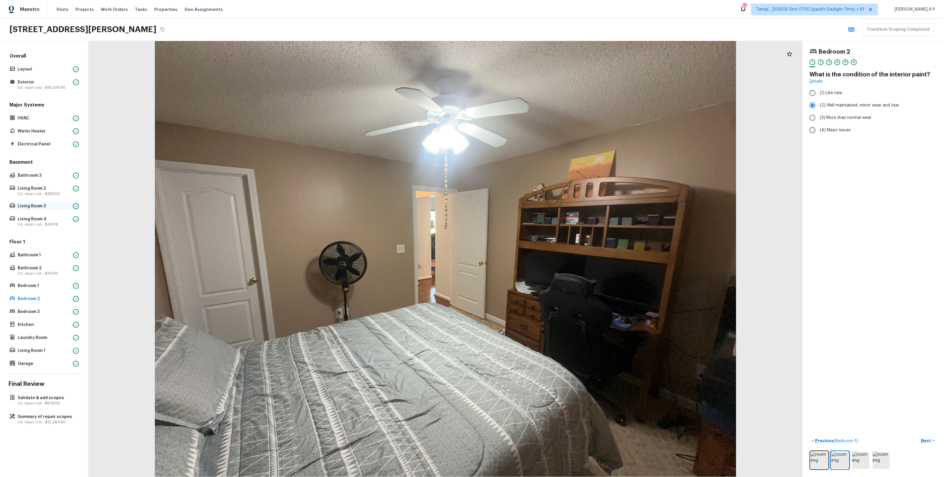
click at [53, 205] on p "Living Room 3" at bounding box center [44, 206] width 53 height 6
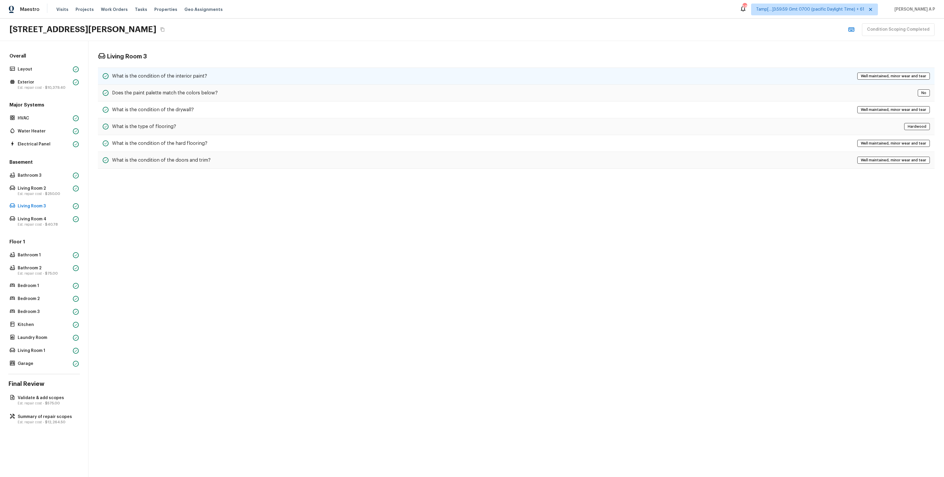
click at [183, 76] on h5 "What is the condition of the interior paint?" at bounding box center [159, 76] width 95 height 6
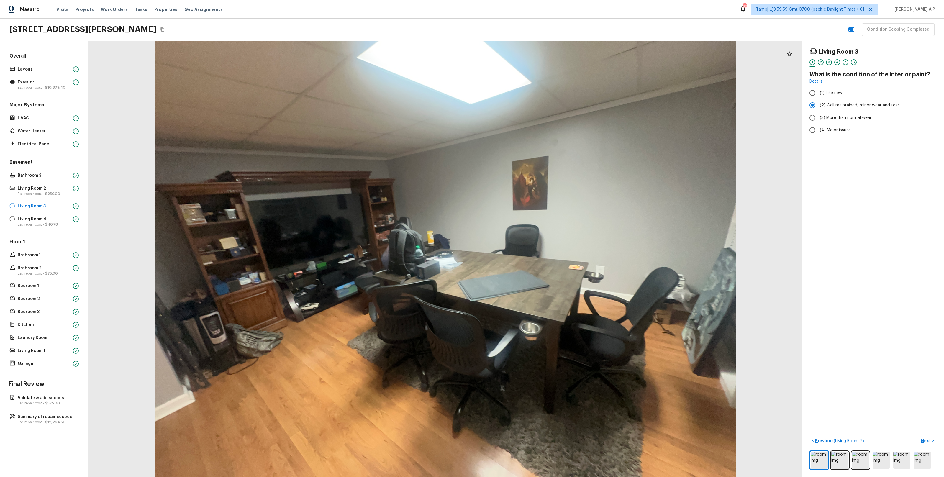
click at [345, 247] on div at bounding box center [446, 259] width 714 height 436
click at [54, 253] on p "Bathroom 1" at bounding box center [44, 255] width 53 height 6
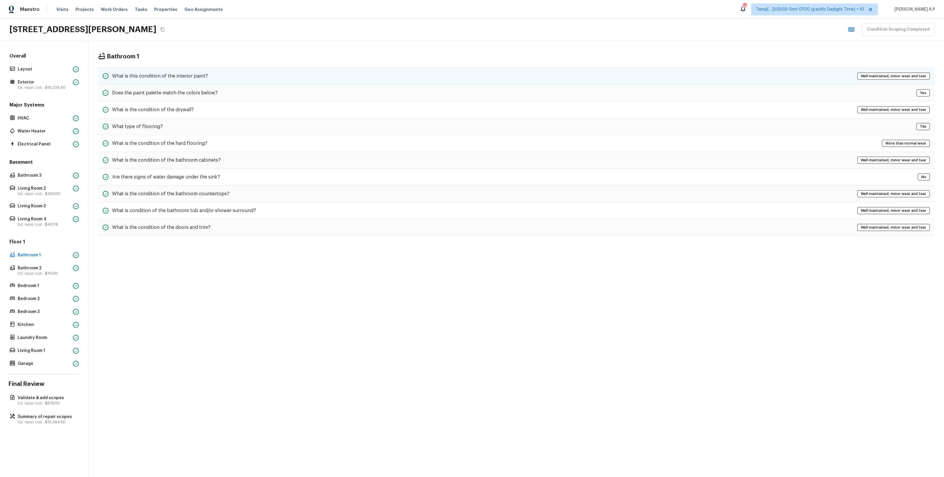
click at [229, 75] on div "What is this condition of the interior paint? Well maintained, minor wear and t…" at bounding box center [516, 76] width 837 height 17
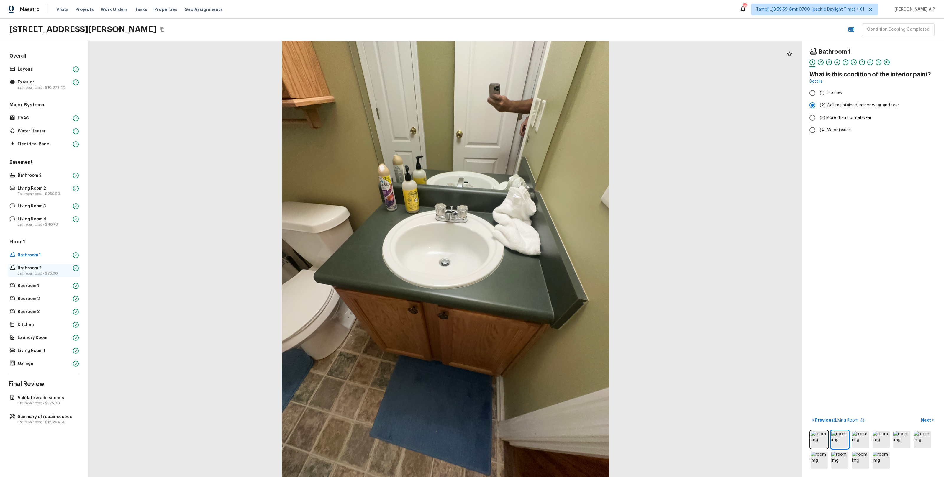
click at [62, 276] on div "Bathroom 2 Est. repair cost - $75.00" at bounding box center [44, 270] width 72 height 13
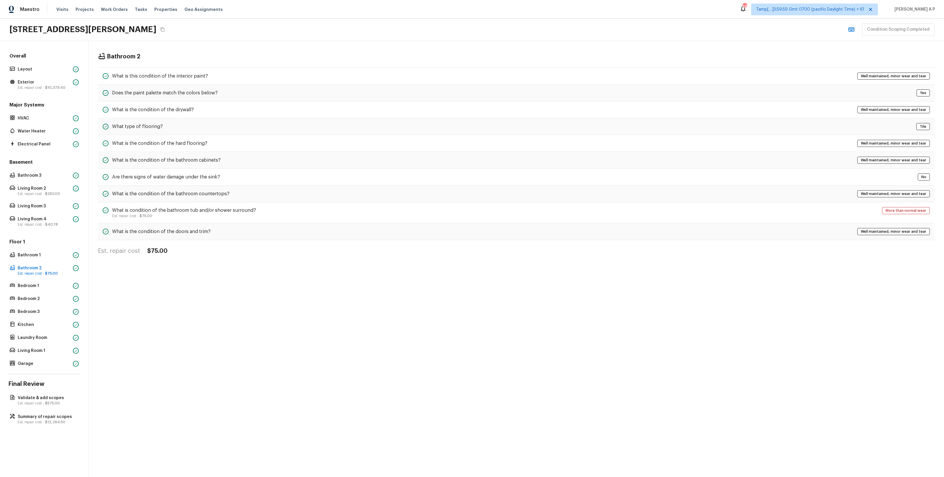
click at [186, 66] on div "Bathroom 2 What is this condition of the interior paint? Well maintained, minor…" at bounding box center [517, 154] width 856 height 226
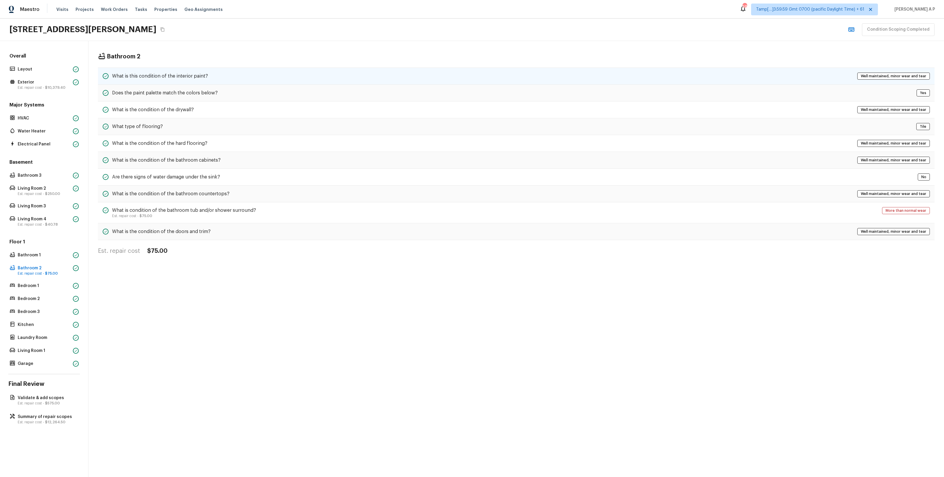
click at [184, 73] on div "What is this condition of the interior paint?" at bounding box center [155, 76] width 105 height 7
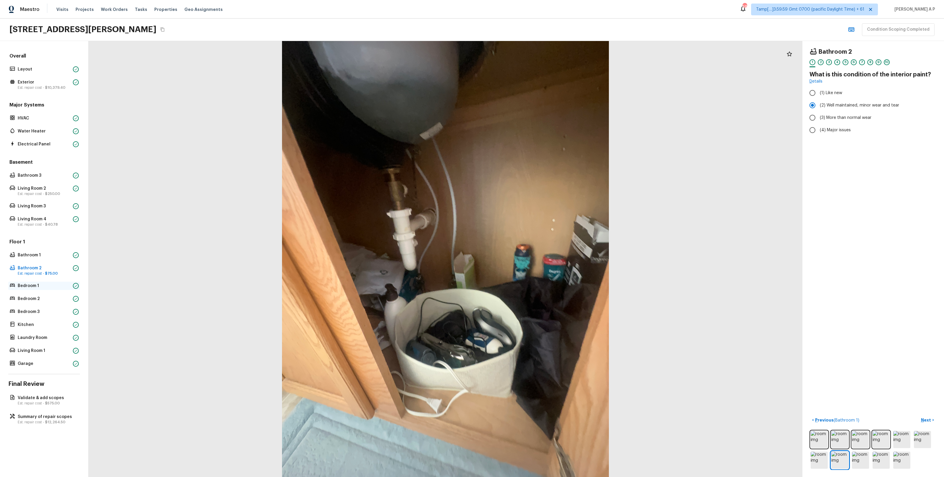
click at [47, 287] on p "Bedroom 1" at bounding box center [44, 286] width 53 height 6
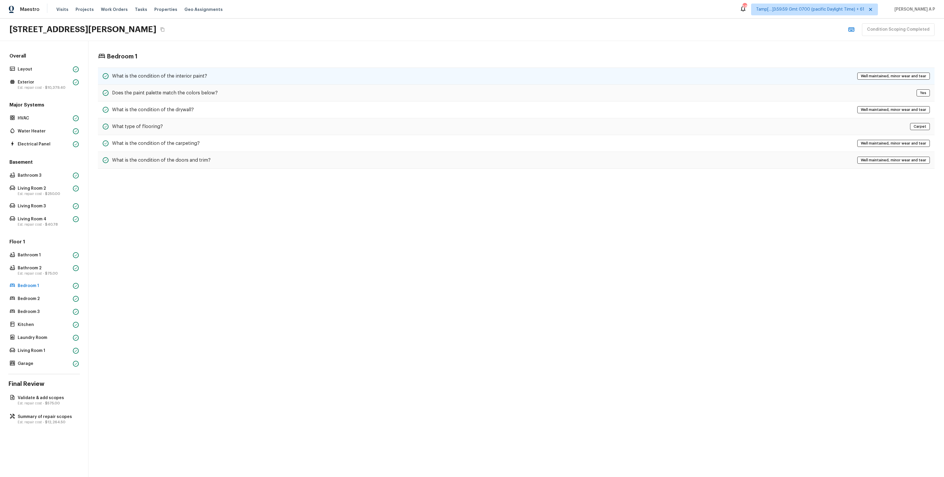
click at [182, 79] on div "What is the condition of the interior paint?" at bounding box center [155, 76] width 104 height 7
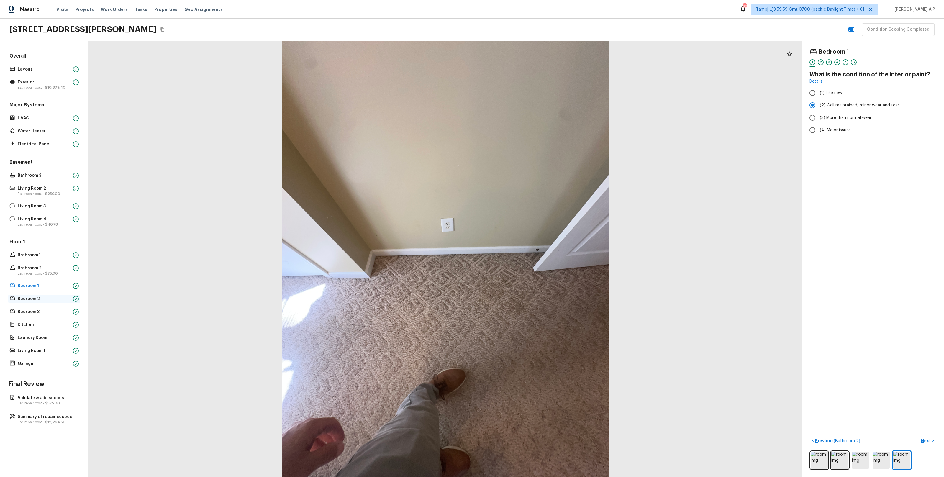
click at [36, 298] on p "Bedroom 2" at bounding box center [44, 299] width 53 height 6
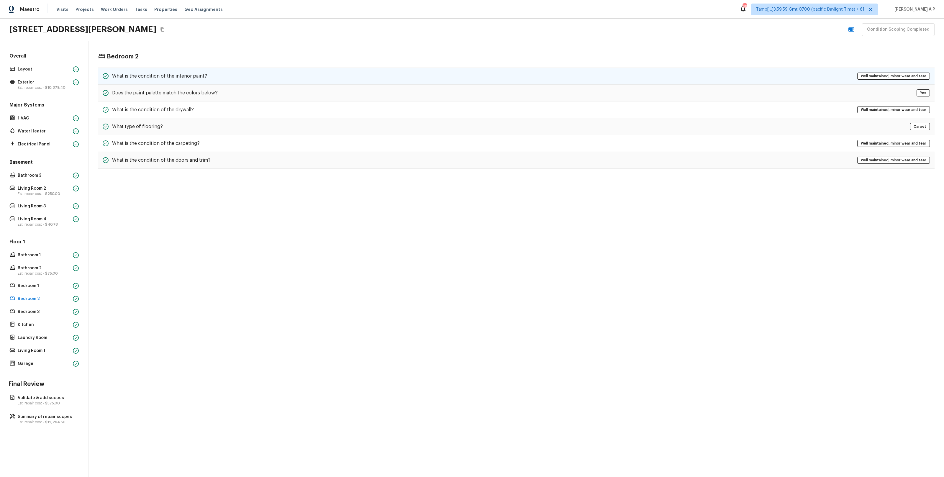
click at [181, 77] on h5 "What is the condition of the interior paint?" at bounding box center [159, 76] width 95 height 6
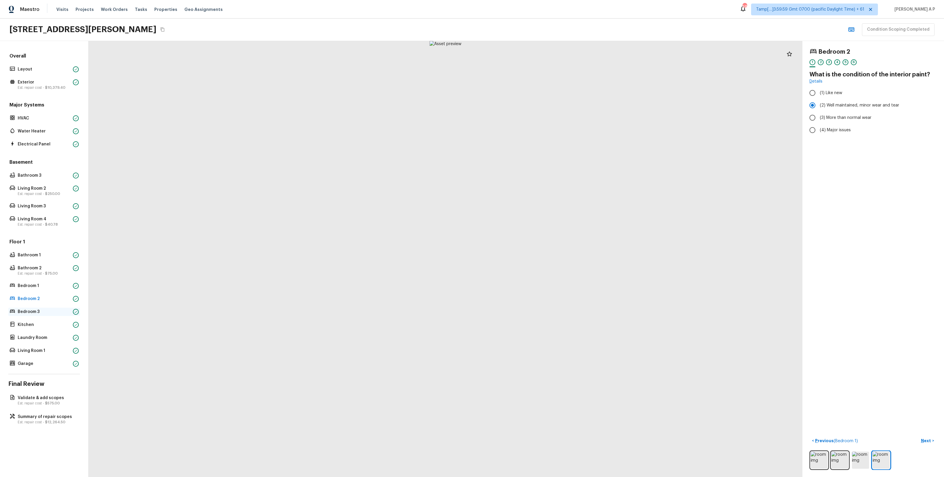
click at [42, 310] on p "Bedroom 3" at bounding box center [44, 312] width 53 height 6
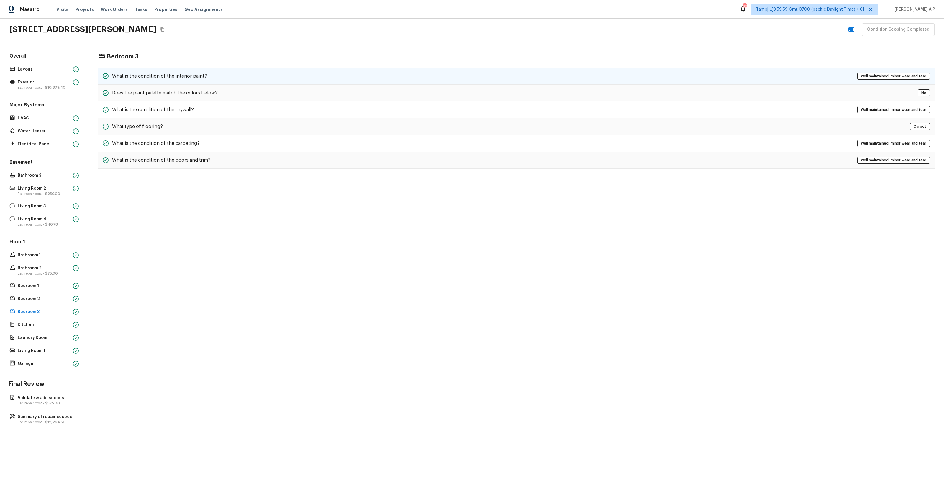
click at [229, 76] on div "What is the condition of the interior paint? Well maintained, minor wear and te…" at bounding box center [516, 76] width 837 height 17
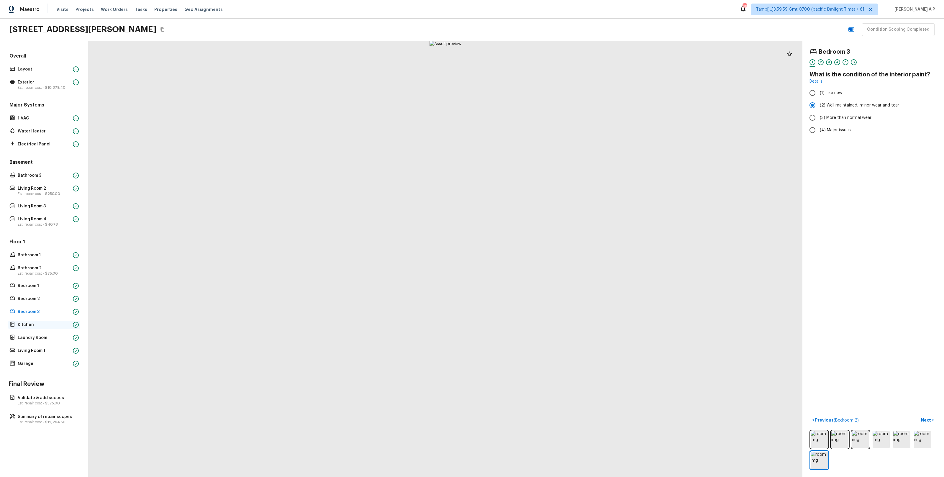
click at [37, 321] on div "Kitchen" at bounding box center [44, 325] width 72 height 8
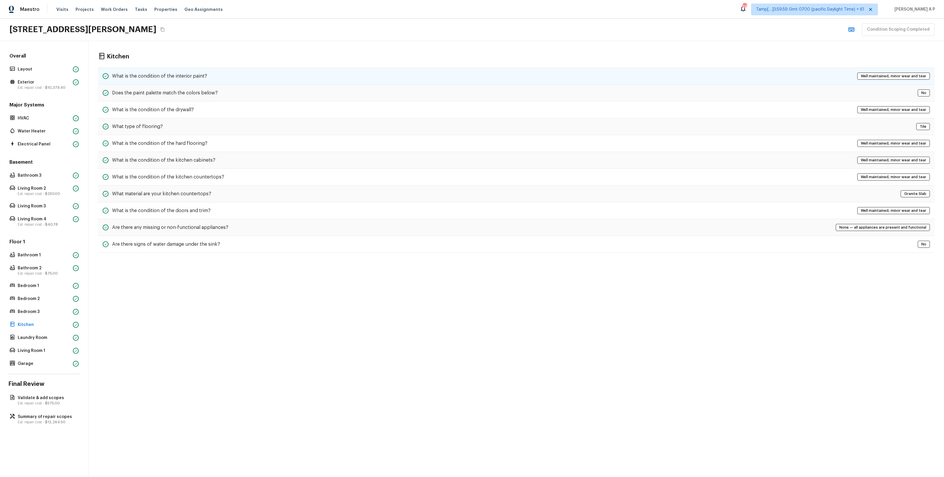
click at [239, 75] on div "What is the condition of the interior paint? Well maintained, minor wear and te…" at bounding box center [516, 76] width 837 height 17
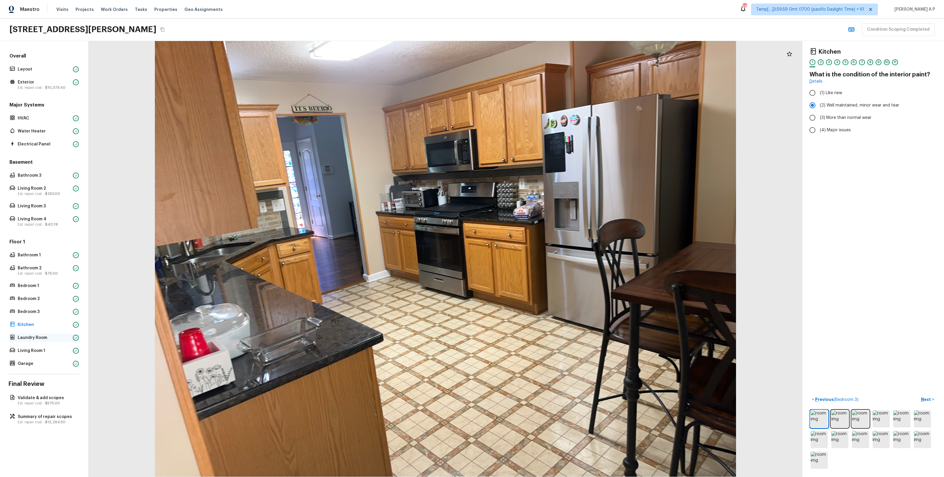
click at [50, 338] on p "Laundry Room" at bounding box center [44, 338] width 53 height 6
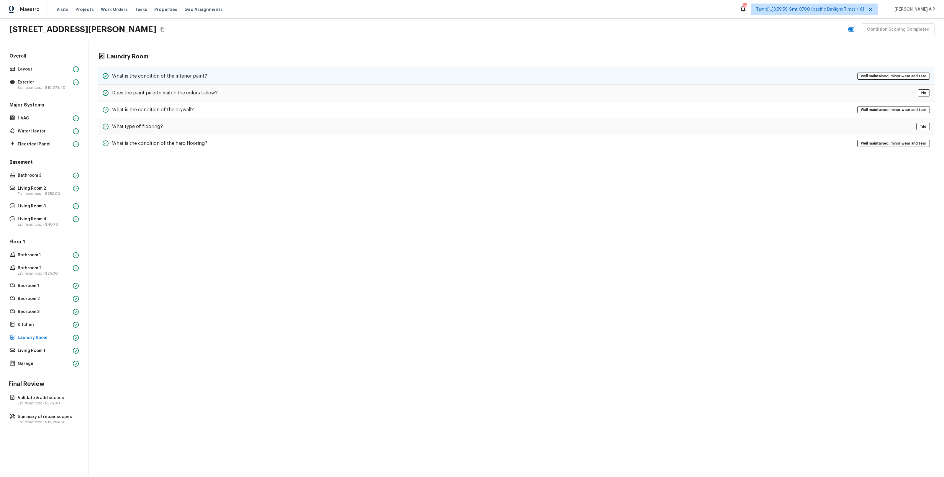
click at [211, 74] on div "What is the condition of the interior paint? Well maintained, minor wear and te…" at bounding box center [516, 76] width 837 height 17
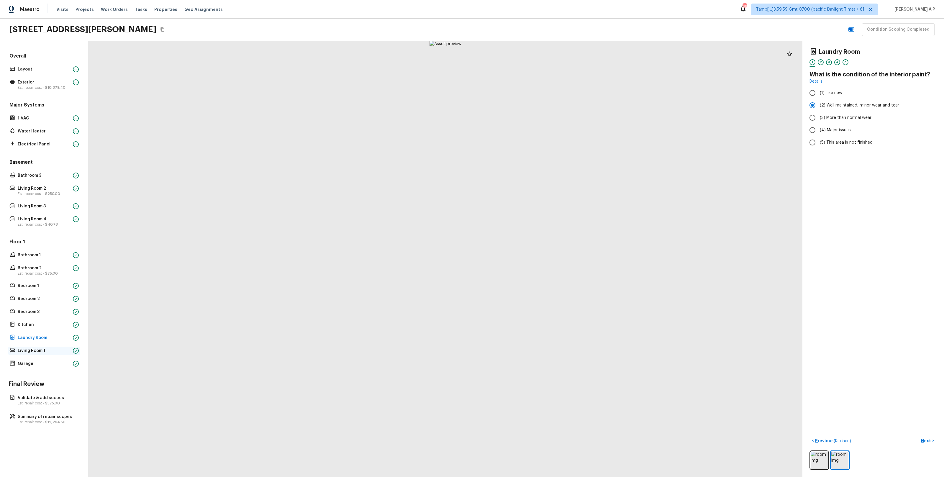
click at [39, 351] on p "Living Room 1" at bounding box center [44, 351] width 53 height 6
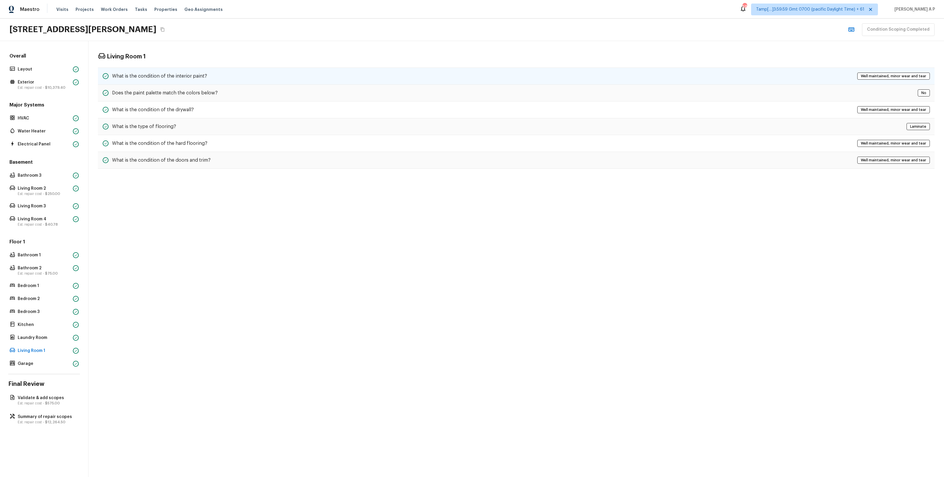
click at [235, 82] on div "What is the condition of the interior paint? Well maintained, minor wear and te…" at bounding box center [516, 76] width 837 height 17
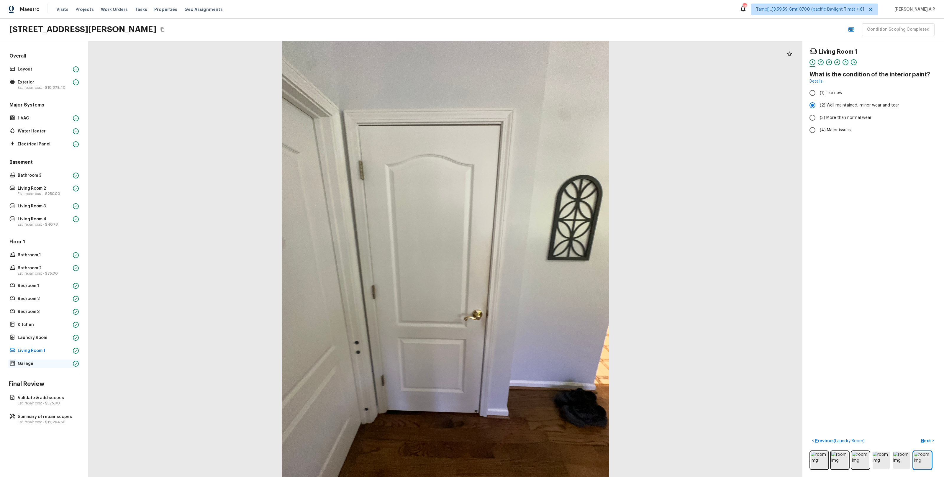
click at [55, 361] on p "Garage" at bounding box center [44, 364] width 53 height 6
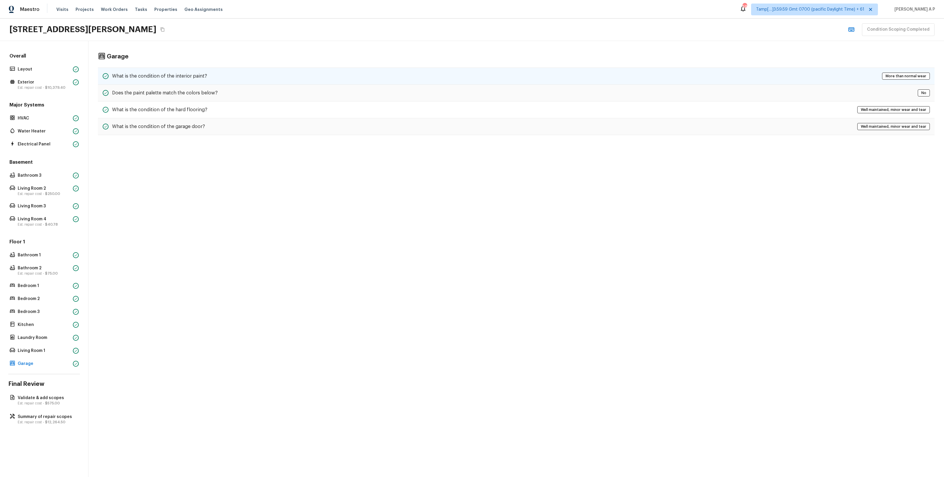
click at [317, 79] on div "What is the condition of the interior paint? More than normal wear" at bounding box center [516, 76] width 837 height 17
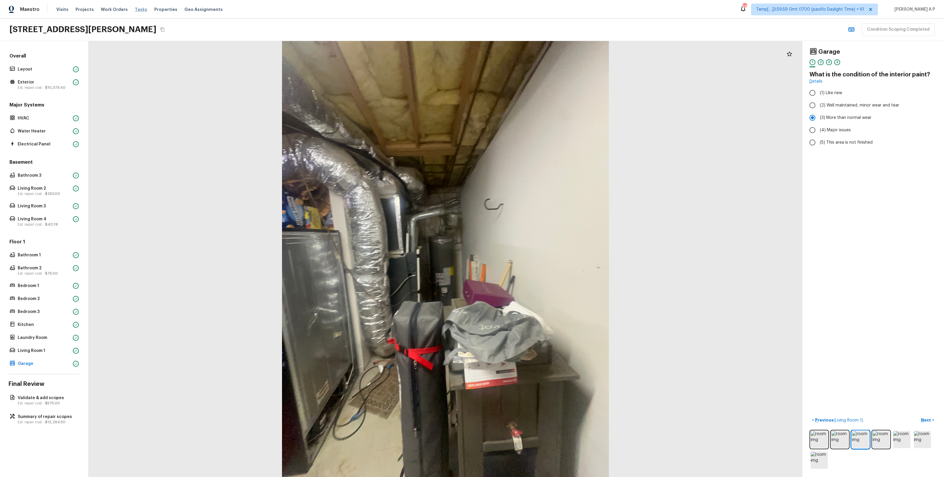
click at [137, 7] on span "Tasks" at bounding box center [141, 9] width 12 height 4
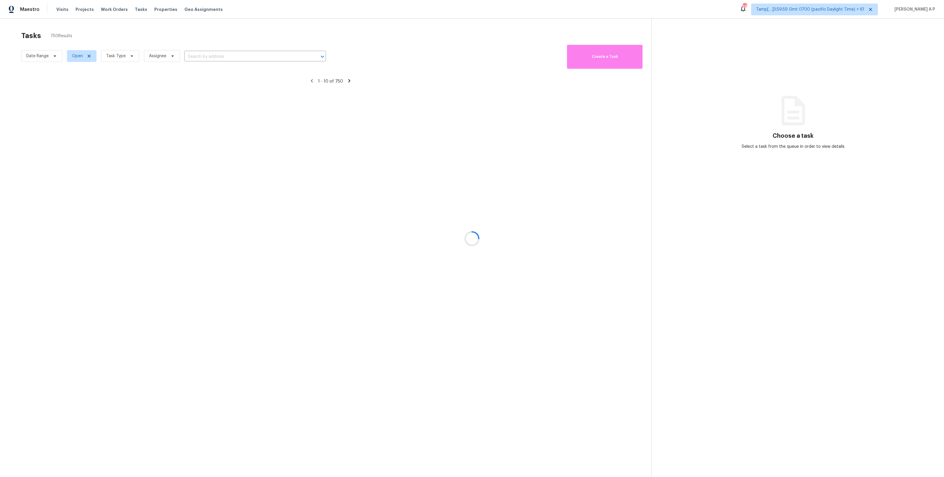
click at [47, 57] on div at bounding box center [472, 238] width 944 height 477
click at [55, 55] on div at bounding box center [472, 238] width 944 height 477
click at [78, 59] on div at bounding box center [472, 238] width 944 height 477
click at [78, 56] on div at bounding box center [472, 238] width 944 height 477
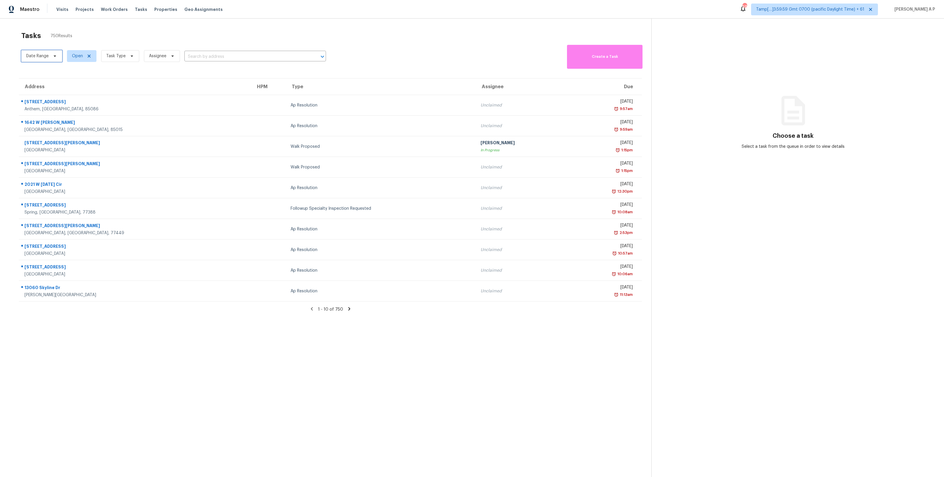
click at [50, 53] on span "Date Range" at bounding box center [41, 56] width 41 height 12
select select "9"
select select "2025"
select select "10"
select select "2025"
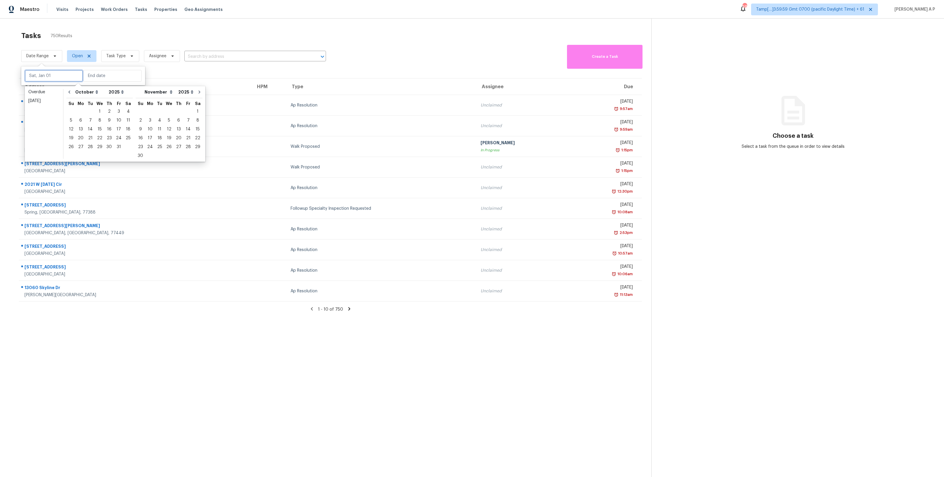
click at [51, 77] on input "text" at bounding box center [54, 76] width 58 height 12
click at [81, 129] on div "13" at bounding box center [81, 129] width 10 height 8
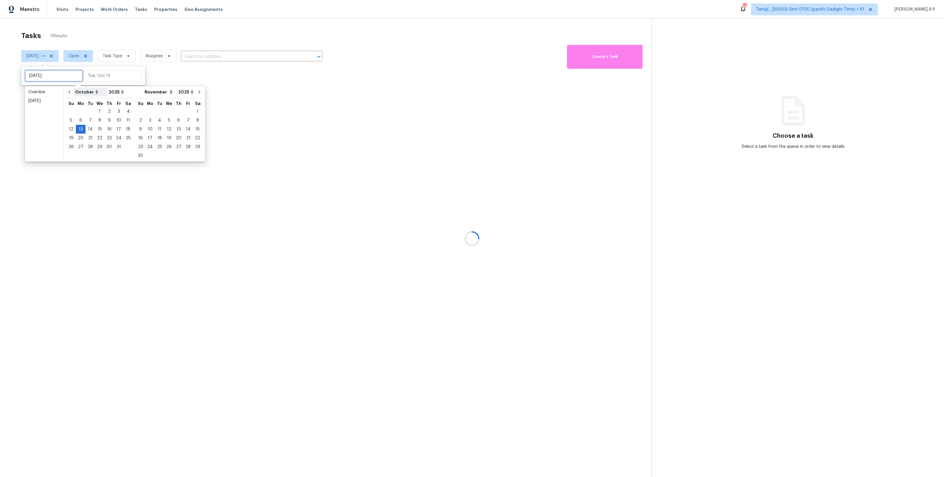
type input "Mon, Oct 06"
type input "Mon, Oct 13"
type input "Tue, Oct 07"
type input "Mon, Oct 13"
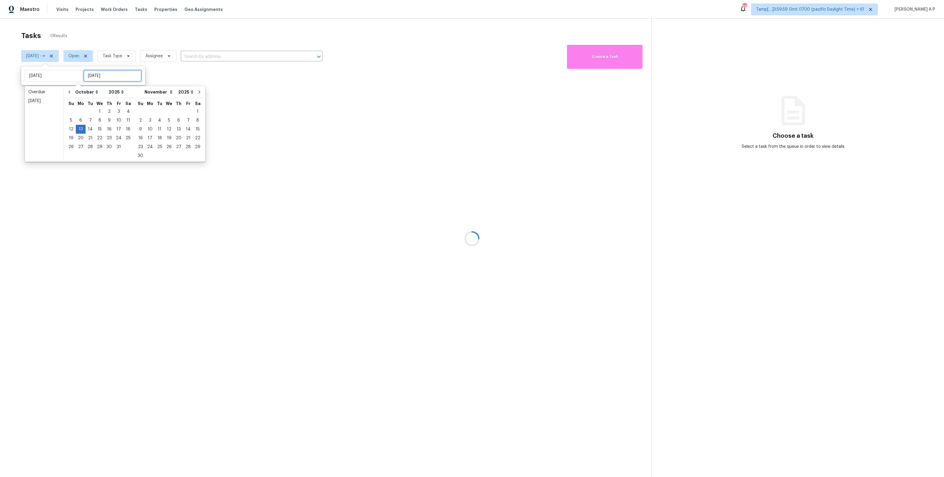
type input "Mon, Oct 13"
click at [48, 102] on div "Today" at bounding box center [43, 101] width 31 height 6
type input "Mon, Oct 13"
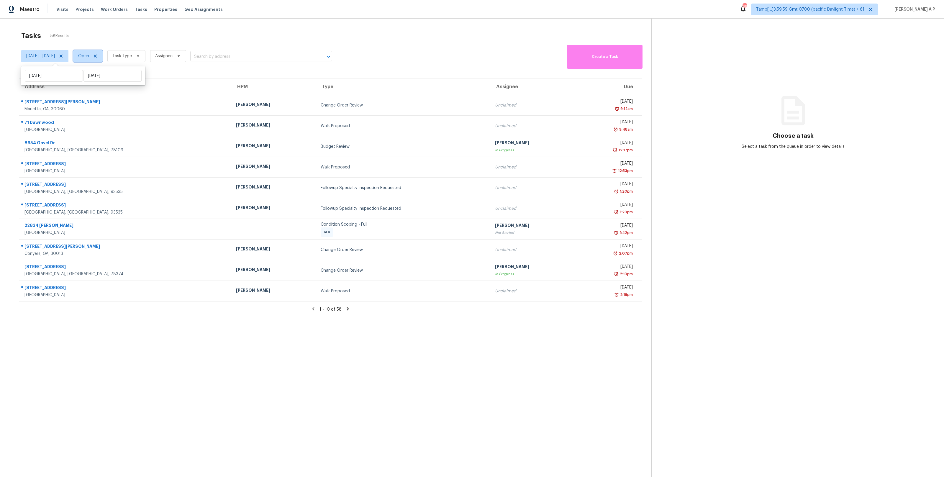
click at [89, 53] on span "Open" at bounding box center [83, 56] width 11 height 6
click at [109, 81] on label "Closed" at bounding box center [108, 81] width 21 height 6
click at [102, 81] on input "Closed" at bounding box center [100, 80] width 4 height 4
checkbox input "true"
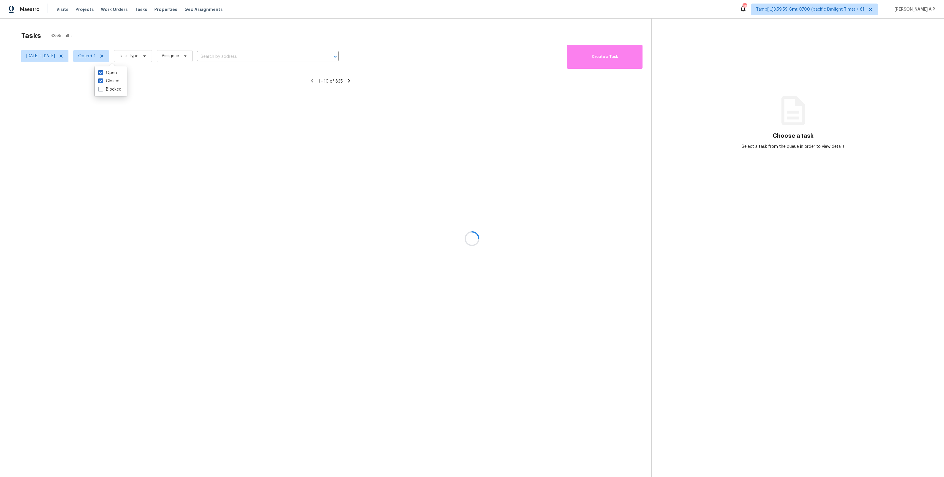
click at [160, 53] on div at bounding box center [472, 238] width 944 height 477
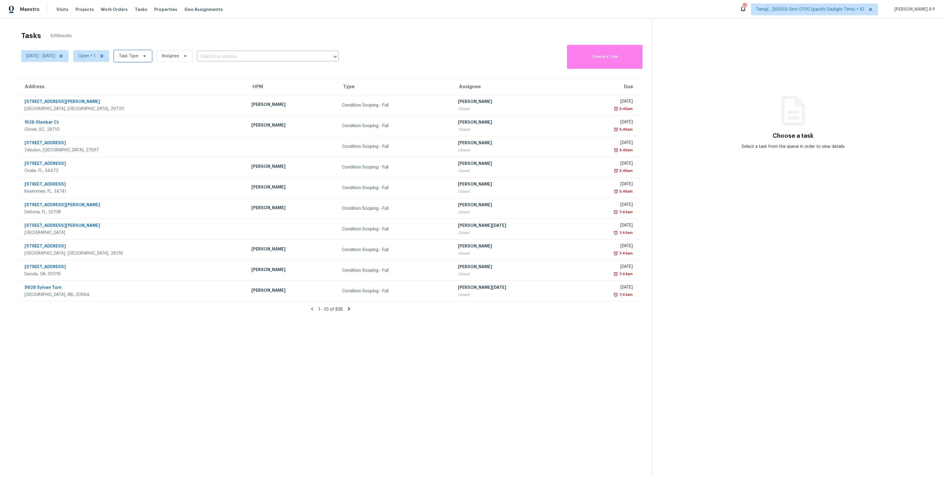
click at [147, 55] on icon at bounding box center [144, 56] width 5 height 5
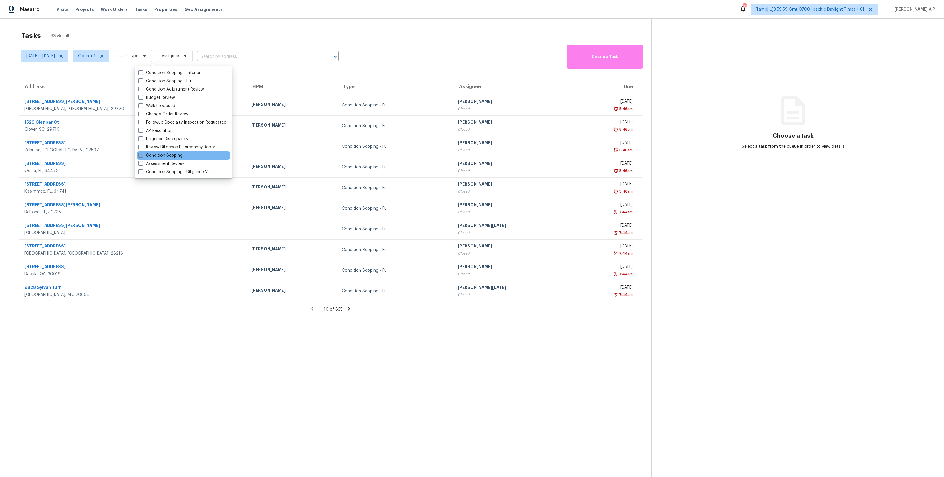
click at [156, 157] on label "Condition Scoping" at bounding box center [160, 156] width 44 height 6
click at [142, 156] on input "Condition Scoping" at bounding box center [140, 155] width 4 height 4
checkbox input "true"
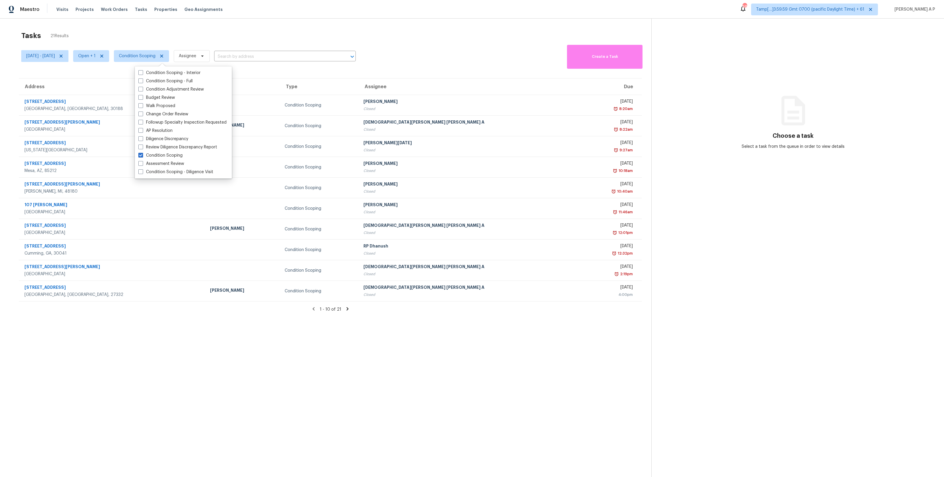
click at [278, 29] on div "Tasks 21 Results" at bounding box center [336, 35] width 630 height 15
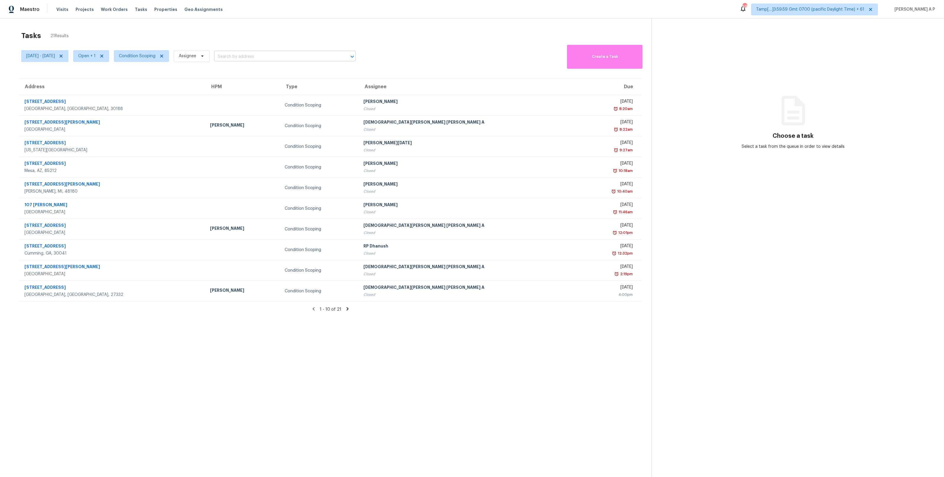
click at [247, 56] on input "text" at bounding box center [276, 56] width 125 height 9
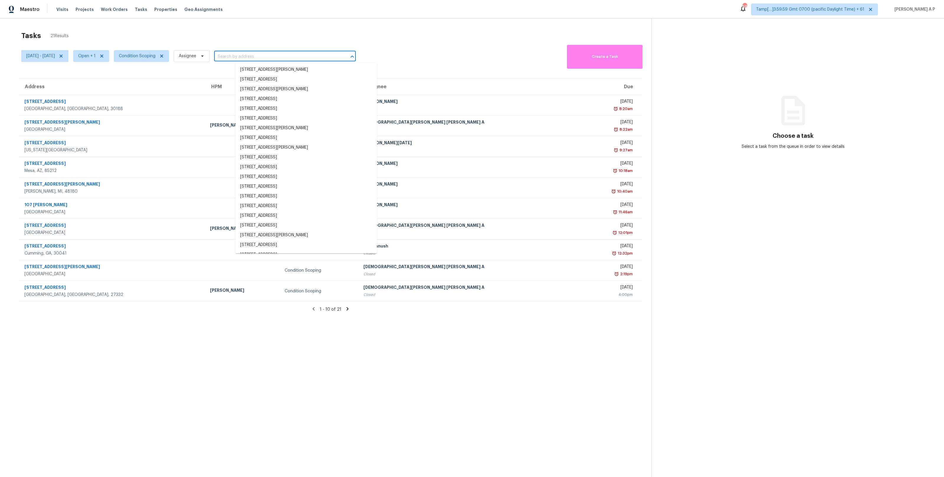
paste input ""3565 Still Rd Cumming, GA, 30041""
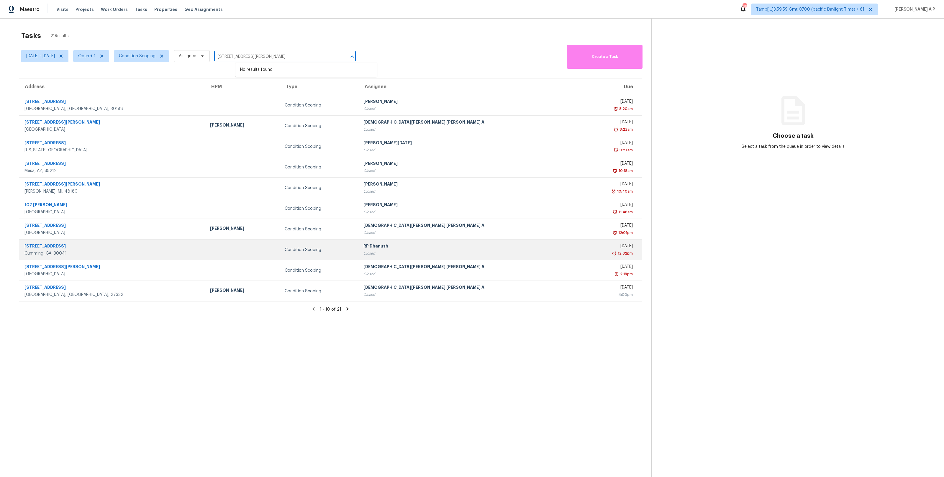
type input "3565 Still Rd Cumming, GA, 30041"
click at [270, 253] on td at bounding box center [242, 250] width 75 height 21
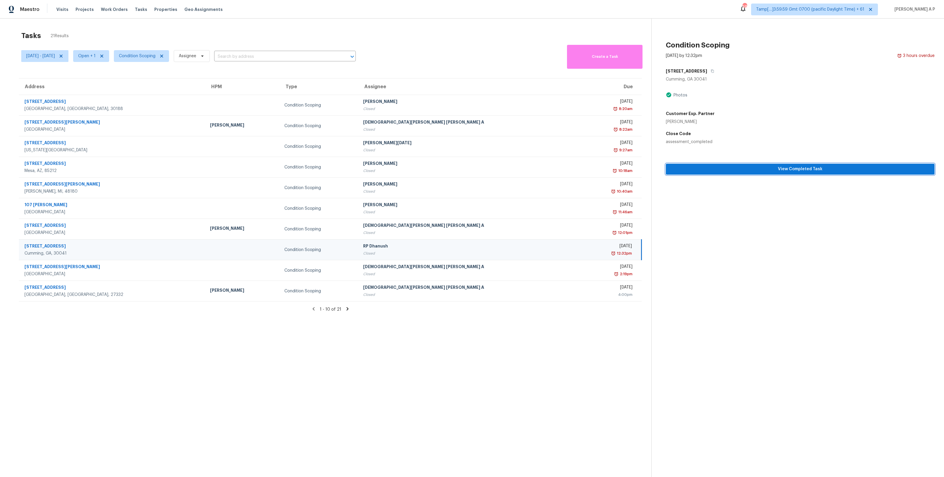
click at [741, 165] on button "View Completed Task" at bounding box center [800, 169] width 269 height 11
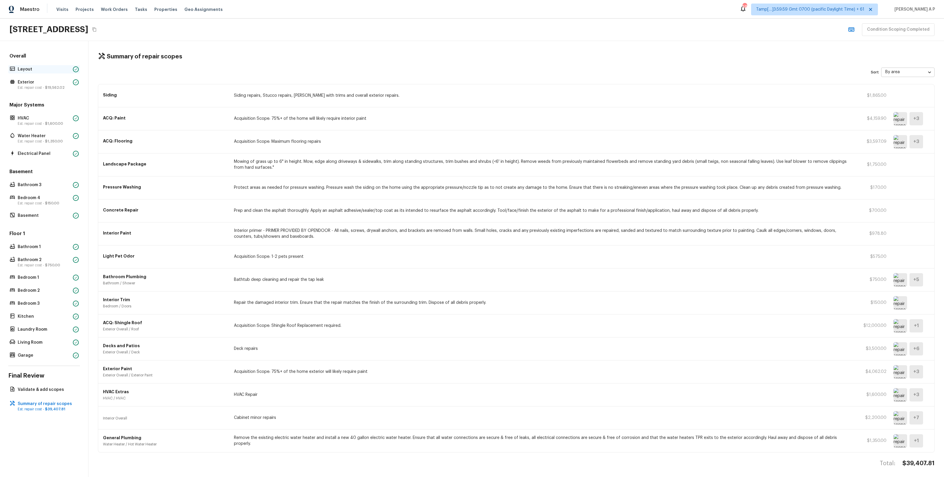
click at [48, 70] on p "Layout" at bounding box center [44, 69] width 53 height 6
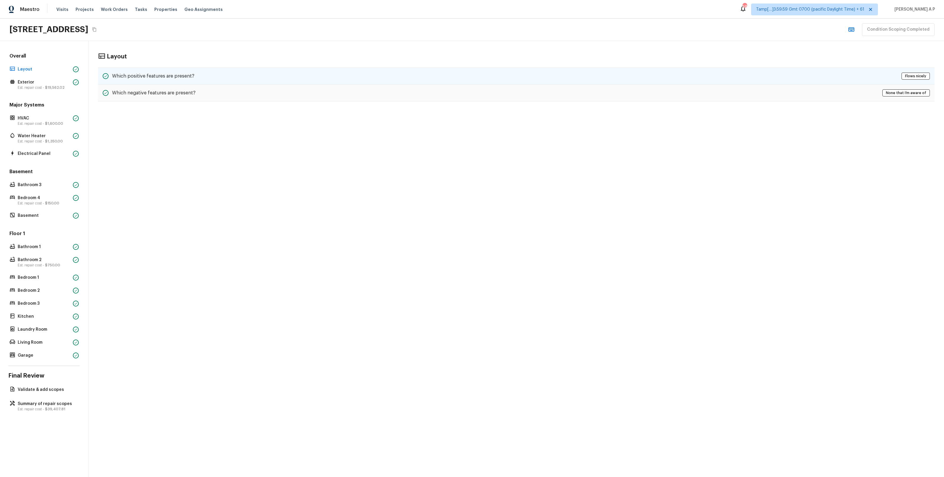
click at [146, 76] on h5 "Which positive features are present?" at bounding box center [153, 76] width 82 height 6
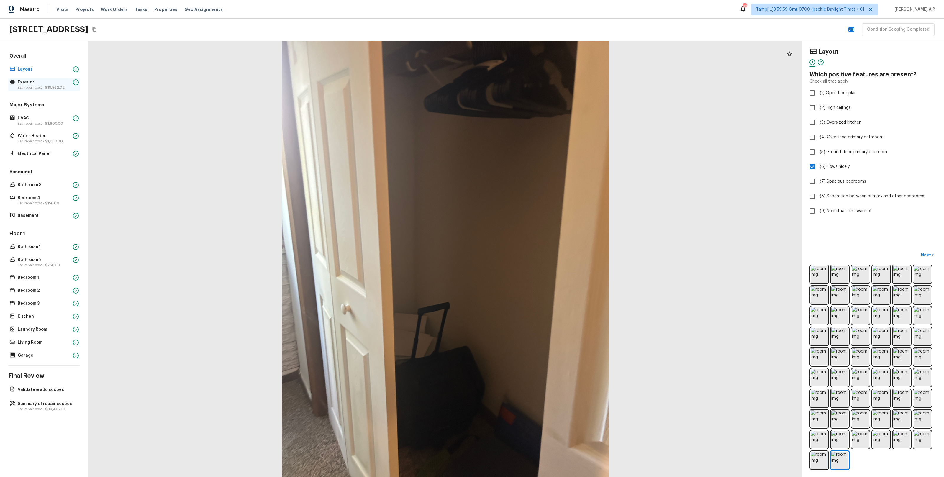
click at [61, 86] on span "$19,562.02" at bounding box center [54, 88] width 19 height 4
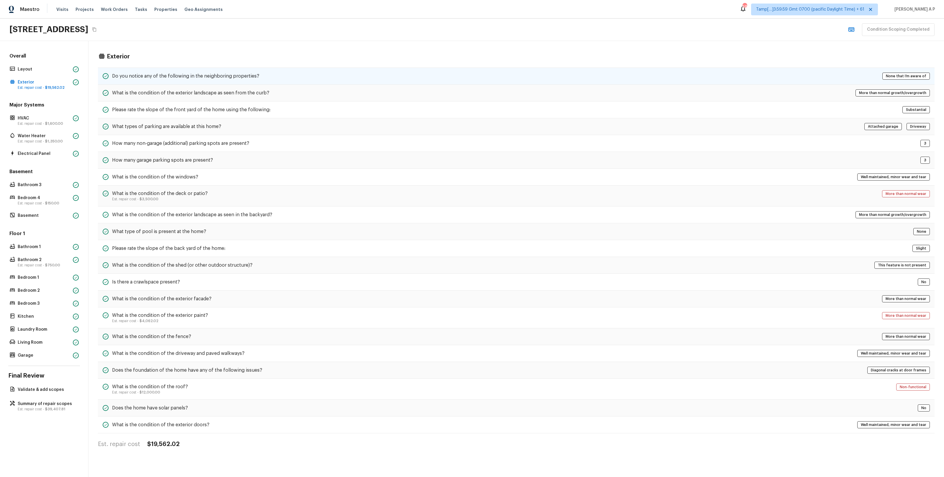
click at [163, 71] on div "Do you notice any of the following in the neighboring properties? None that I’m…" at bounding box center [516, 76] width 837 height 17
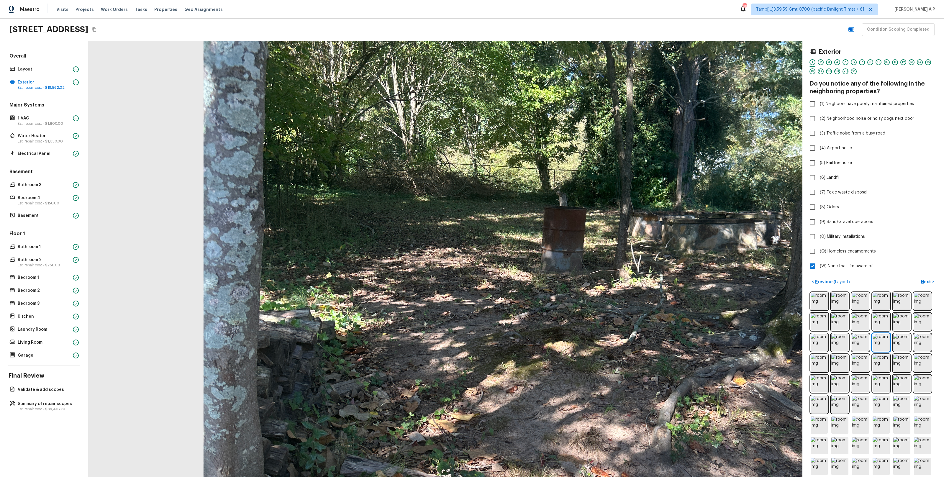
drag, startPoint x: 473, startPoint y: 196, endPoint x: 392, endPoint y: 196, distance: 80.3
click at [392, 196] on div at bounding box center [519, 333] width 1376 height 840
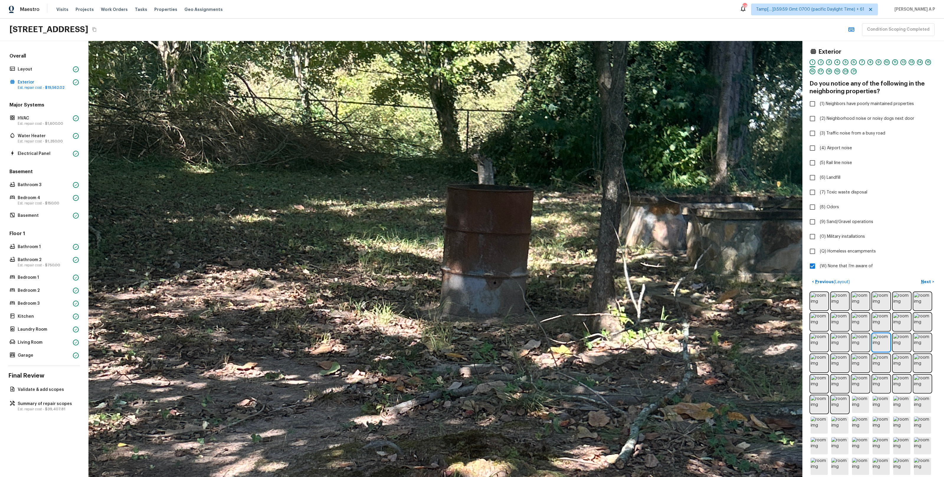
drag, startPoint x: 465, startPoint y: 228, endPoint x: 416, endPoint y: 228, distance: 49.6
click at [416, 228] on div at bounding box center [394, 442] width 2805 height 1713
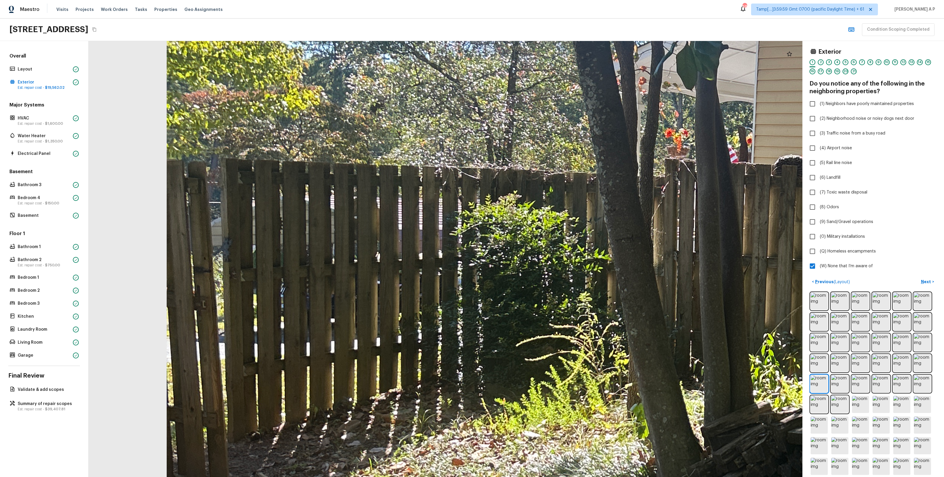
drag, startPoint x: 411, startPoint y: 241, endPoint x: 330, endPoint y: 237, distance: 81.0
click at [330, 237] on div at bounding box center [732, 282] width 2473 height 1511
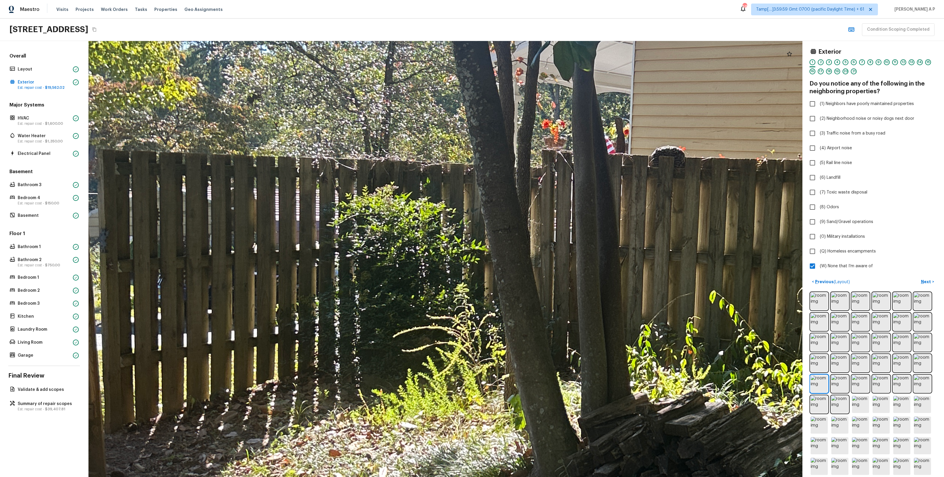
drag, startPoint x: 387, startPoint y: 249, endPoint x: 353, endPoint y: 245, distance: 34.1
click at [368, 246] on div at bounding box center [609, 273] width 2473 height 1511
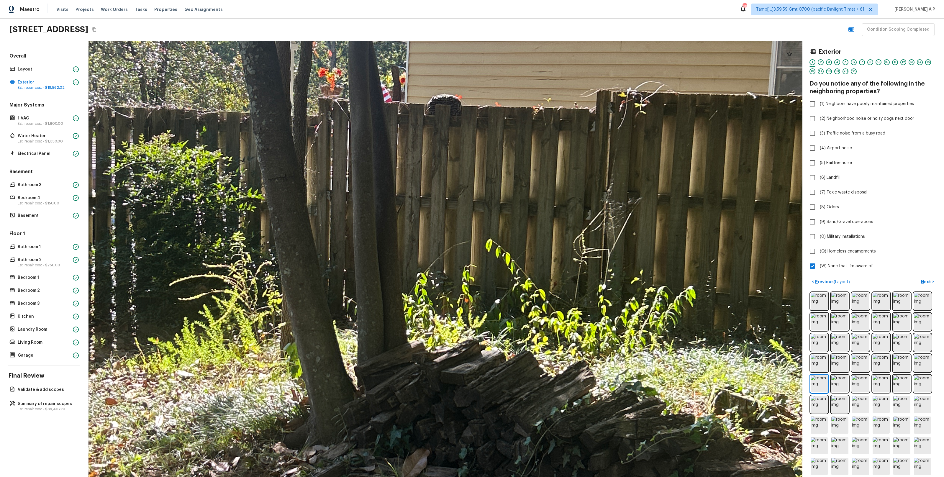
drag, startPoint x: 381, startPoint y: 250, endPoint x: 359, endPoint y: 248, distance: 21.9
click at [372, 250] on div at bounding box center [385, 222] width 2473 height 1511
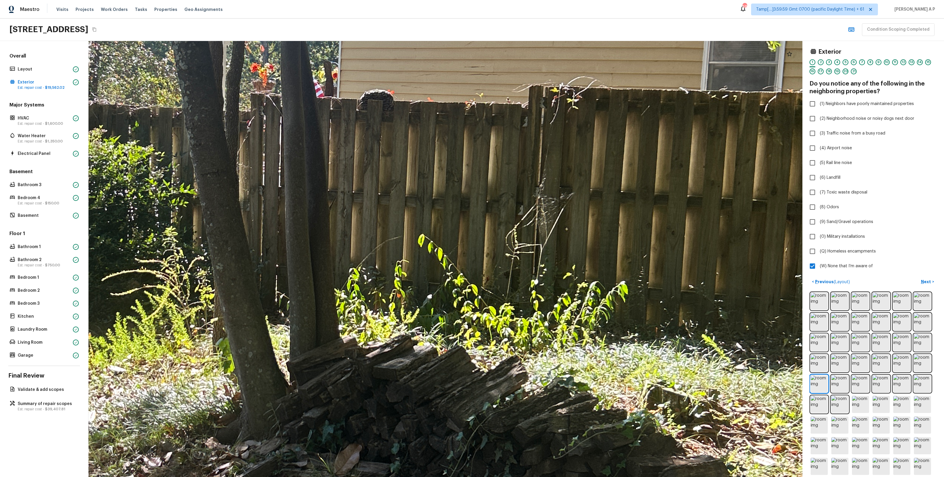
drag, startPoint x: 426, startPoint y: 248, endPoint x: 387, endPoint y: 248, distance: 39.0
click at [416, 248] on div at bounding box center [318, 217] width 2473 height 1511
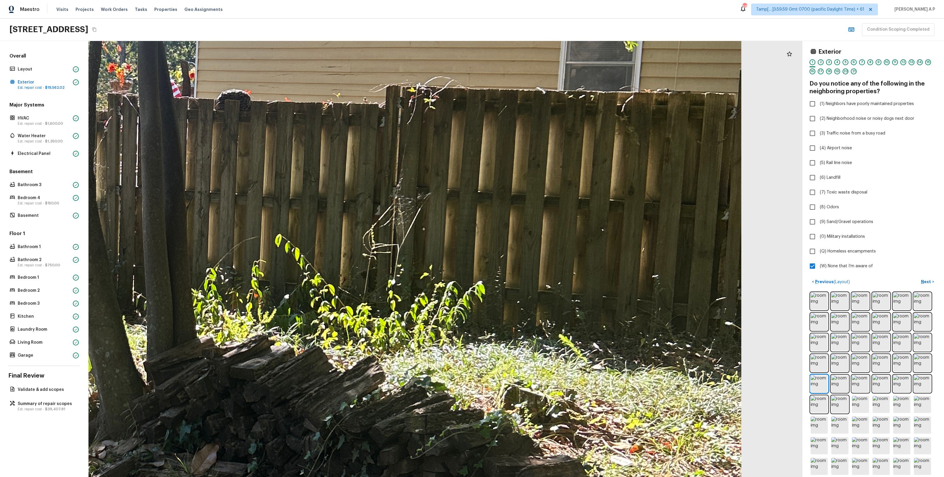
drag, startPoint x: 391, startPoint y: 250, endPoint x: 366, endPoint y: 238, distance: 28.0
click at [379, 245] on div at bounding box center [175, 217] width 2473 height 1511
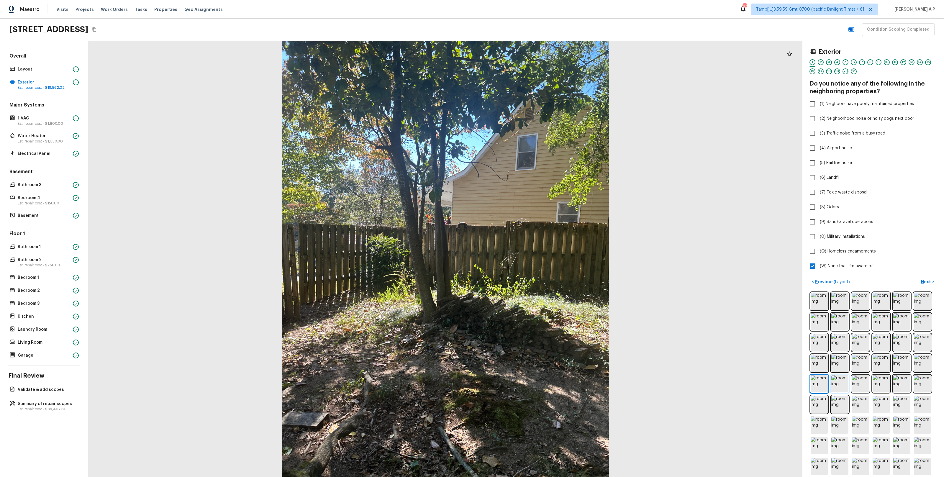
click at [843, 385] on img at bounding box center [840, 383] width 17 height 17
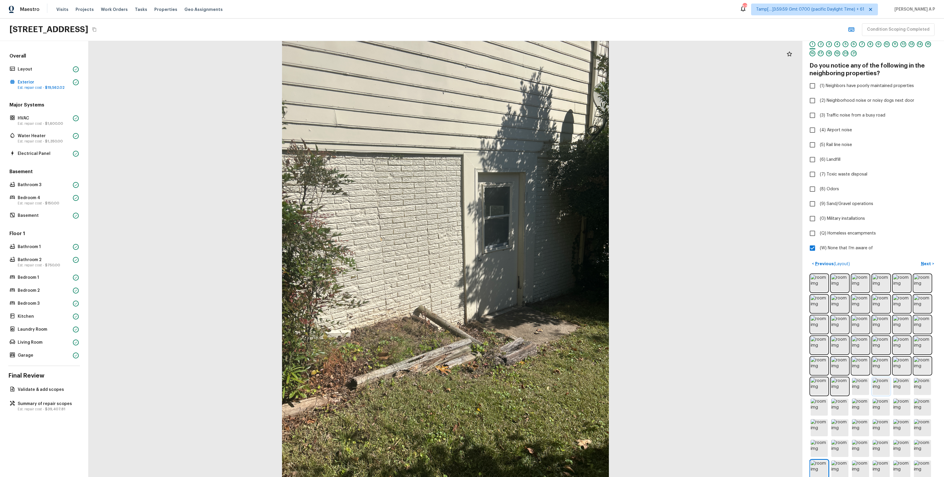
scroll to position [47, 0]
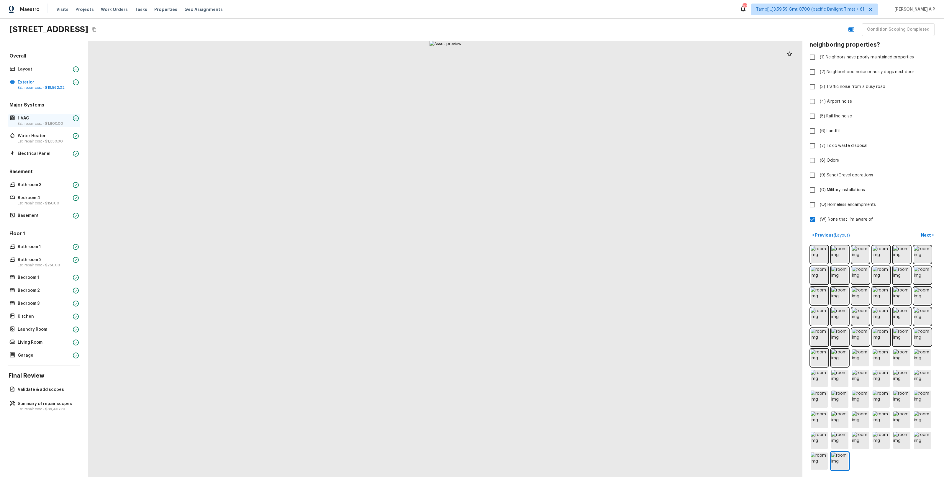
click at [55, 121] on p "HVAC" at bounding box center [44, 118] width 53 height 6
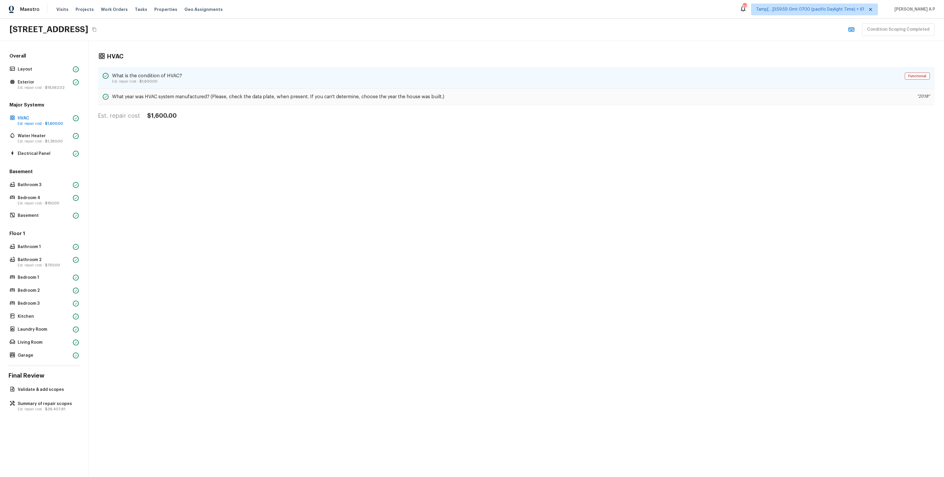
click at [160, 72] on div "What is the condition of HVAC? Est. repair cost - $1,600.00 Functional" at bounding box center [516, 78] width 837 height 21
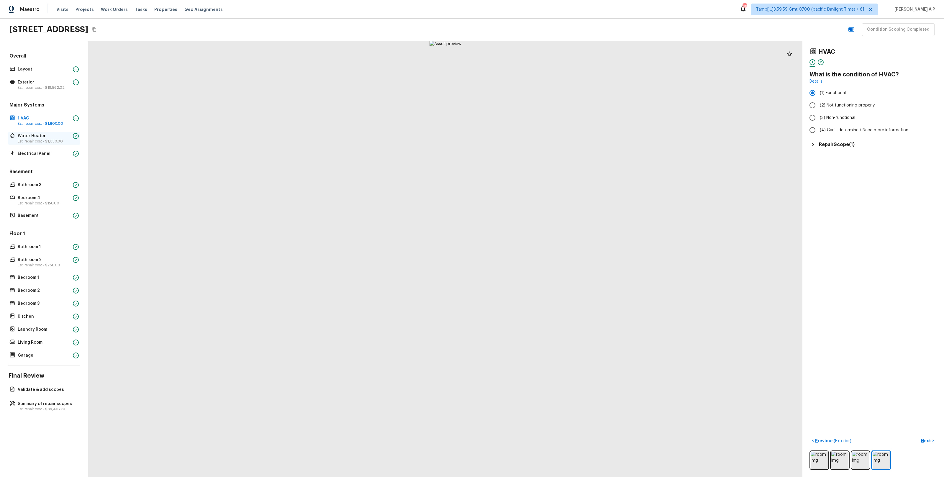
click at [65, 141] on p "Est. repair cost - $1,350.00" at bounding box center [44, 141] width 53 height 5
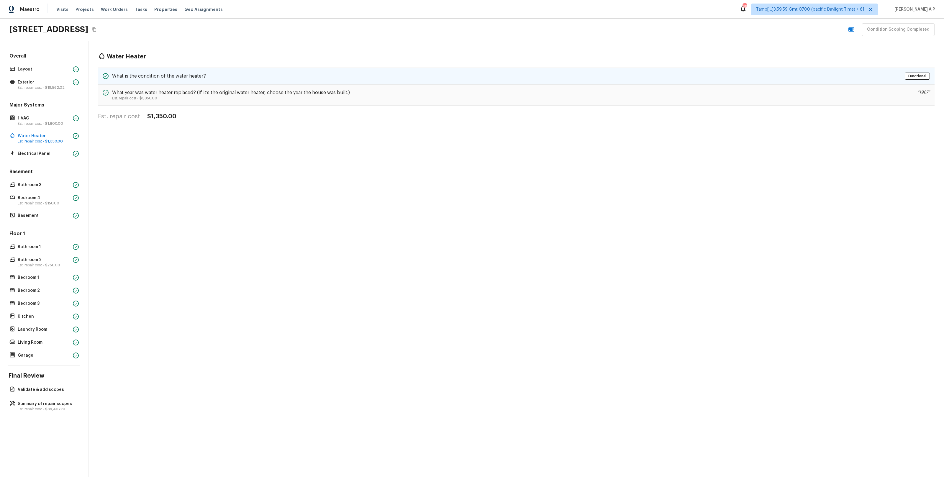
click at [181, 82] on div "What is the condition of the water heater? Functional" at bounding box center [516, 76] width 837 height 17
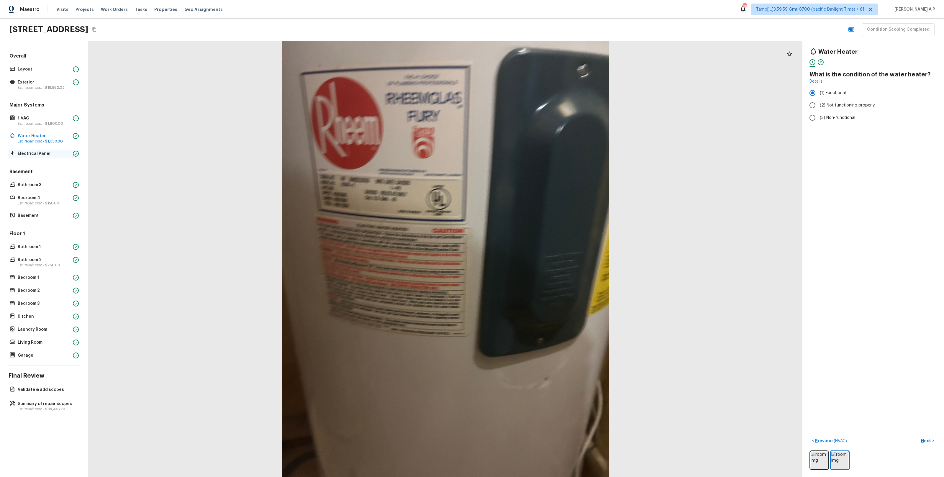
click at [48, 156] on p "Electrical Panel" at bounding box center [44, 154] width 53 height 6
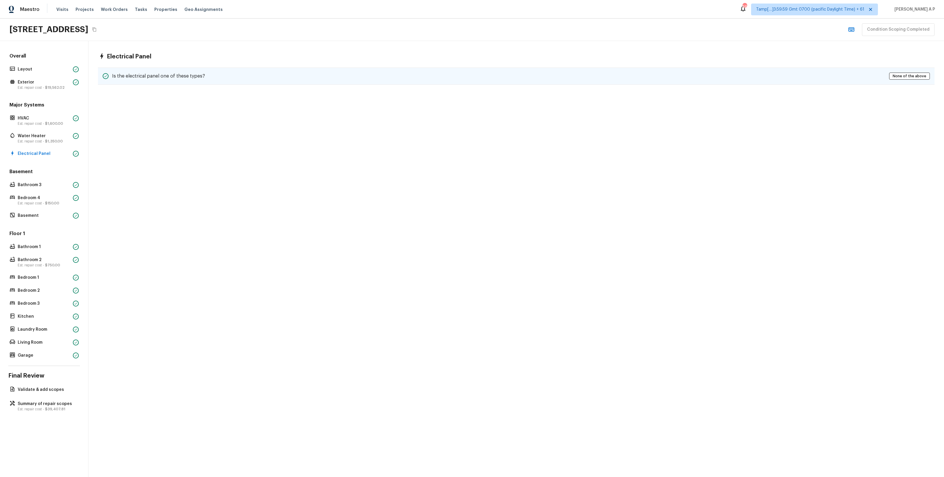
click at [154, 78] on h5 "Is the electrical panel one of these types?" at bounding box center [158, 76] width 93 height 6
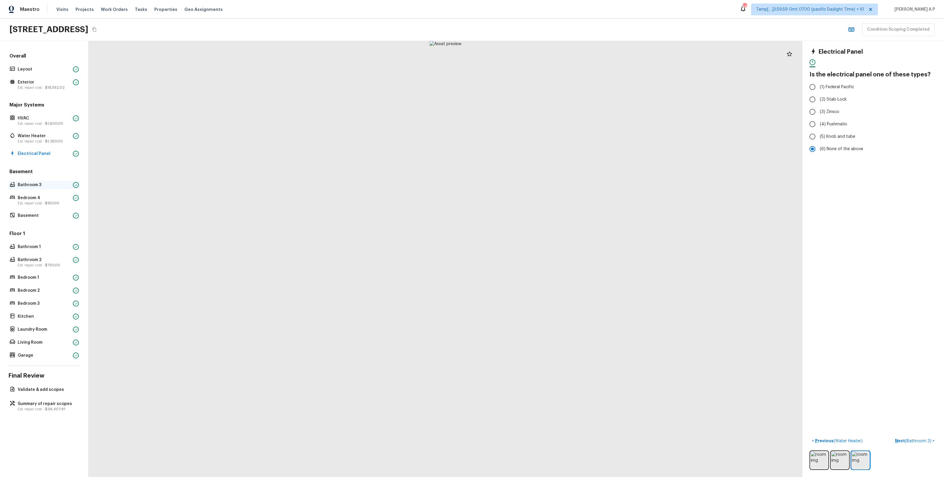
click at [53, 186] on p "Bathroom 3" at bounding box center [44, 185] width 53 height 6
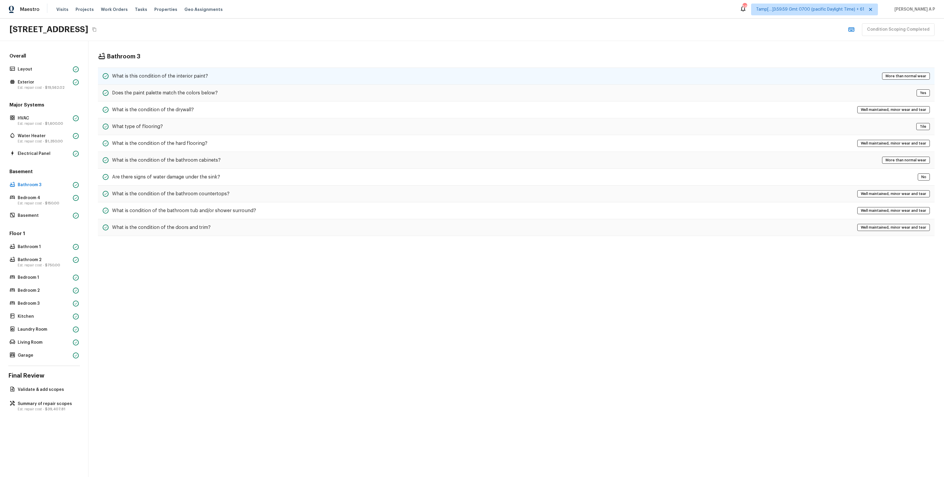
click at [165, 73] on div "What is this condition of the interior paint?" at bounding box center [155, 76] width 105 height 7
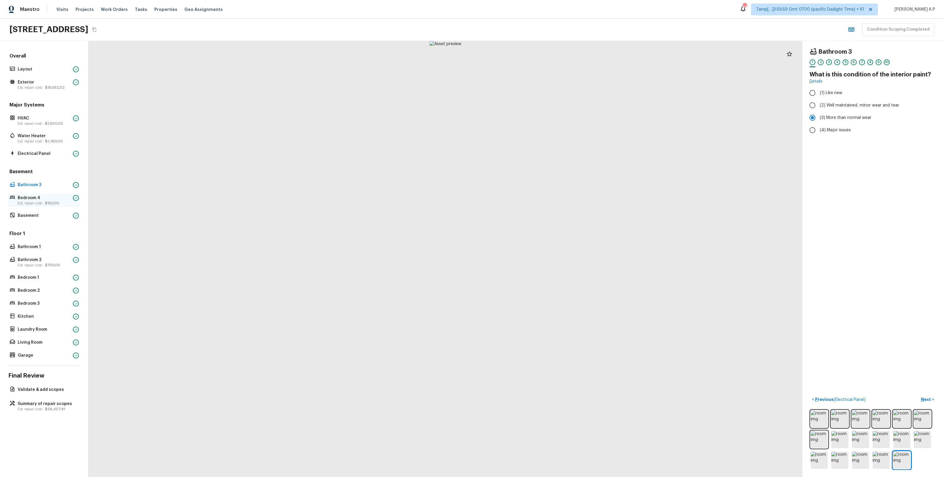
click at [46, 202] on span "$150.00" at bounding box center [52, 204] width 14 height 4
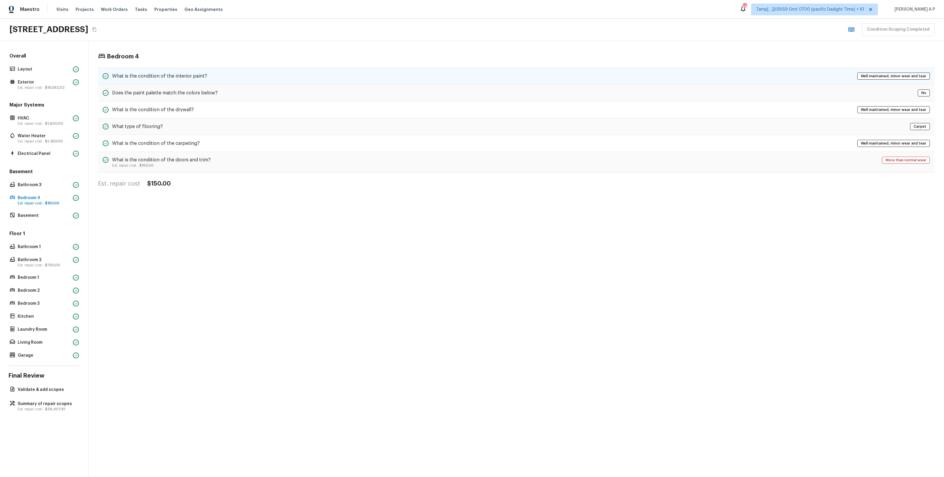
click at [190, 71] on div "What is the condition of the interior paint? Well maintained, minor wear and te…" at bounding box center [516, 76] width 837 height 17
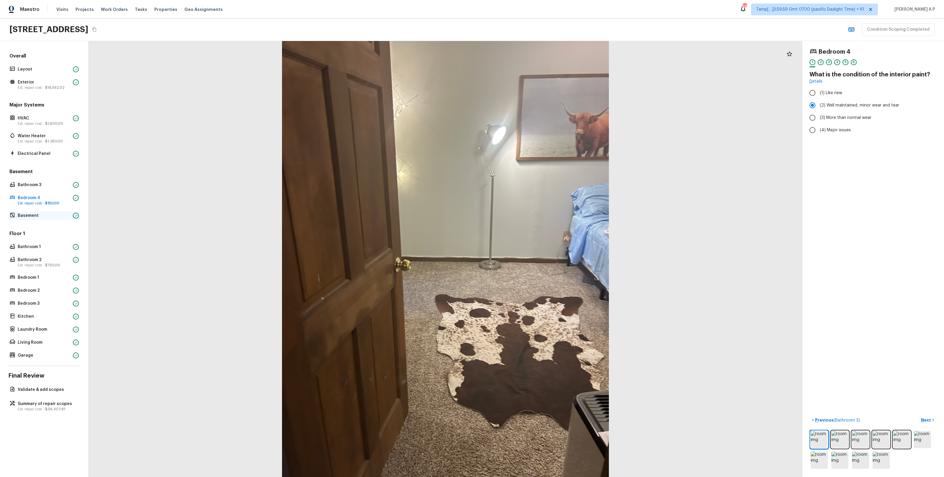
click at [31, 215] on p "Basement" at bounding box center [44, 216] width 53 height 6
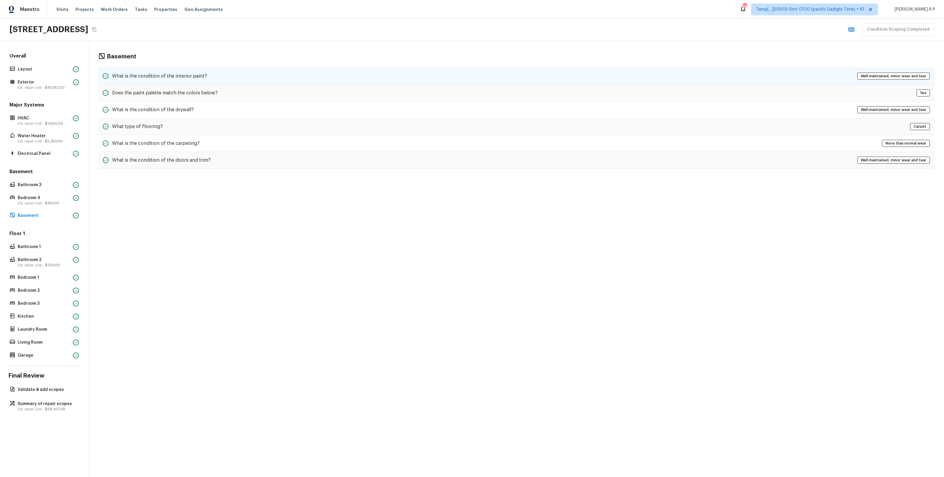
click at [190, 81] on div "What is the condition of the interior paint? Well maintained, minor wear and te…" at bounding box center [516, 76] width 837 height 17
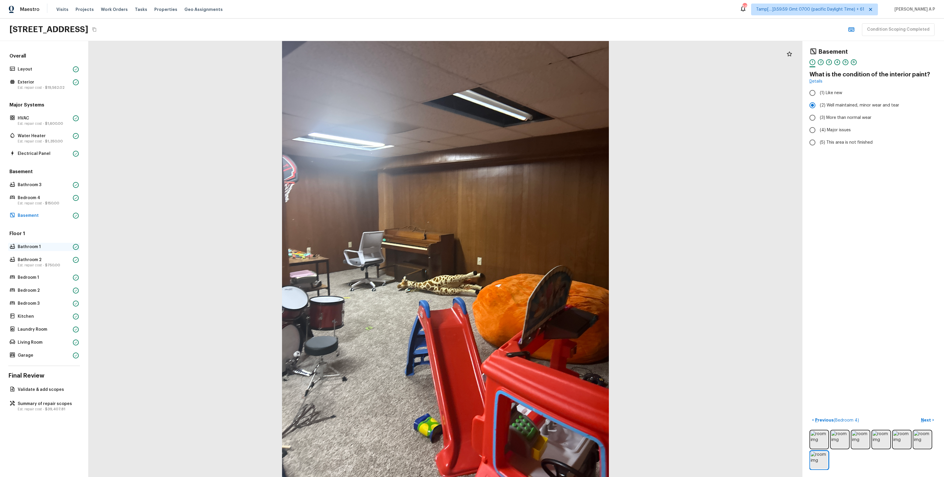
click at [46, 244] on p "Bathroom 1" at bounding box center [44, 247] width 53 height 6
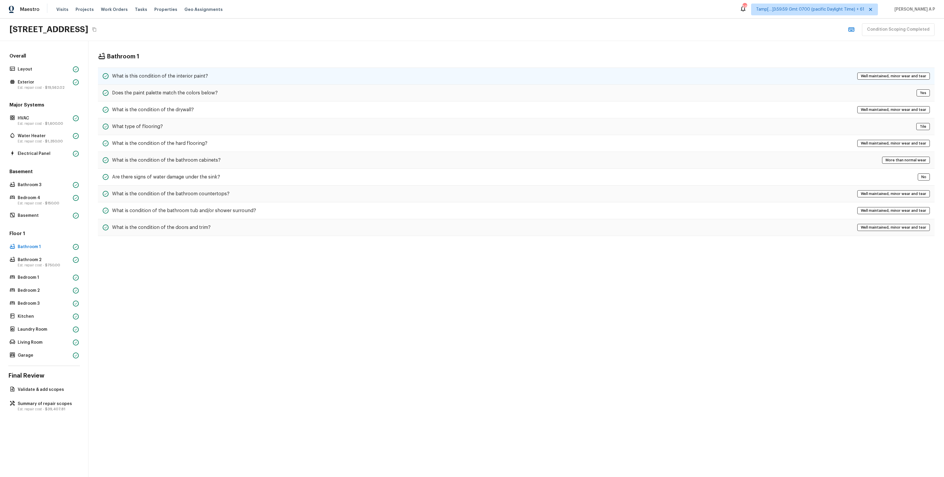
click at [213, 75] on div "What is this condition of the interior paint? Well maintained, minor wear and t…" at bounding box center [516, 76] width 837 height 17
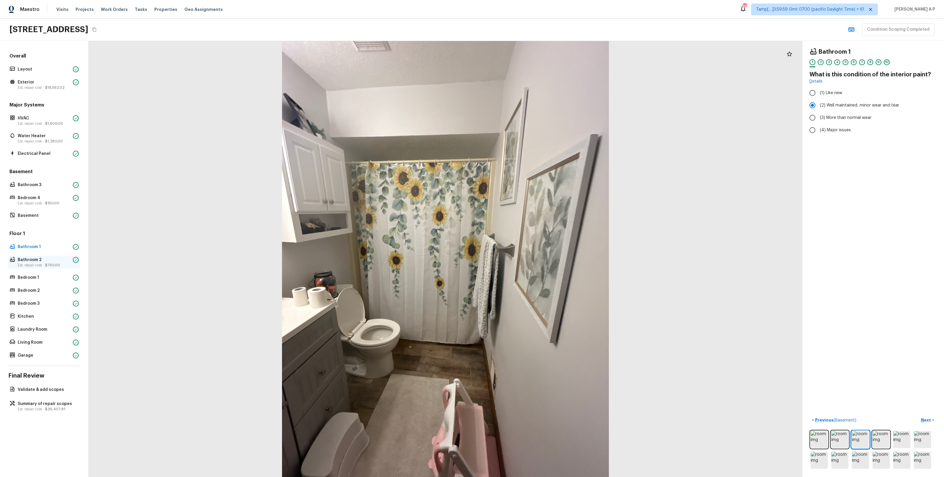
click at [62, 267] on p "Est. repair cost - $750.00" at bounding box center [44, 265] width 53 height 5
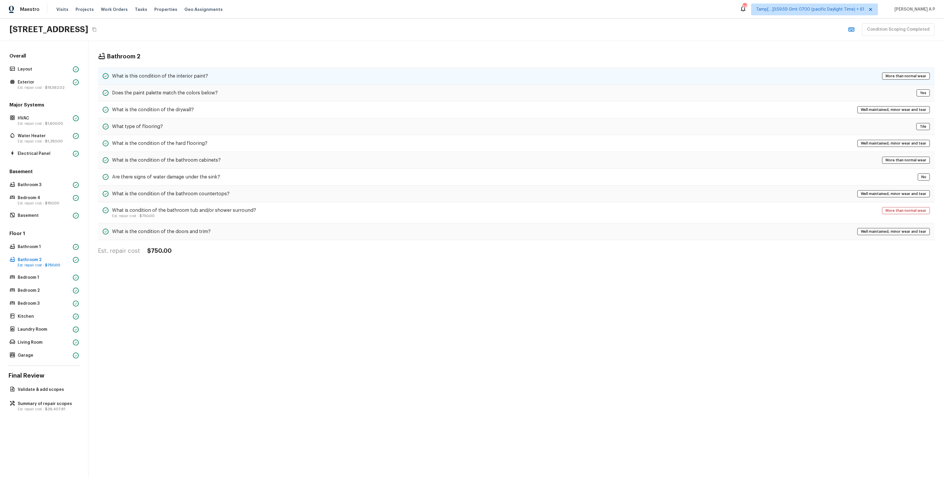
click at [219, 84] on div "What is this condition of the interior paint? More than normal wear" at bounding box center [516, 76] width 837 height 17
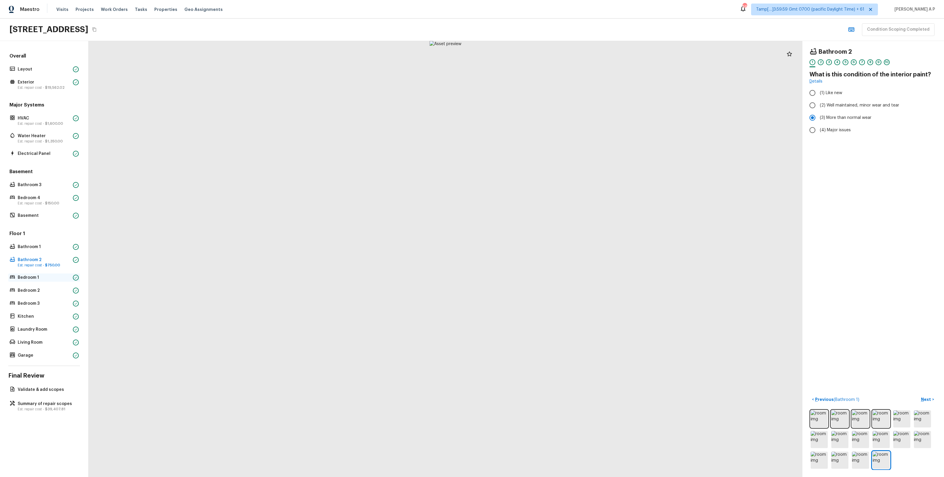
click at [46, 274] on div "Bedroom 1" at bounding box center [44, 278] width 72 height 8
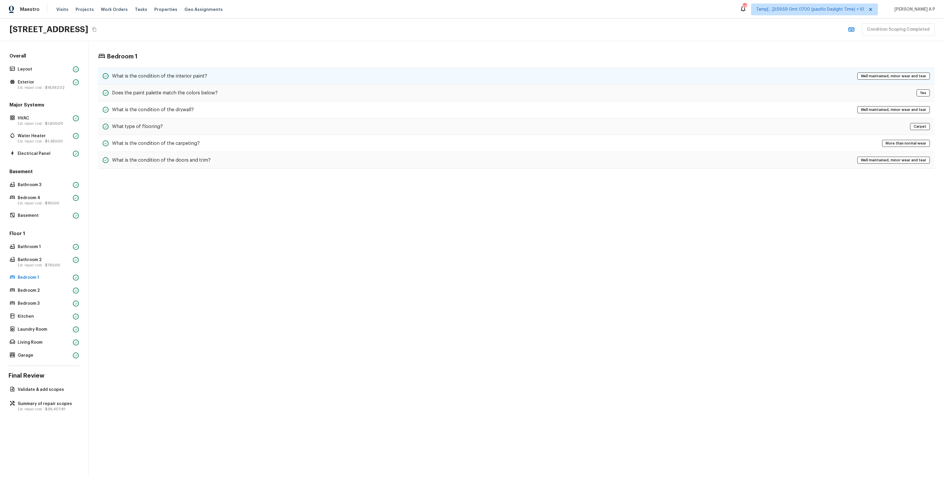
click at [191, 68] on div "What is the condition of the interior paint? Well maintained, minor wear and te…" at bounding box center [516, 76] width 837 height 17
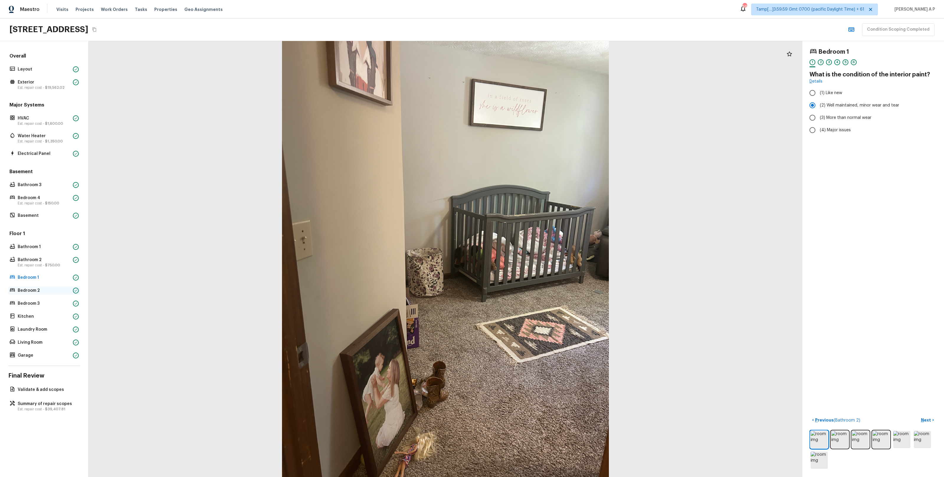
click at [46, 290] on p "Bedroom 2" at bounding box center [44, 291] width 53 height 6
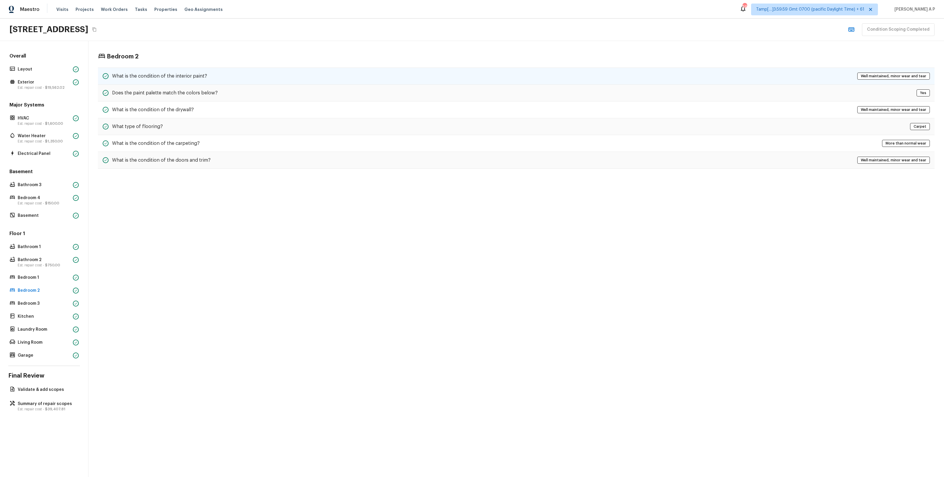
click at [187, 69] on div "What is the condition of the interior paint? Well maintained, minor wear and te…" at bounding box center [516, 76] width 837 height 17
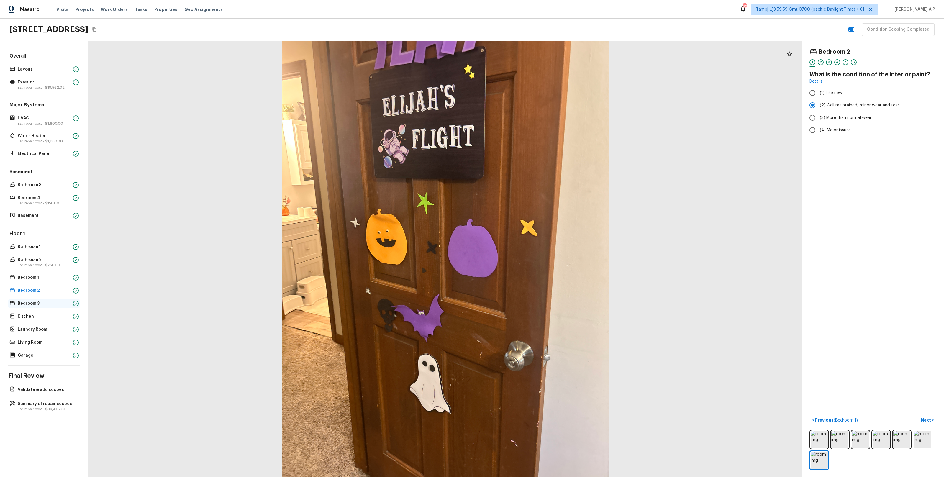
click at [60, 305] on p "Bedroom 3" at bounding box center [44, 304] width 53 height 6
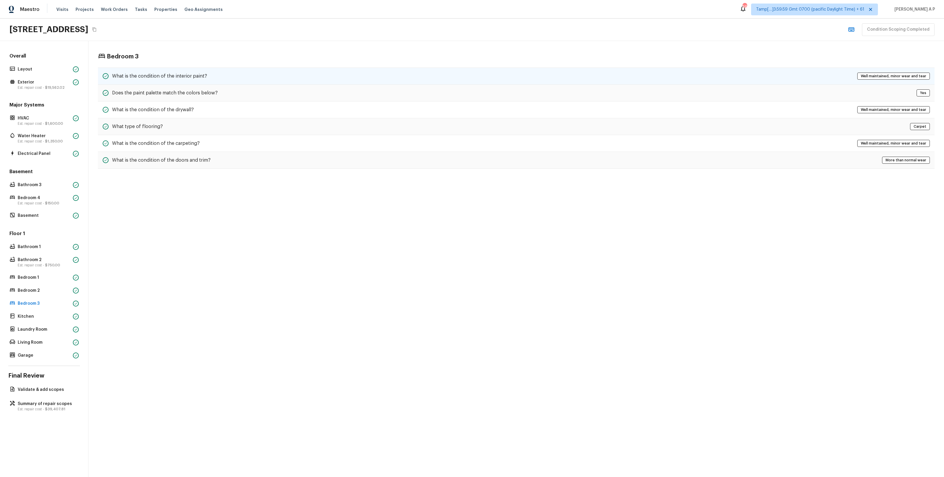
click at [207, 82] on div "What is the condition of the interior paint? Well maintained, minor wear and te…" at bounding box center [516, 76] width 837 height 17
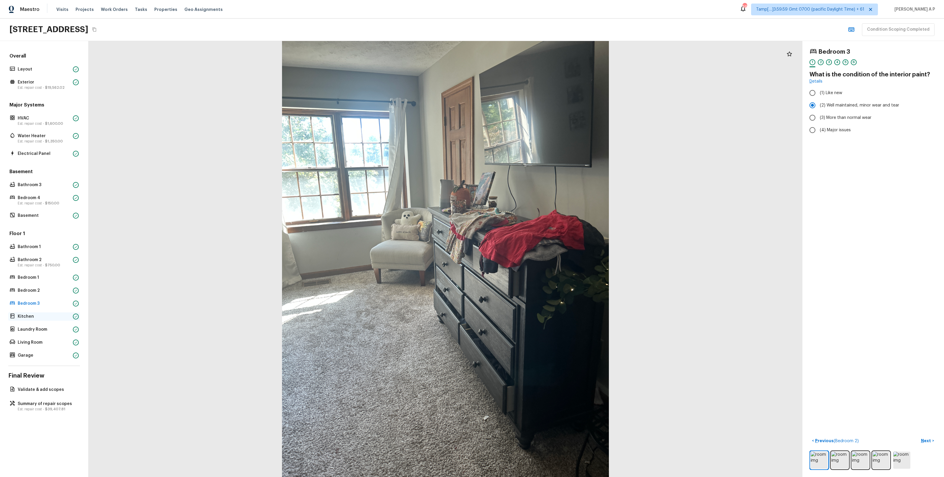
click at [37, 316] on p "Kitchen" at bounding box center [44, 317] width 53 height 6
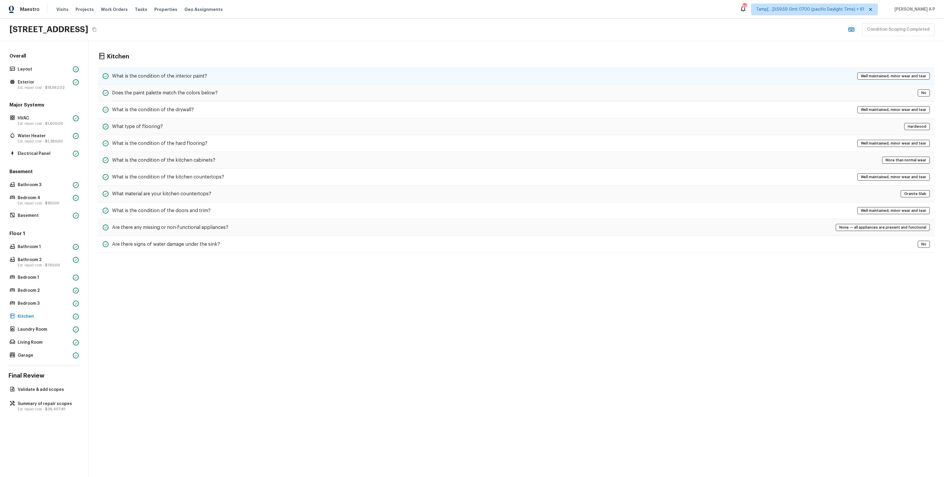
click at [222, 75] on div "What is the condition of the interior paint? Well maintained, minor wear and te…" at bounding box center [516, 76] width 837 height 17
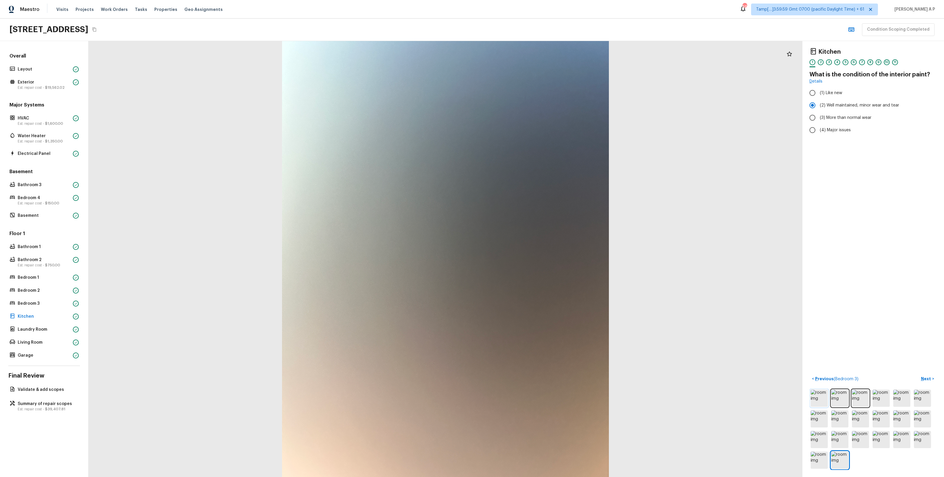
click at [824, 402] on img at bounding box center [819, 398] width 17 height 17
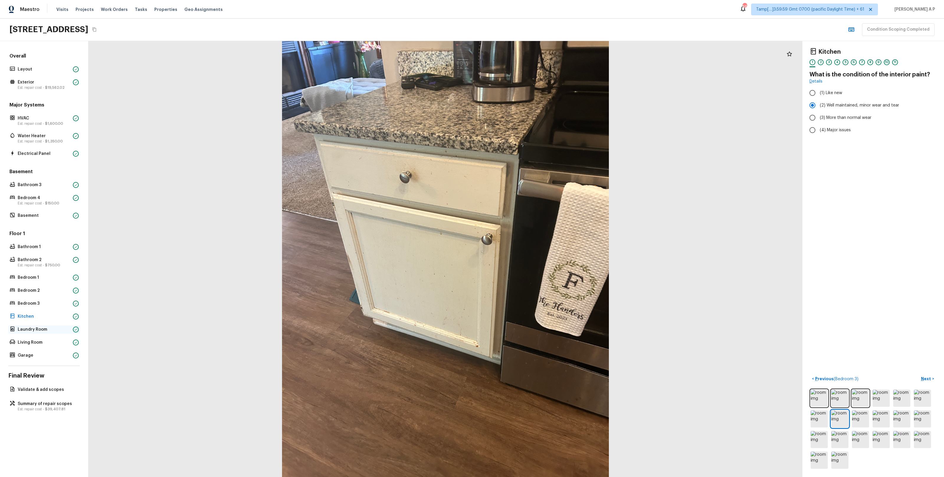
click at [35, 328] on p "Laundry Room" at bounding box center [44, 330] width 53 height 6
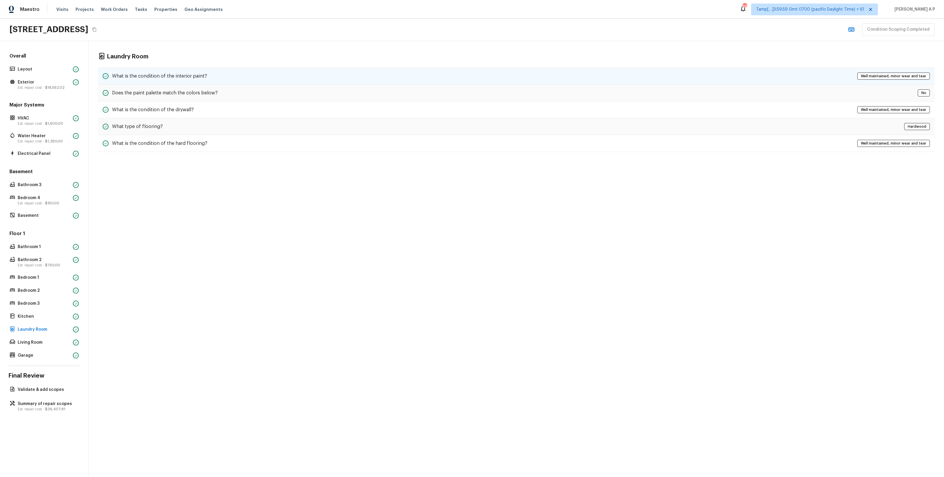
click at [237, 73] on div "What is the condition of the interior paint? Well maintained, minor wear and te…" at bounding box center [516, 76] width 837 height 17
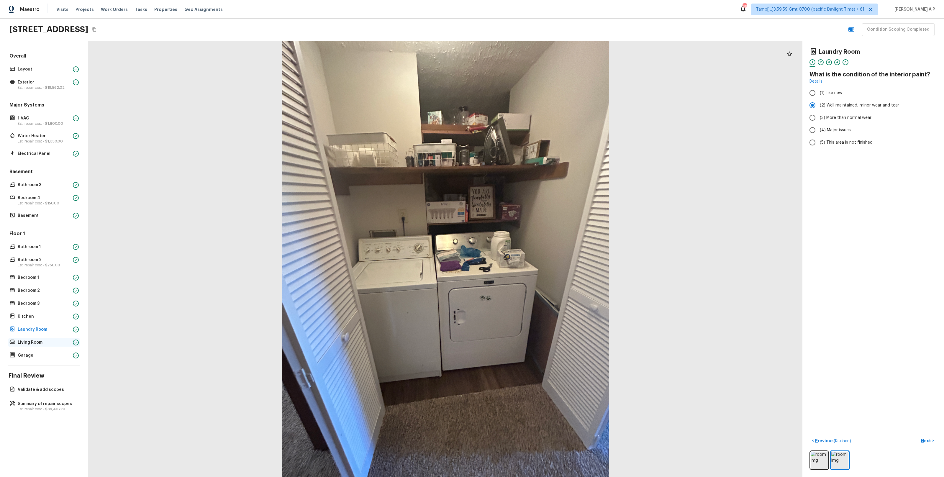
click at [60, 344] on p "Living Room" at bounding box center [44, 343] width 53 height 6
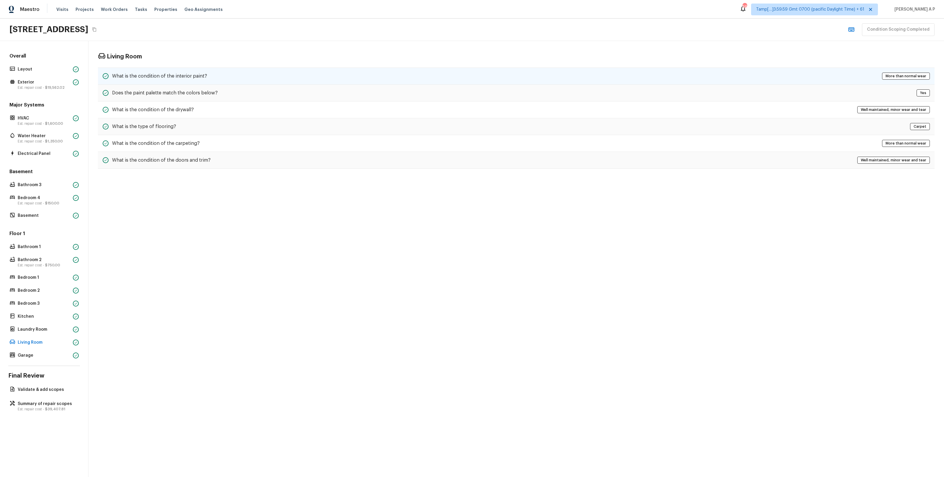
click at [218, 73] on div "What is the condition of the interior paint? More than normal wear" at bounding box center [516, 76] width 837 height 17
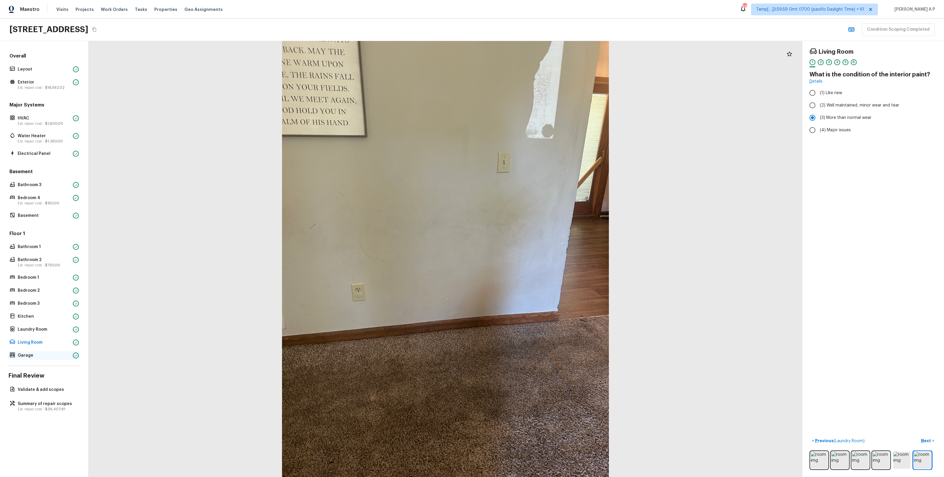
click at [39, 357] on p "Garage" at bounding box center [44, 356] width 53 height 6
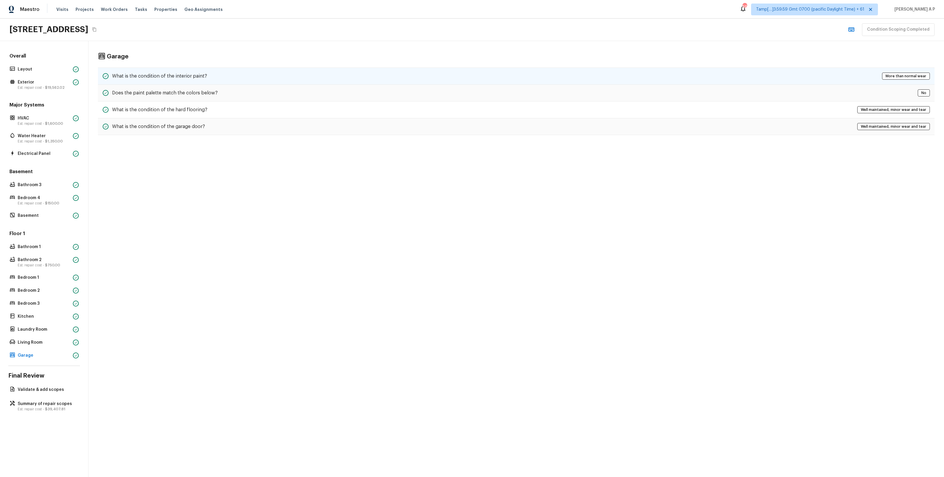
click at [219, 74] on div "What is the condition of the interior paint? More than normal wear" at bounding box center [516, 76] width 837 height 17
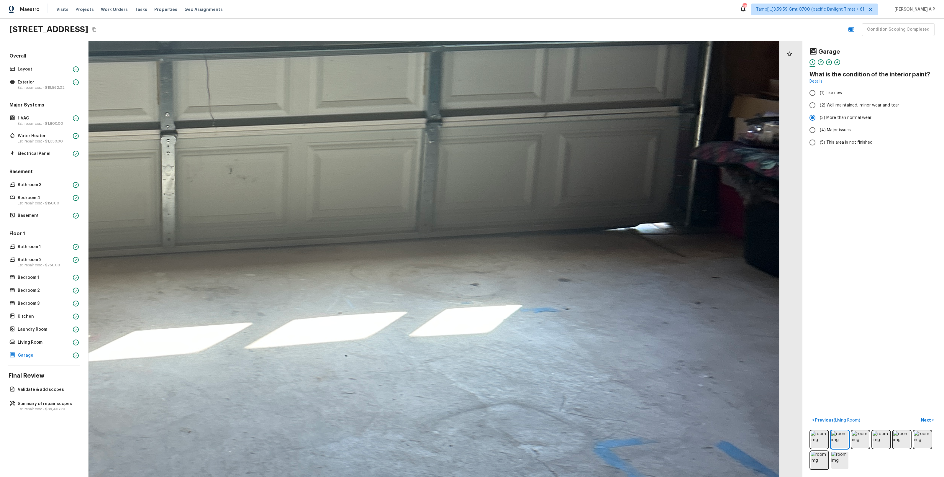
drag, startPoint x: 545, startPoint y: 263, endPoint x: 427, endPoint y: 259, distance: 117.8
click at [427, 259] on div at bounding box center [207, 227] width 2499 height 1526
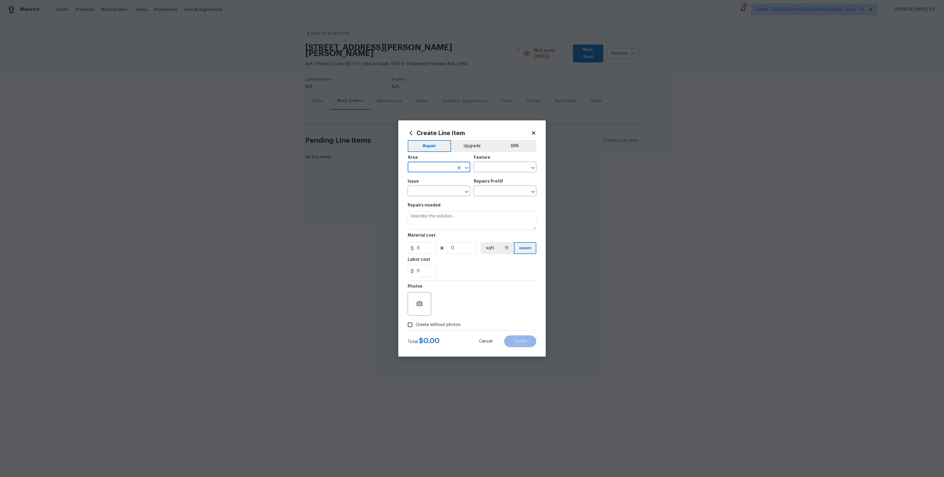
click at [432, 167] on input "text" at bounding box center [431, 167] width 46 height 9
click at [429, 193] on li "Exterior Overall" at bounding box center [439, 191] width 63 height 10
type input "Exterior Overall"
click at [429, 193] on input "text" at bounding box center [431, 191] width 46 height 9
click at [430, 223] on li "Fencing" at bounding box center [439, 219] width 63 height 10
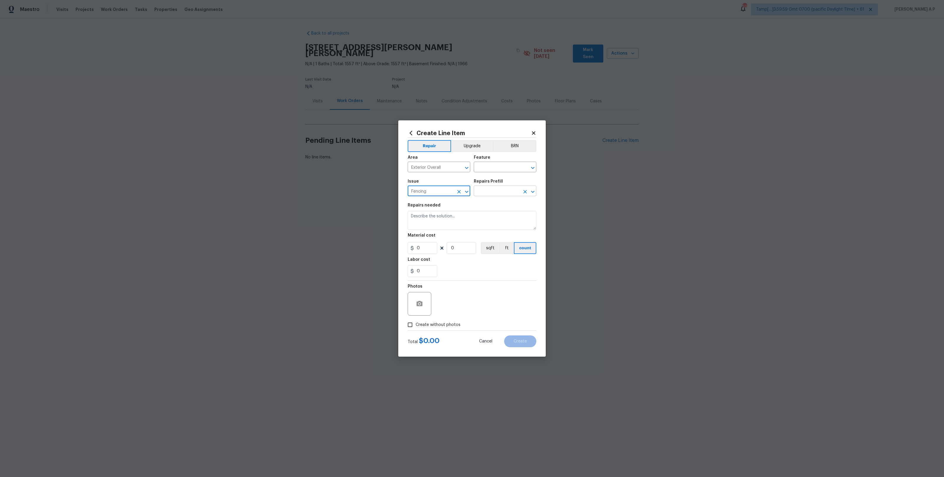
type input "Fencing"
click at [494, 188] on input "text" at bounding box center [497, 191] width 46 height 9
click at [503, 272] on li "Wood Fence Cedar $18.57" at bounding box center [505, 272] width 63 height 10
type input "Wood Fence Cedar $18.57"
type input "1"
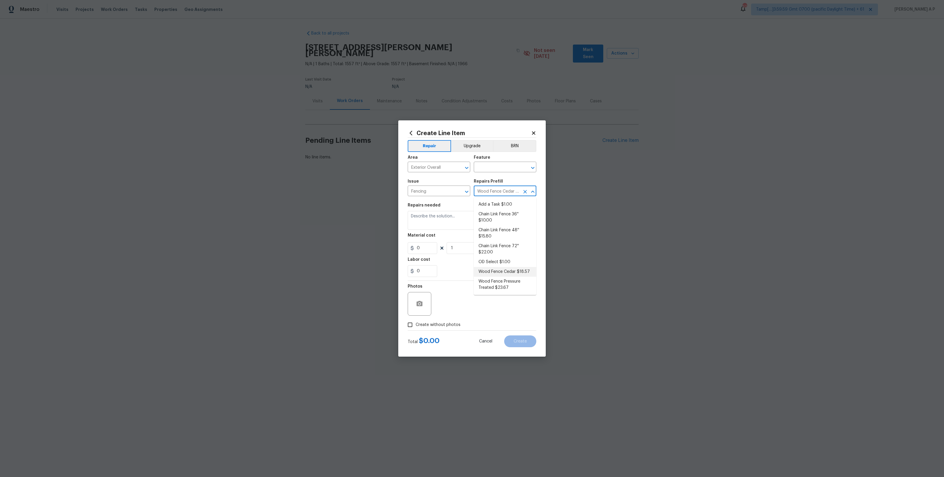
type input "18.57"
click at [458, 246] on input "1" at bounding box center [462, 248] width 30 height 12
type input "1816"
click at [493, 246] on button "sqft" at bounding box center [490, 248] width 18 height 12
click at [492, 249] on button "sqft" at bounding box center [490, 248] width 18 height 12
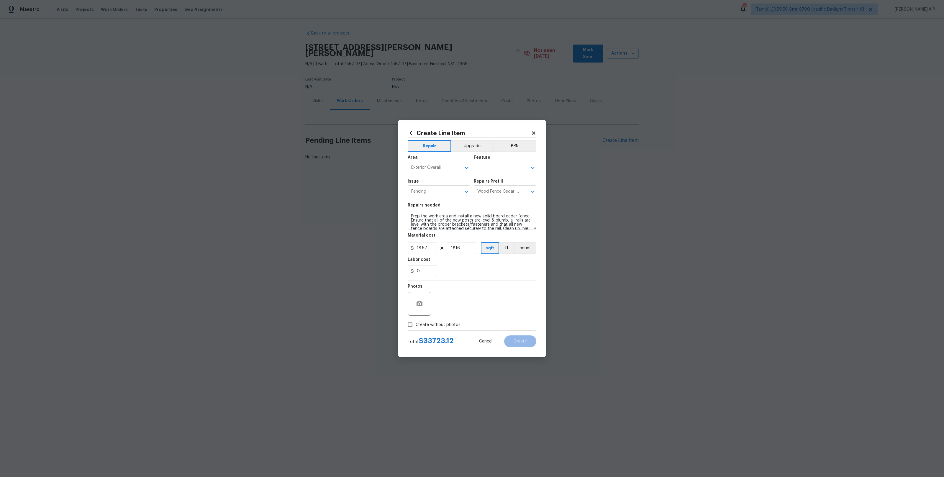
click at [492, 274] on div "0" at bounding box center [472, 271] width 129 height 12
click at [502, 246] on button "ft" at bounding box center [506, 248] width 15 height 12
click at [509, 193] on input "Wood Fence Cedar $18.57" at bounding box center [497, 191] width 46 height 9
click at [456, 277] on section "Repairs needed Prep the work area and install a new solid board cedar fence. En…" at bounding box center [472, 240] width 129 height 81
click at [458, 169] on icon "Clear" at bounding box center [459, 168] width 4 height 4
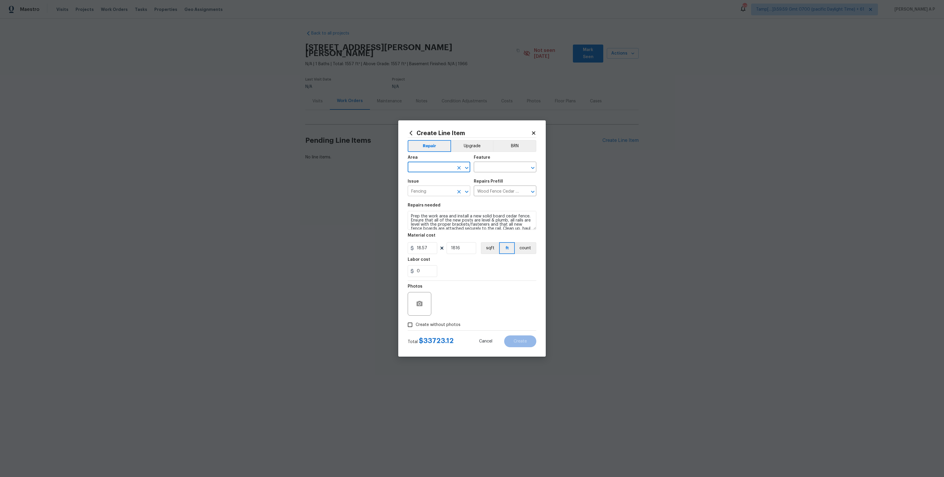
click at [462, 190] on icon "Clear" at bounding box center [459, 192] width 6 height 6
click at [429, 249] on input "18.57" at bounding box center [423, 248] width 30 height 12
type input "0"
click at [461, 251] on input "1816" at bounding box center [462, 248] width 30 height 12
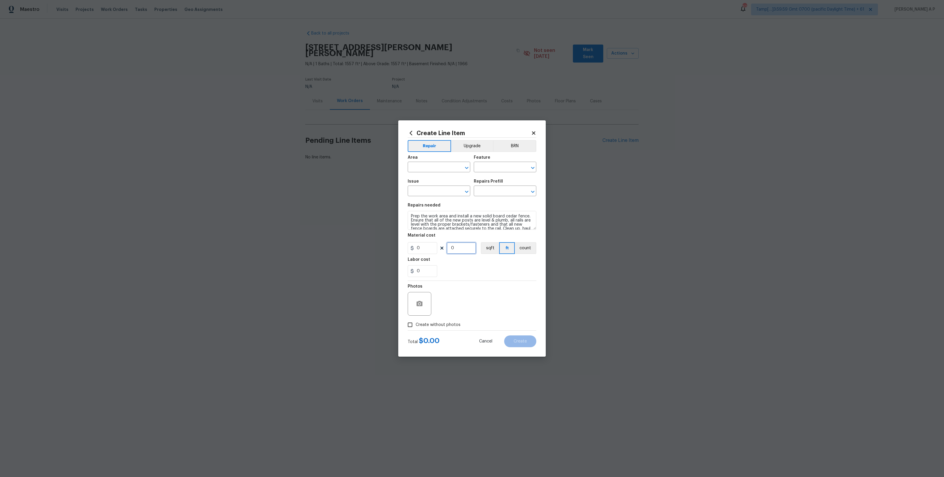
type input "0"
drag, startPoint x: 411, startPoint y: 215, endPoint x: 607, endPoint y: 228, distance: 196.7
click at [607, 228] on div "Create Line Item Repair Upgrade BRN Area ​ Feature ​ Issue ​ Repairs Prefill ​ …" at bounding box center [472, 238] width 944 height 477
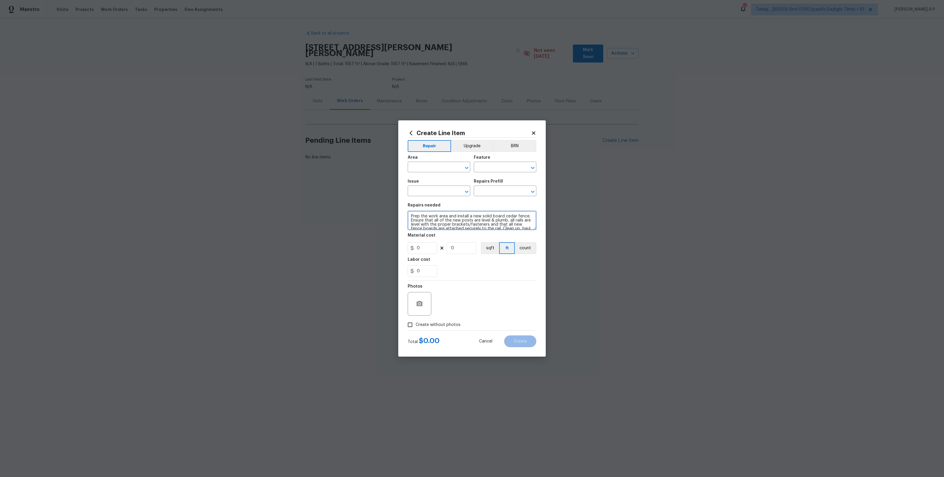
drag, startPoint x: 488, startPoint y: 225, endPoint x: 285, endPoint y: 168, distance: 211.1
click at [285, 168] on div "Create Line Item Repair Upgrade BRN Area ​ Feature ​ Issue ​ Repairs Prefill ​ …" at bounding box center [472, 238] width 944 height 477
type textarea "Prep the work area and install a new solid board cedar fence. Ensure that all o…"
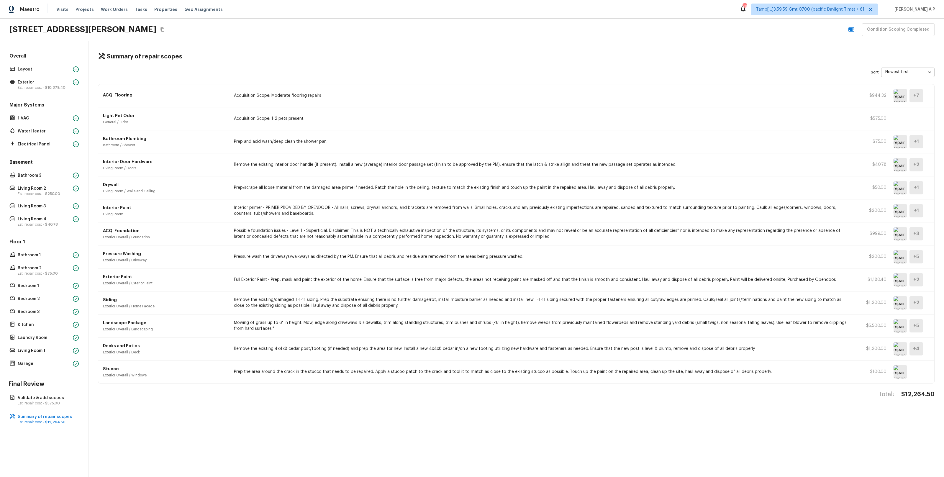
click at [231, 142] on div "Bathroom Plumbing Bathroom / Shower Prep and acid wash/deep clean the shower pa…" at bounding box center [516, 141] width 836 height 23
click at [899, 328] on img at bounding box center [901, 325] width 14 height 13
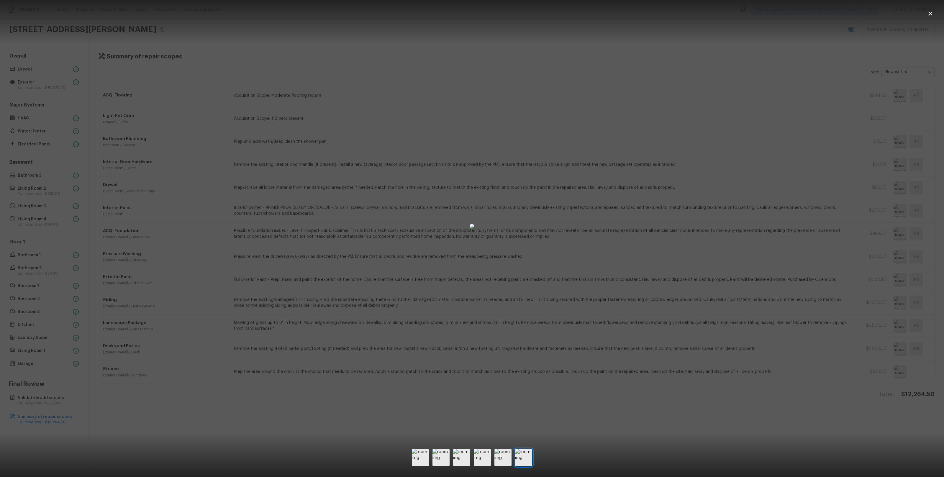
click at [796, 324] on div at bounding box center [472, 226] width 944 height 434
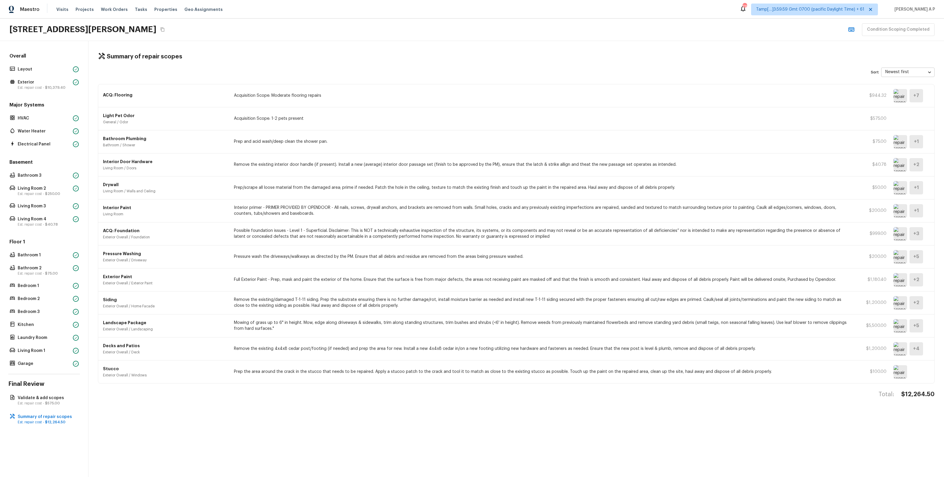
click at [902, 348] on img at bounding box center [901, 348] width 14 height 13
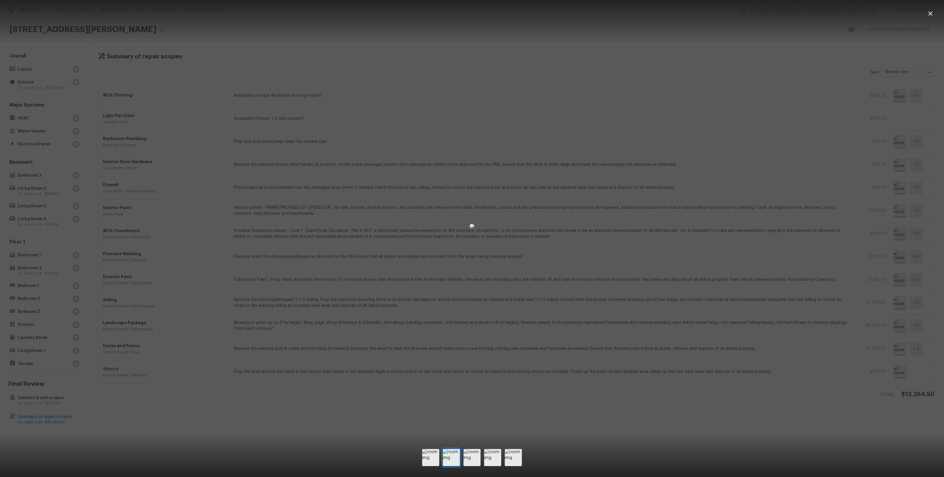
click at [835, 360] on div at bounding box center [472, 226] width 944 height 434
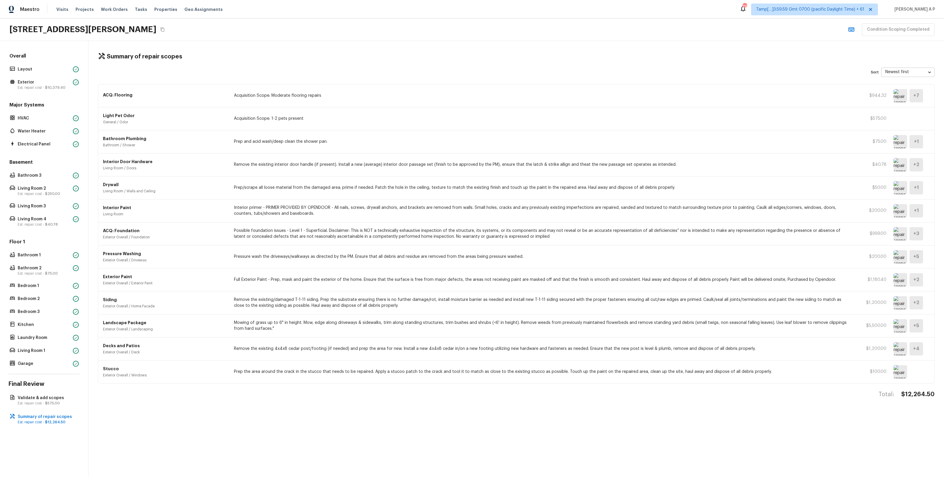
click at [901, 368] on img at bounding box center [901, 371] width 14 height 13
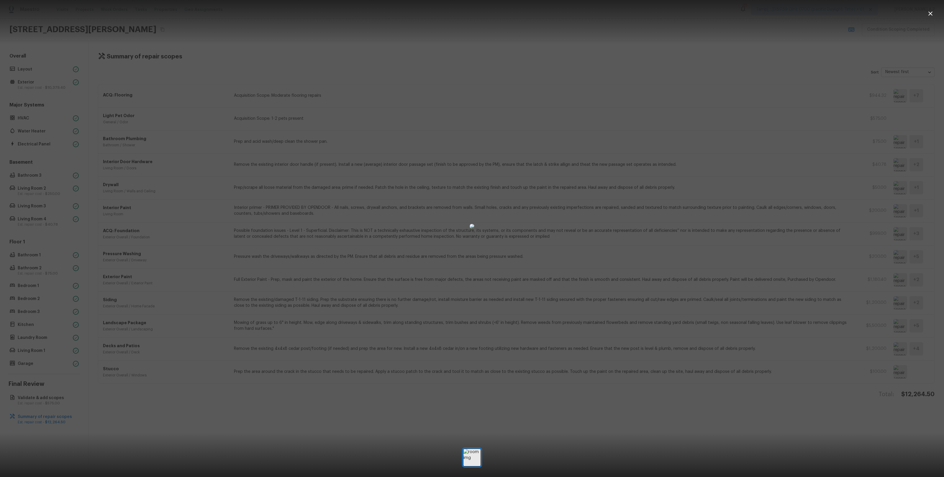
click at [768, 387] on div at bounding box center [472, 226] width 944 height 434
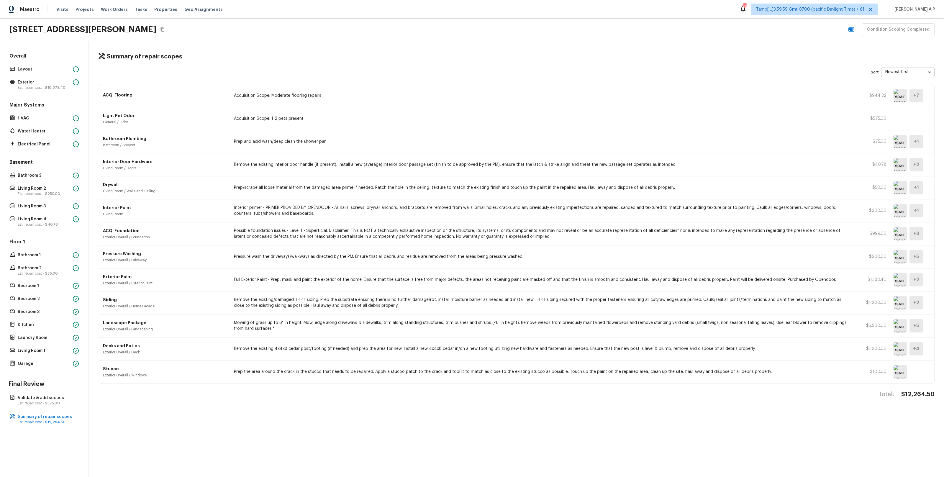
click at [904, 372] on img at bounding box center [901, 371] width 14 height 13
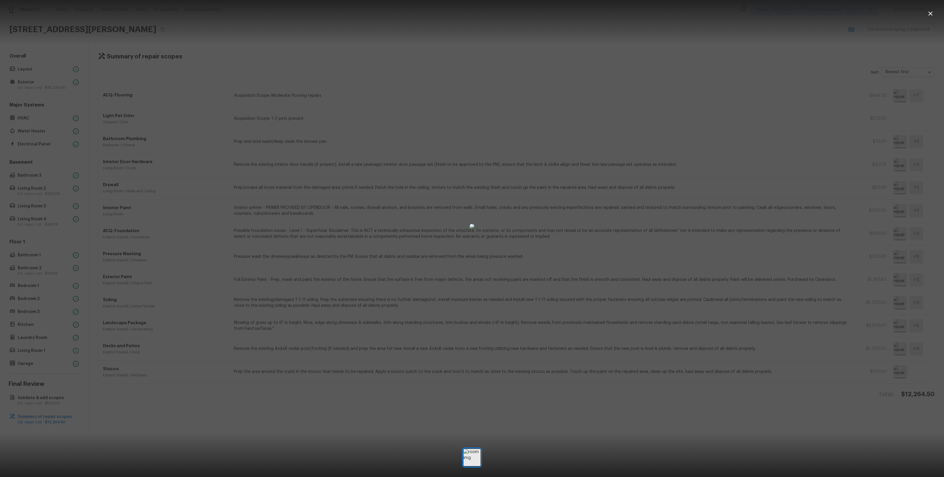
click at [738, 313] on div at bounding box center [472, 226] width 944 height 434
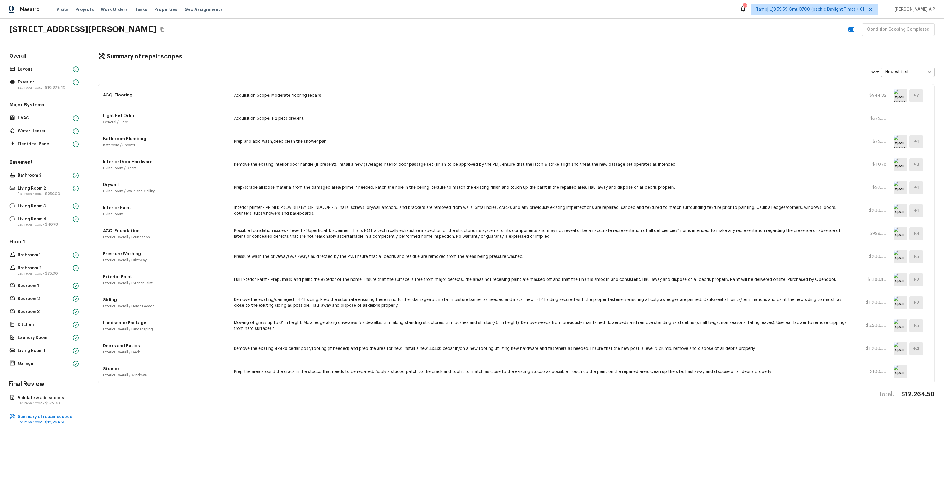
click at [903, 373] on img at bounding box center [901, 371] width 14 height 13
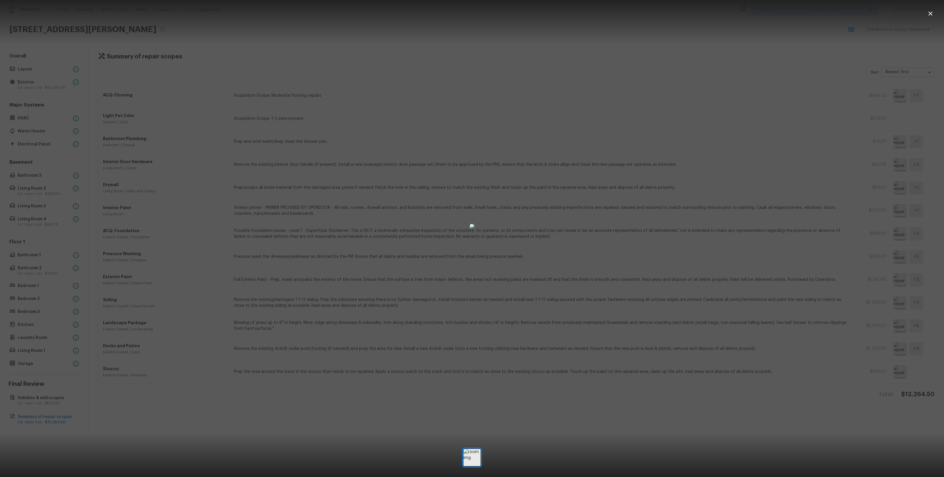
click at [780, 382] on div at bounding box center [472, 226] width 944 height 434
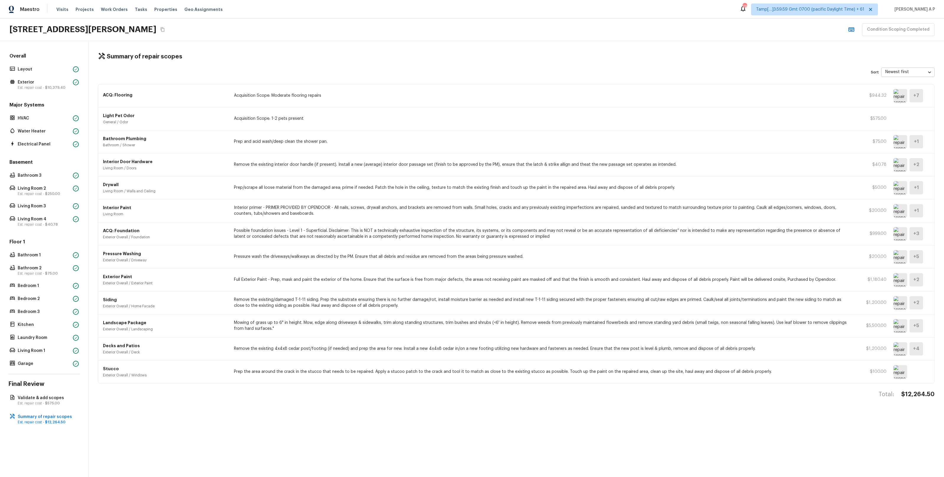
click at [900, 239] on img at bounding box center [901, 233] width 14 height 13
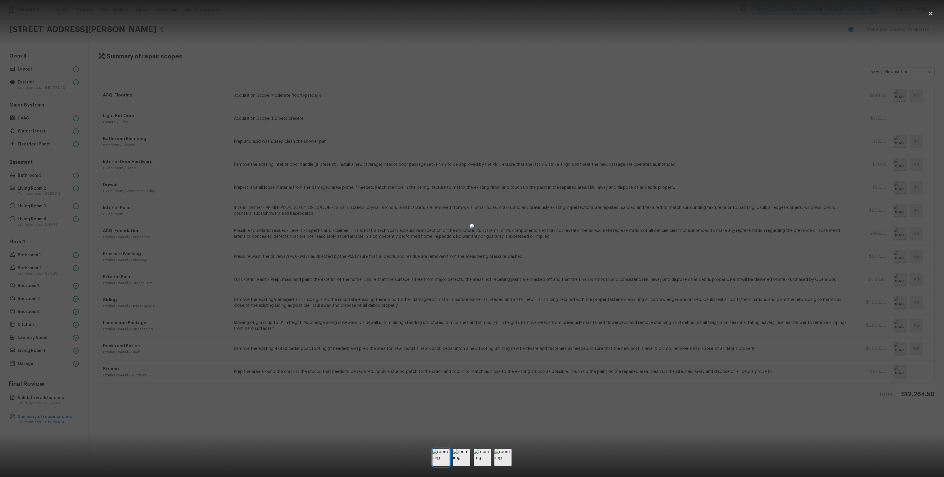
click at [811, 250] on div at bounding box center [472, 226] width 944 height 434
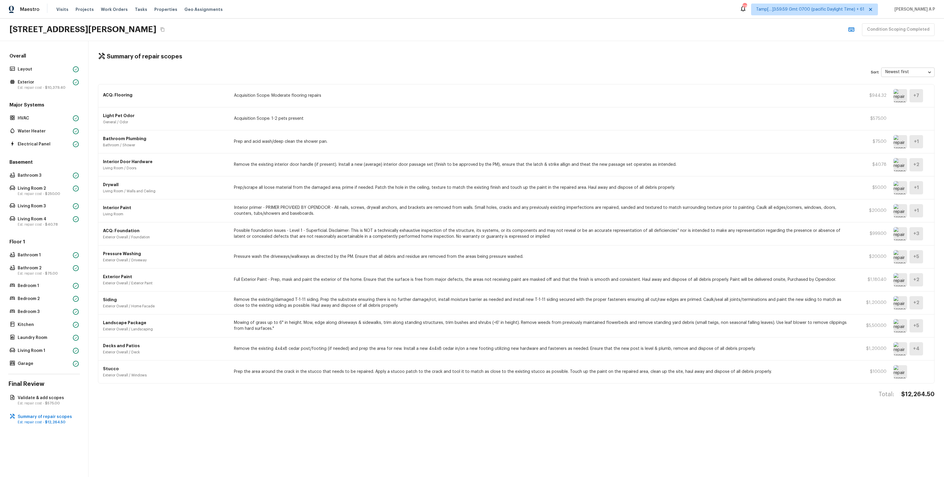
click at [905, 163] on img at bounding box center [901, 164] width 14 height 13
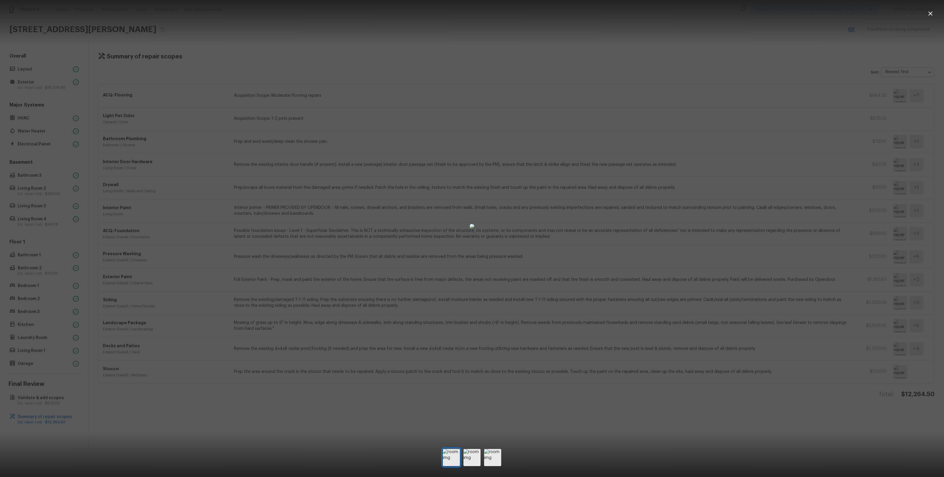
click at [858, 164] on div at bounding box center [472, 226] width 944 height 434
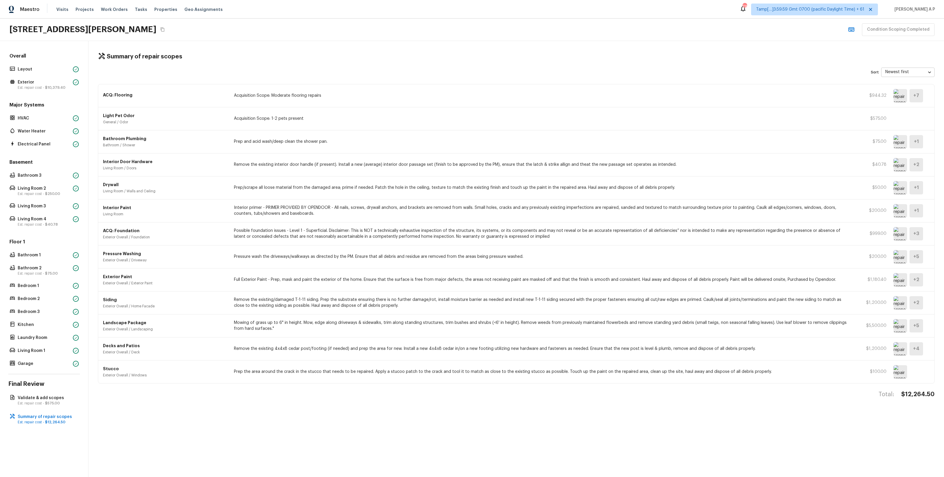
click at [902, 213] on img at bounding box center [901, 210] width 14 height 13
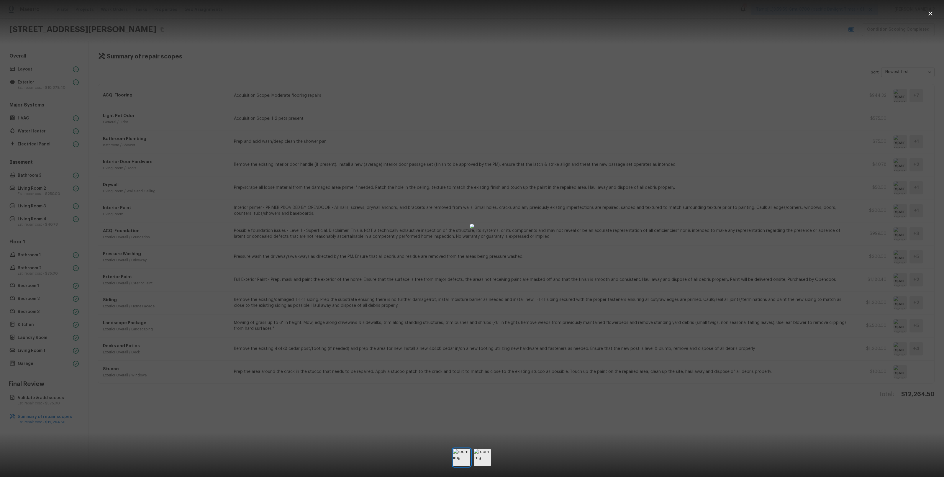
click at [828, 239] on div at bounding box center [472, 226] width 944 height 434
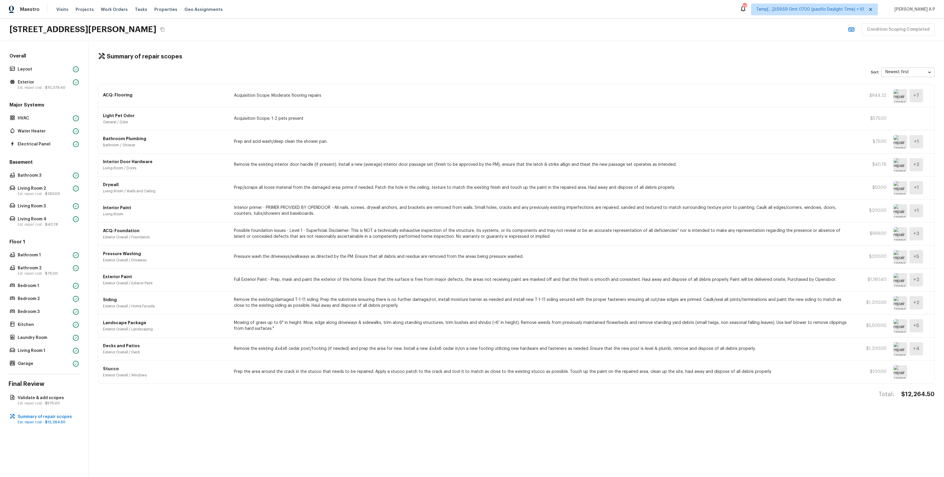
click at [905, 73] on body "Maestro Visits Projects Work Orders Tasks Properties Geo Assignments 717 Tamp[……" at bounding box center [472, 238] width 944 height 477
click at [903, 107] on li "Highest value first" at bounding box center [908, 106] width 53 height 11
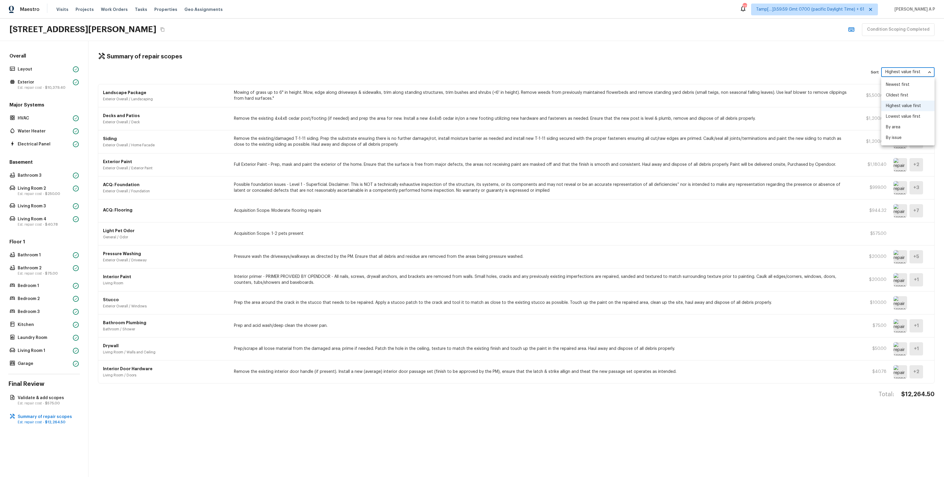
click at [921, 72] on body "Maestro Visits Projects Work Orders Tasks Properties Geo Assignments 717 Tamp[……" at bounding box center [472, 238] width 944 height 477
click at [913, 91] on li "Oldest first" at bounding box center [908, 95] width 53 height 11
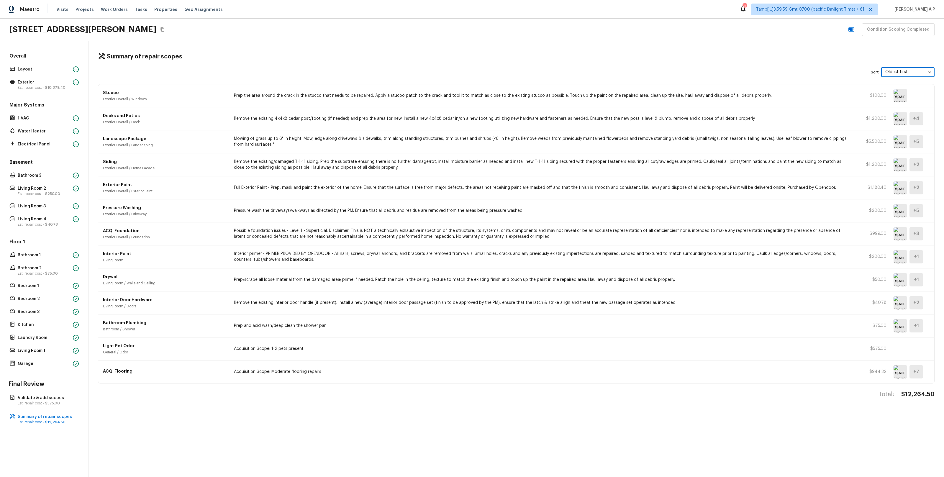
click at [915, 73] on body "Maestro Visits Projects Work Orders Tasks Properties Geo Assignments 717 Tamp[……" at bounding box center [472, 238] width 944 height 477
click at [908, 87] on li "Newest first" at bounding box center [908, 84] width 53 height 11
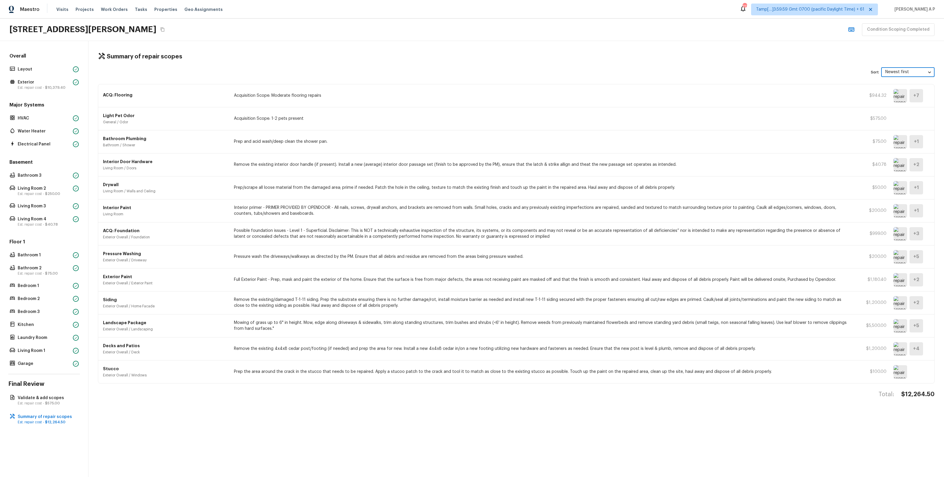
click at [931, 72] on body "Maestro Visits Projects Work Orders Tasks Properties Geo Assignments 717 Tamp[……" at bounding box center [472, 238] width 944 height 477
click at [906, 135] on li "By issue" at bounding box center [908, 138] width 53 height 11
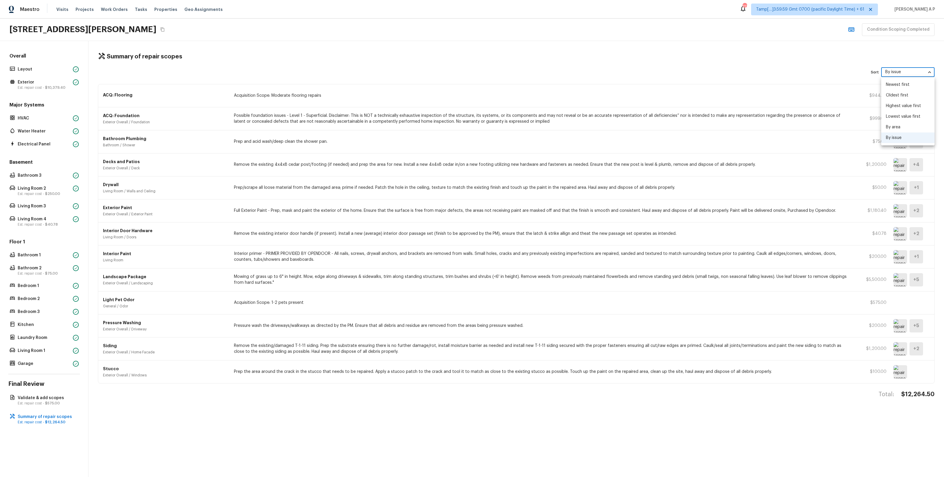
click at [927, 71] on body "Maestro Visits Projects Work Orders Tasks Properties Geo Assignments 717 Tamp[……" at bounding box center [472, 238] width 944 height 477
click at [910, 125] on li "By area" at bounding box center [908, 127] width 53 height 11
type input "area"
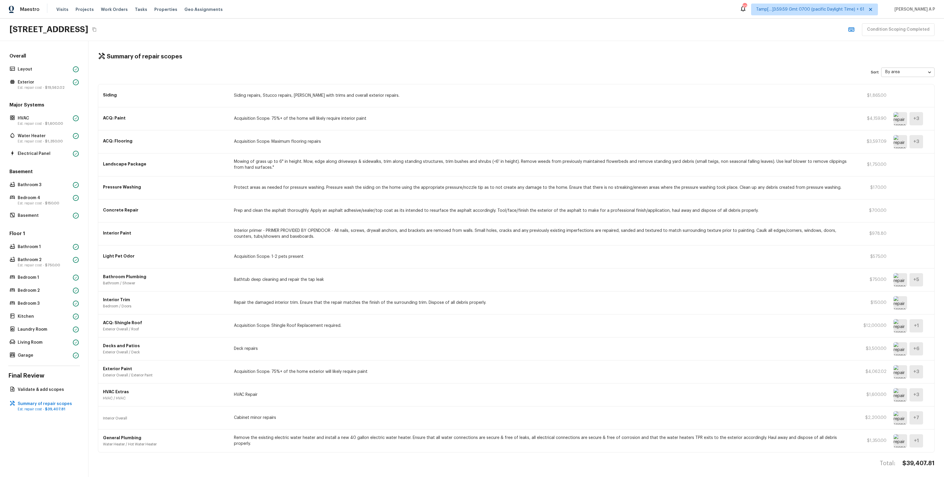
click at [921, 72] on body "Maestro Visits Projects Work Orders Tasks Properties Geo Assignments 706 Tamp[……" at bounding box center [472, 238] width 944 height 477
click at [914, 81] on li "Newest first" at bounding box center [908, 84] width 53 height 11
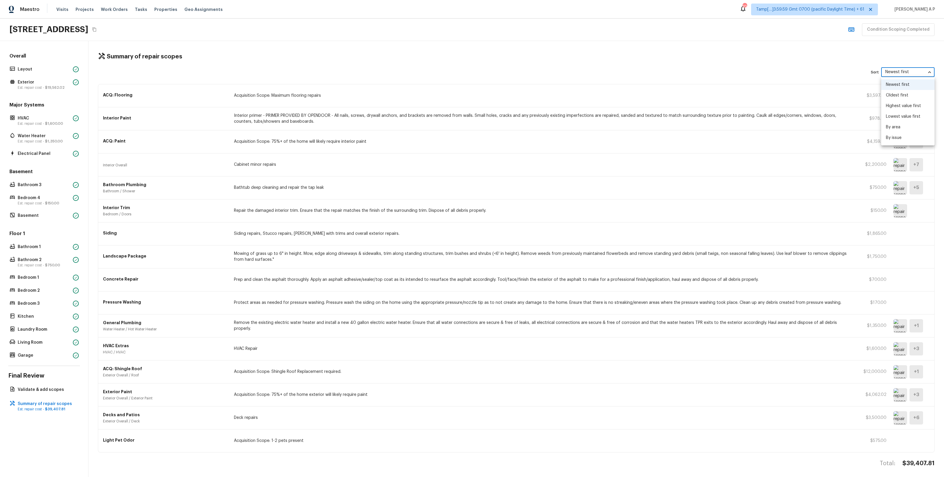
click at [923, 72] on body "Maestro Visits Projects Work Orders Tasks Properties Geo Assignments 706 Tamp[……" at bounding box center [472, 238] width 944 height 477
click at [909, 94] on li "Oldest first" at bounding box center [908, 95] width 53 height 11
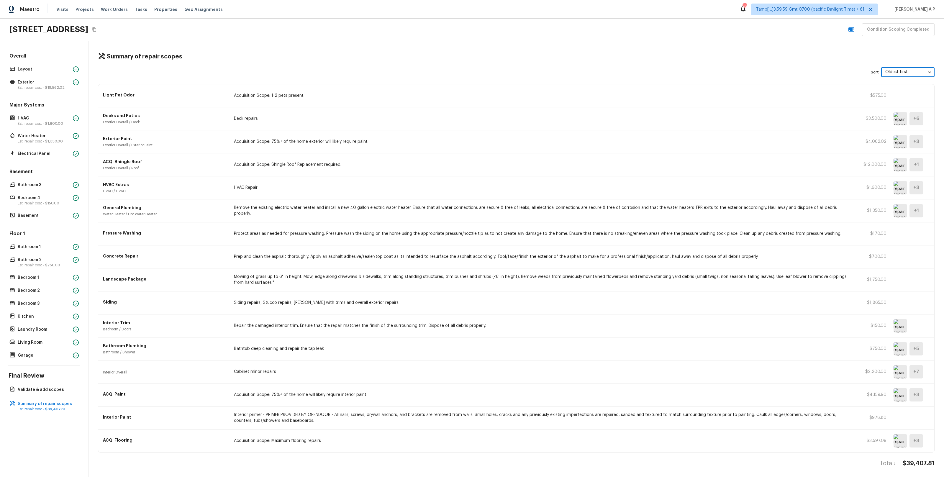
click at [913, 71] on body "Maestro Visits Projects Work Orders Tasks Properties Geo Assignments 706 Tamp[……" at bounding box center [472, 238] width 944 height 477
click at [913, 107] on li "Highest value first" at bounding box center [908, 106] width 53 height 11
type input "highestValue"
